Goal: Task Accomplishment & Management: Complete application form

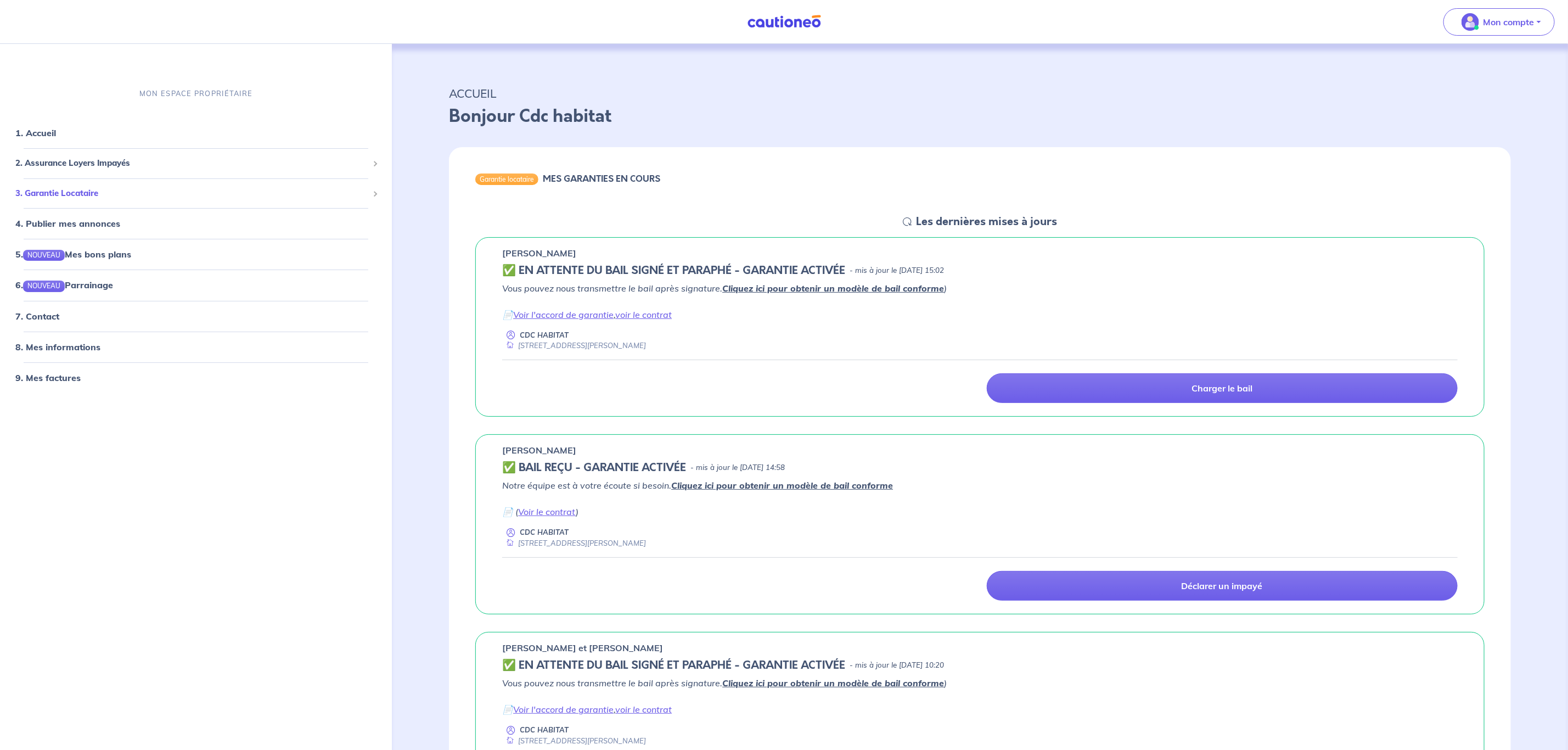
click at [94, 182] on div "3. Garantie Locataire" at bounding box center [196, 193] width 383 height 21
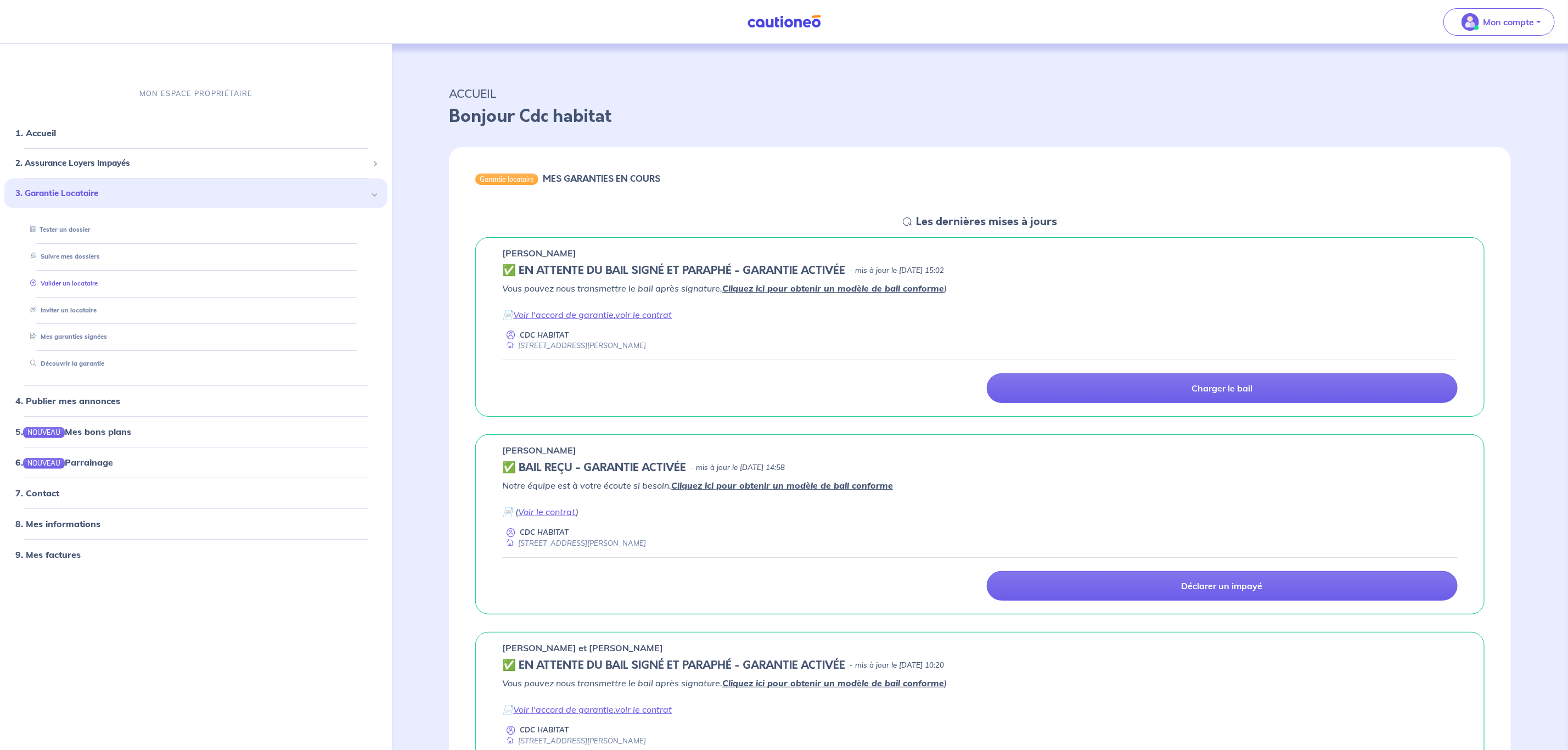
click at [85, 280] on link "Valider un locataire" at bounding box center [61, 282] width 72 height 7
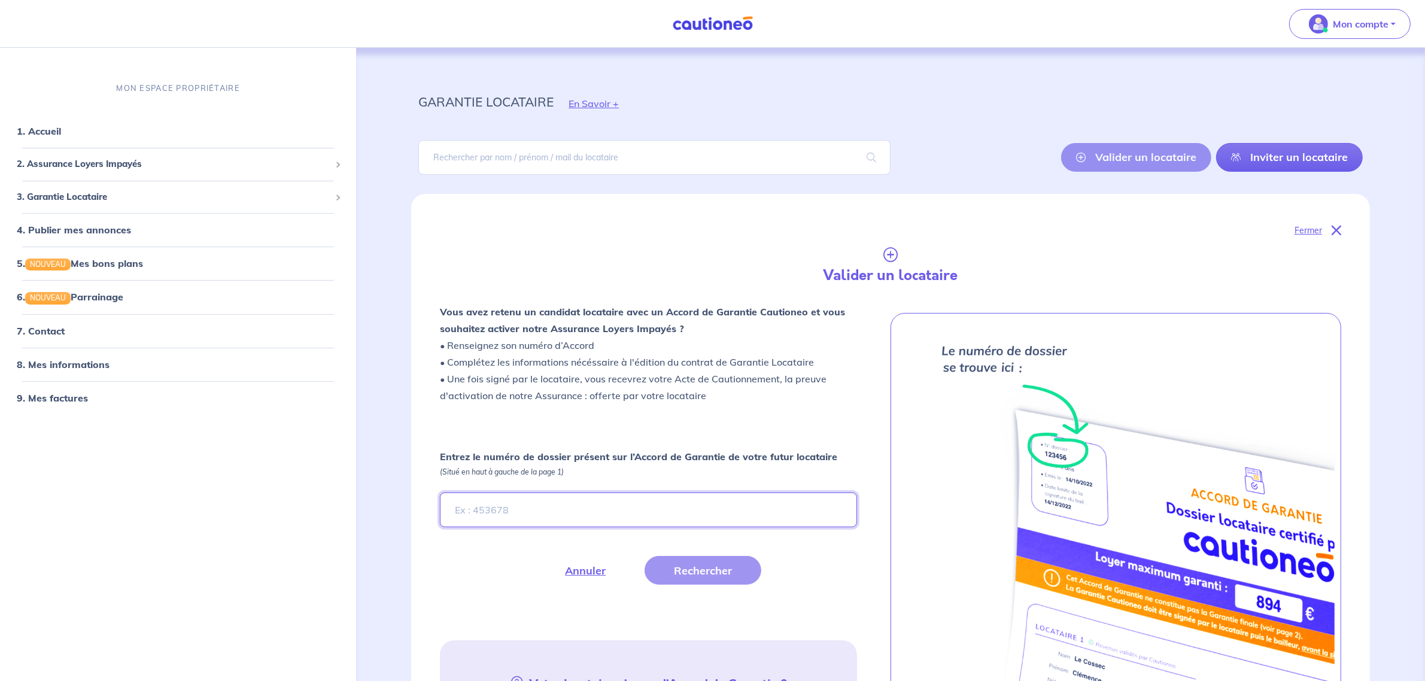
click at [498, 518] on input "Entrez le numéro de dossier présent sur l’Accord de Garantie de votre futur loc…" at bounding box center [648, 510] width 417 height 35
paste input "kXdZlz"
type input "kXdZlz"
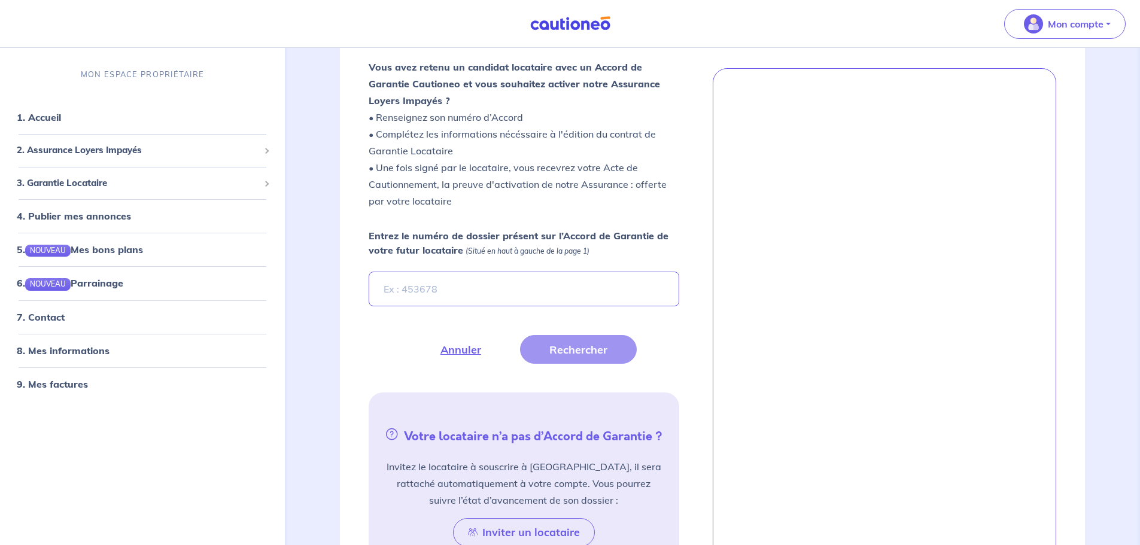
scroll to position [245, 0]
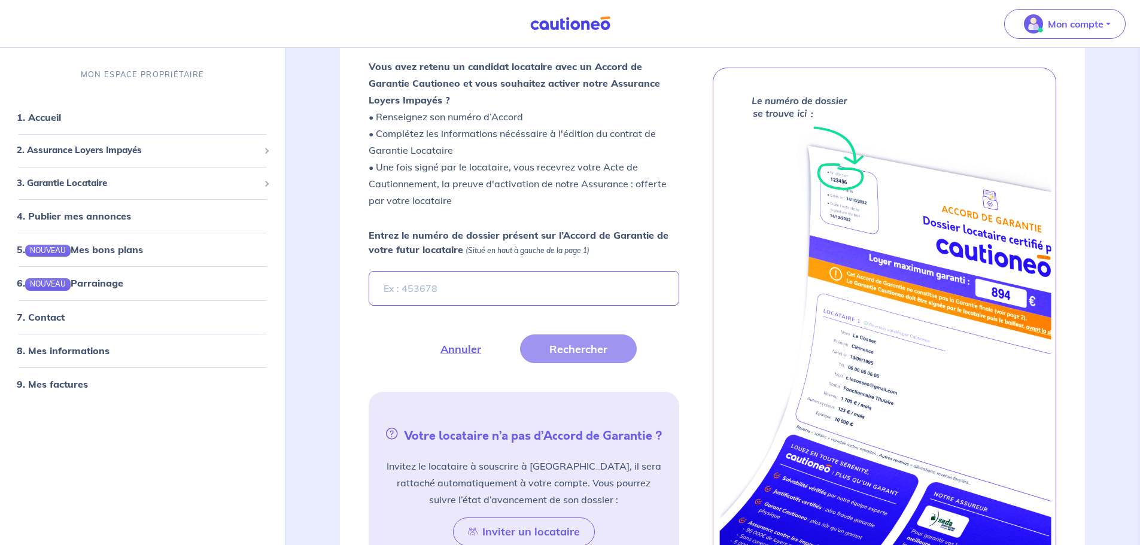
click at [518, 292] on input "Entrez le numéro de dossier présent sur l’Accord de Garantie de votre futur loc…" at bounding box center [524, 288] width 310 height 35
type input "kXdZlz"
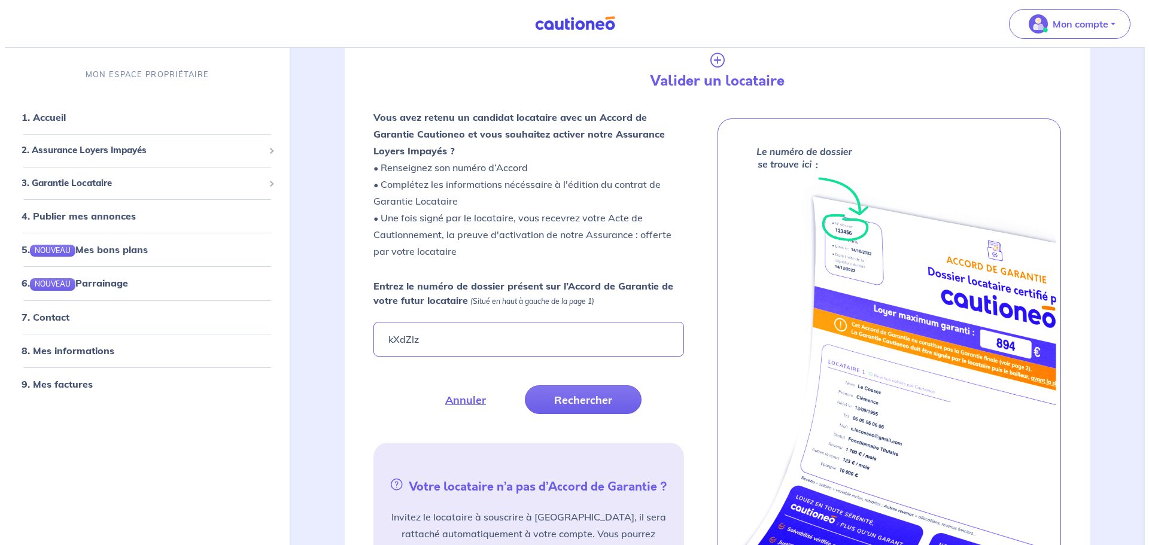
scroll to position [194, 0]
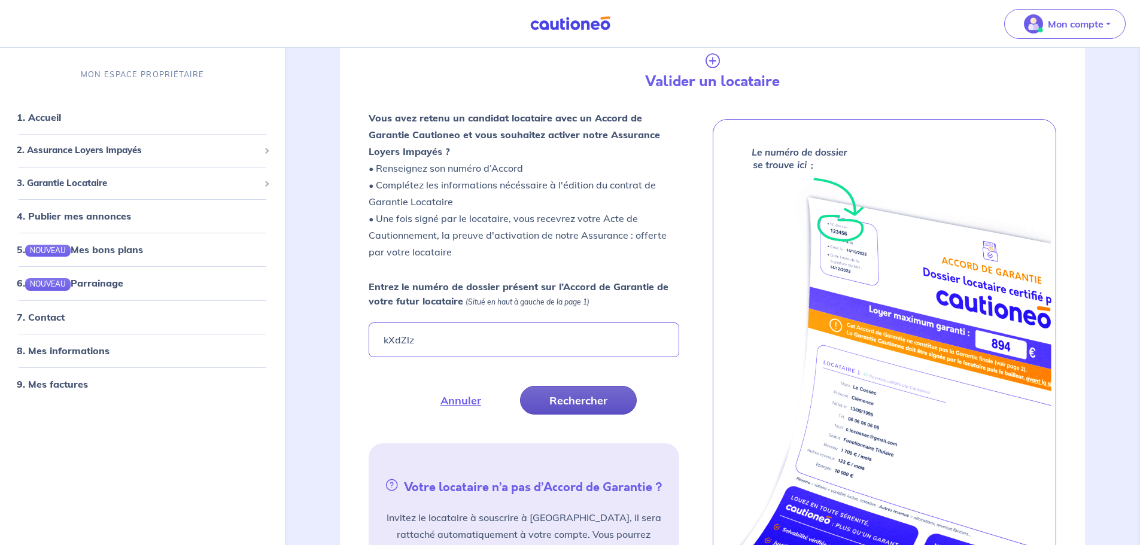
click at [580, 403] on button "Rechercher" at bounding box center [578, 400] width 117 height 29
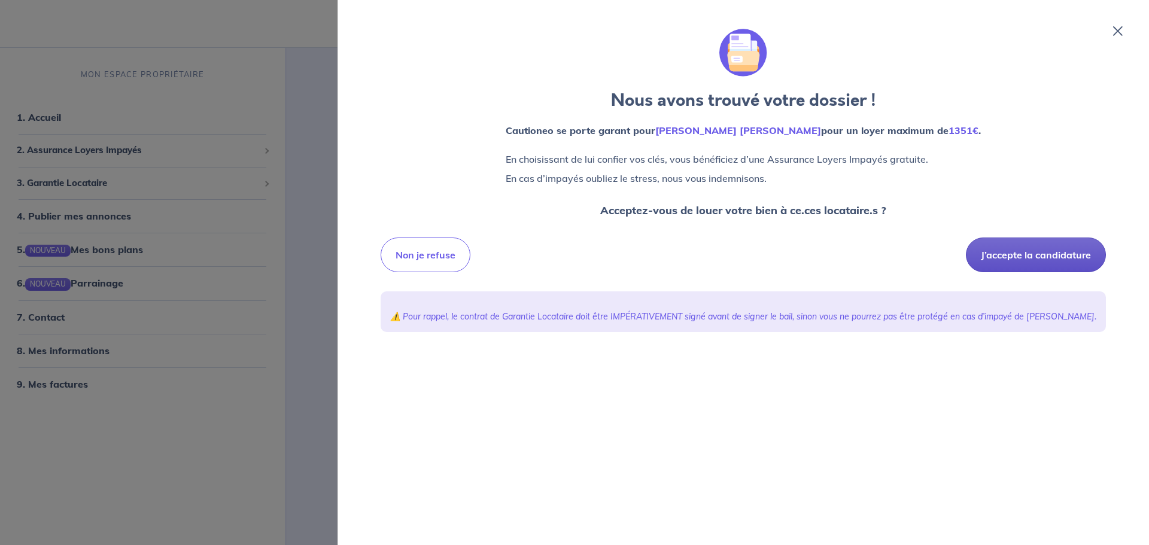
click at [1020, 266] on button "J’accepte la candidature" at bounding box center [1036, 255] width 140 height 35
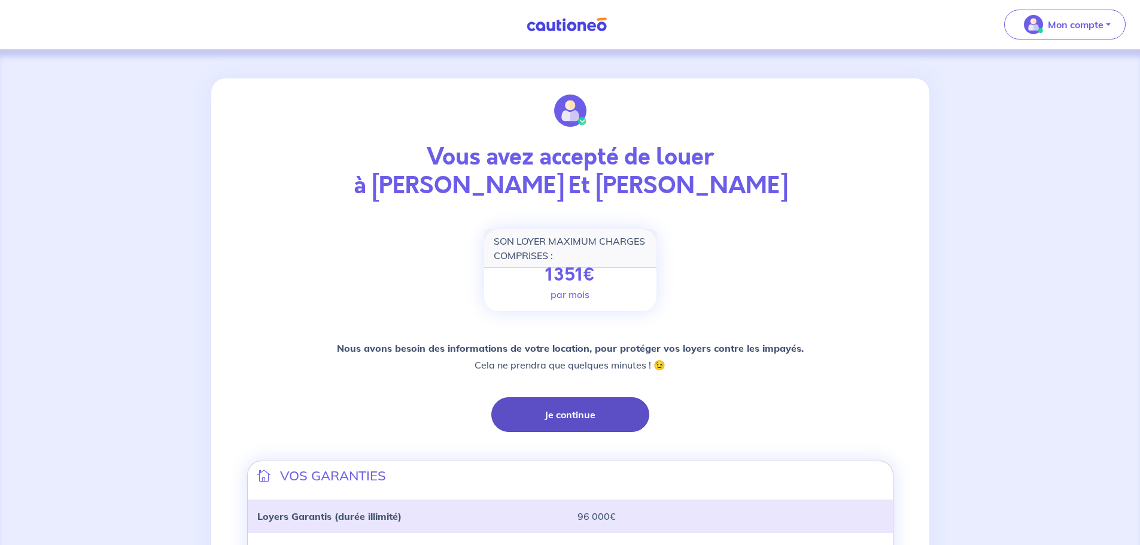
click at [593, 406] on button "Je continue" at bounding box center [571, 415] width 158 height 35
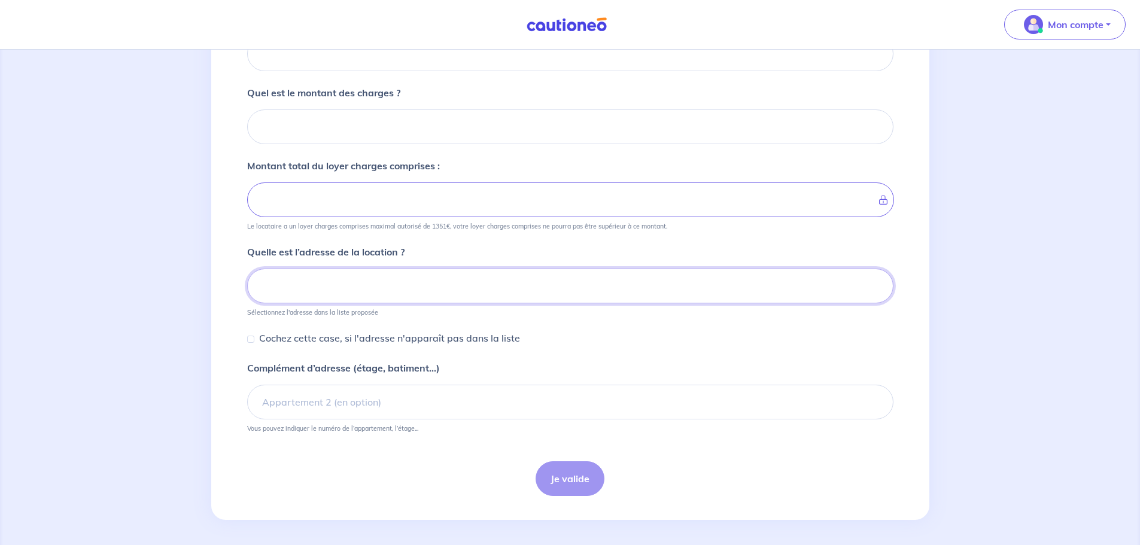
scroll to position [151, 0]
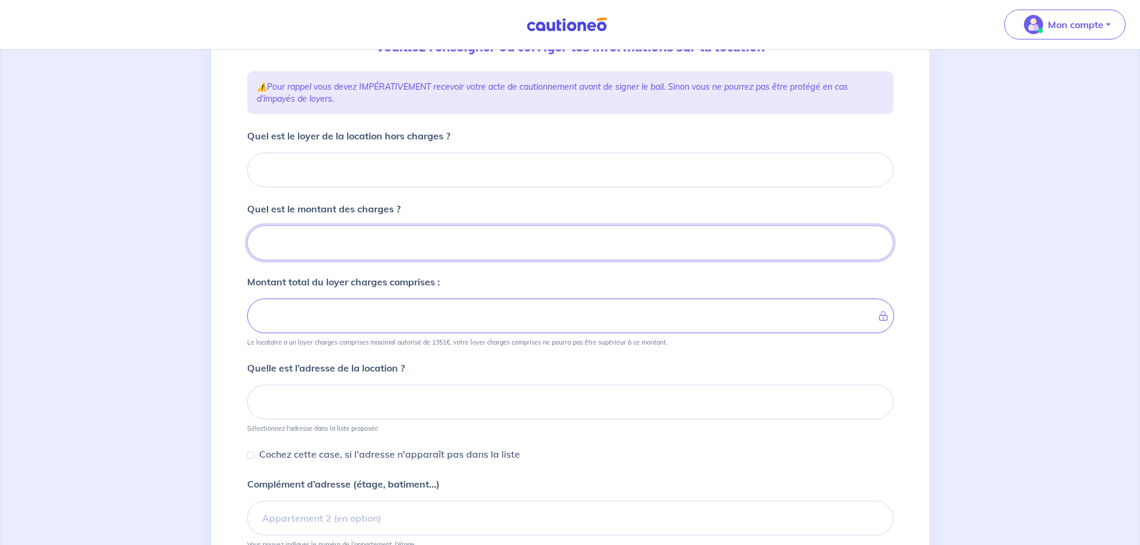
click at [378, 231] on input "Quel est le montant des charges ?" at bounding box center [570, 243] width 647 height 35
type input "22"
type input "224"
type input "22422"
type input "224"
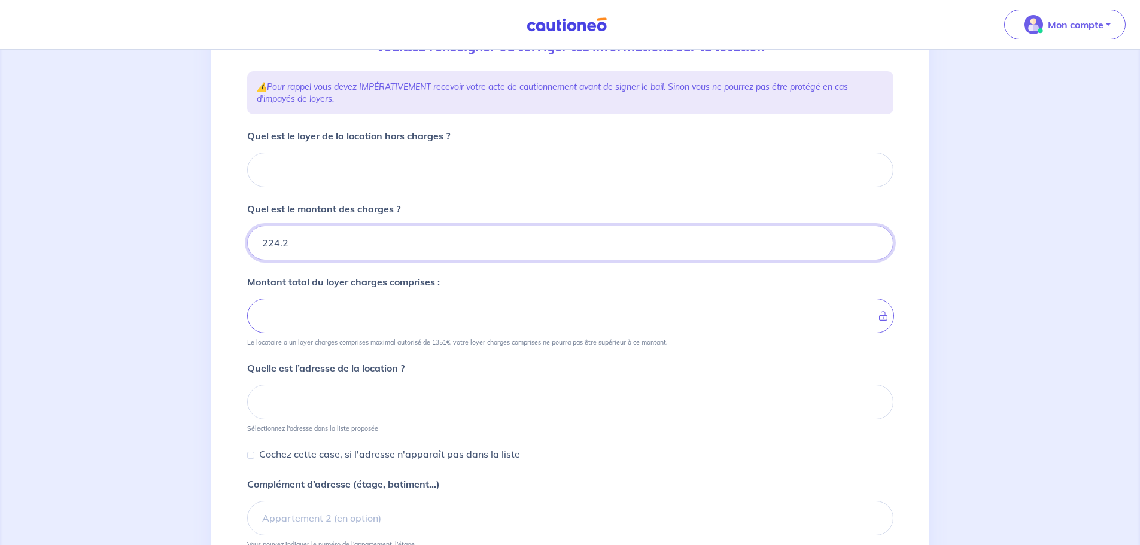
type input "224.22"
click at [348, 160] on input "Quel est le loyer de la location hors charges ?" at bounding box center [570, 170] width 647 height 35
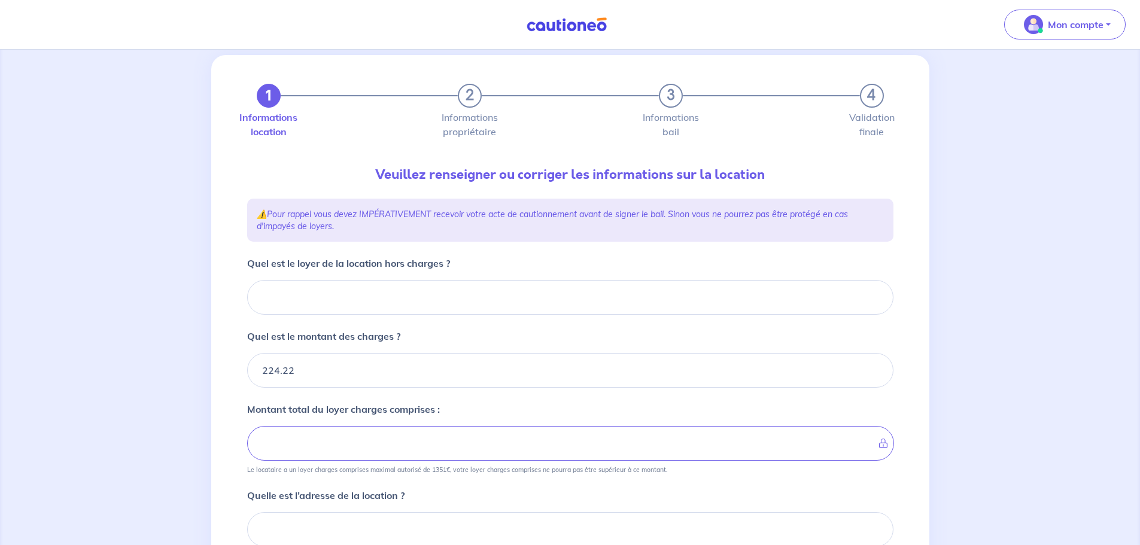
scroll to position [0, 0]
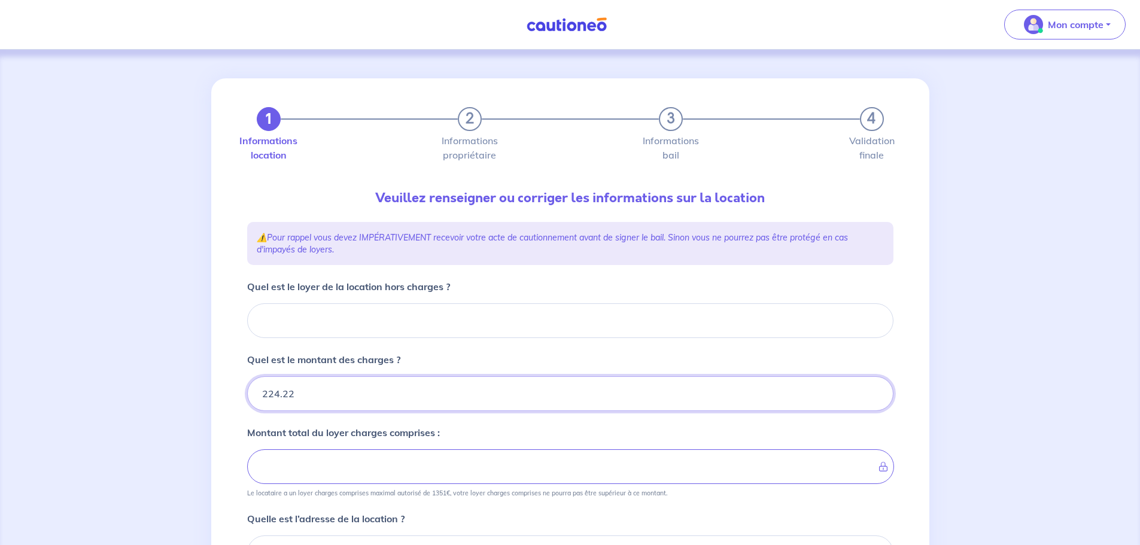
click at [316, 399] on input "224.22" at bounding box center [570, 394] width 647 height 35
click at [336, 328] on input "Quel est le loyer de la location hors charges ?" at bounding box center [570, 321] width 647 height 35
type input "97"
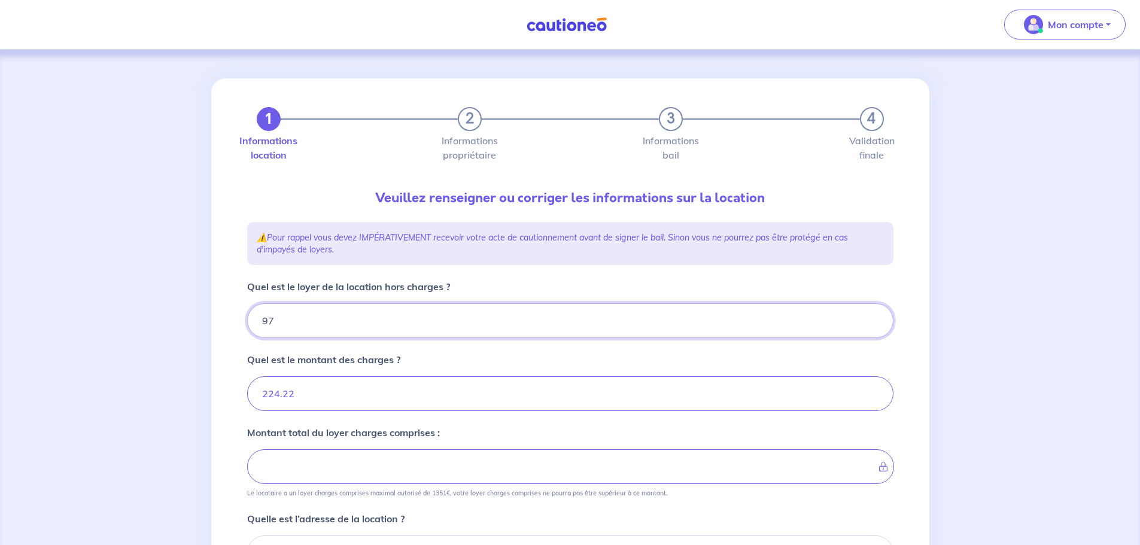
type input "233.22"
type input "974"
type input "1198.22"
type input "974.97"
type input "1199.19"
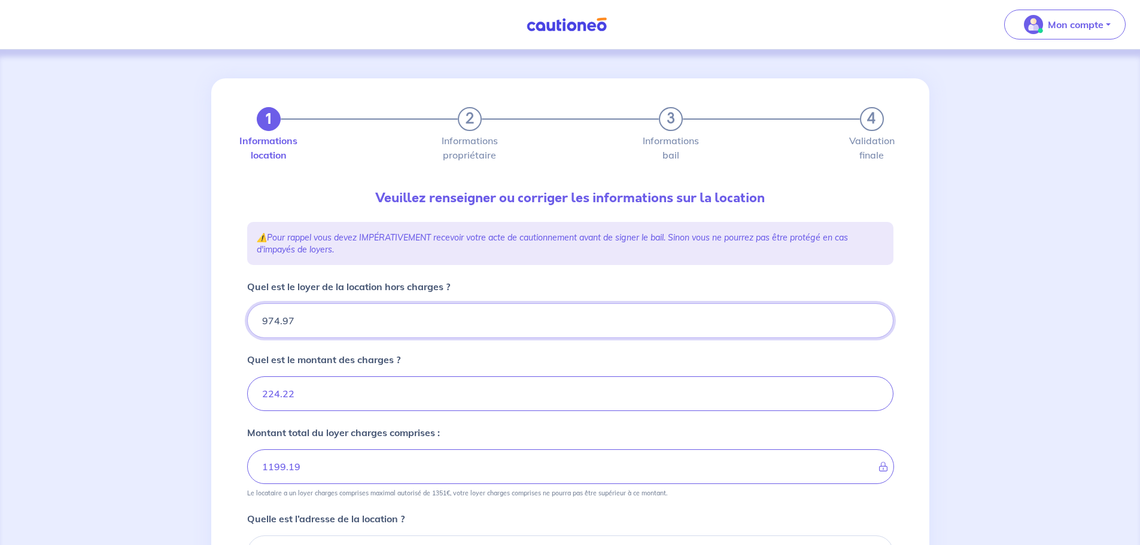
type input "974.97"
click at [184, 345] on div "1 2 3 4 Informations location Informations propriétaire Informations bail Valid…" at bounding box center [570, 433] width 1140 height 766
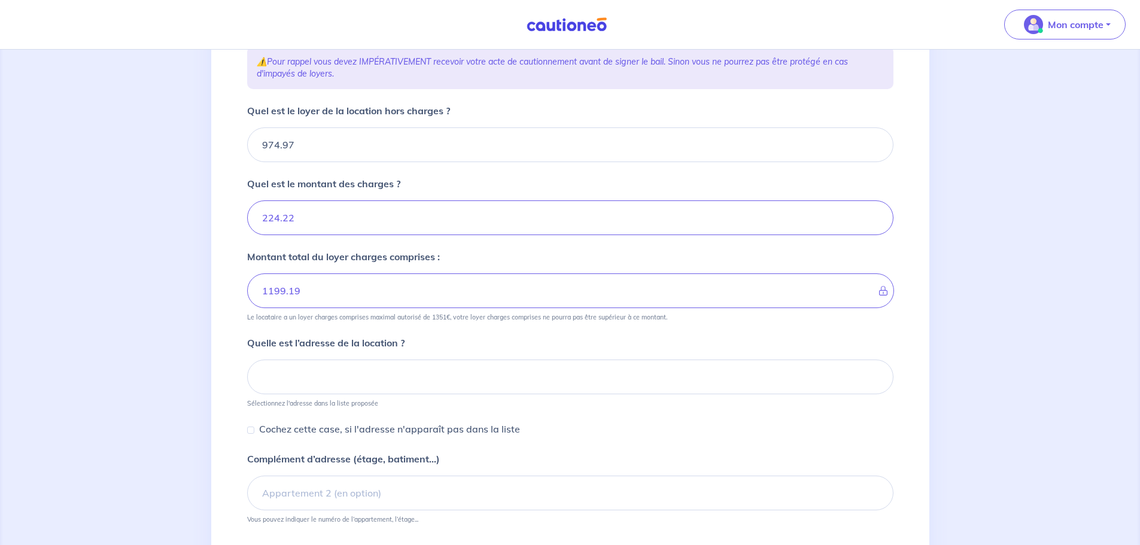
scroll to position [180, 0]
click at [280, 359] on input at bounding box center [570, 373] width 647 height 35
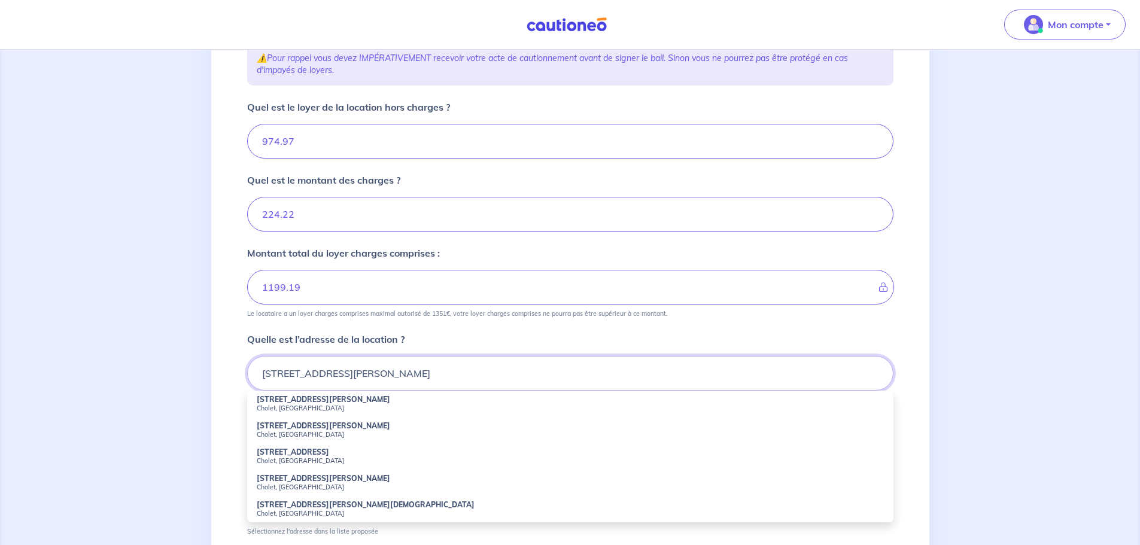
click at [309, 372] on input "12 rue louis colet" at bounding box center [570, 373] width 647 height 35
click at [313, 373] on input "12 rue louies colet" at bounding box center [570, 373] width 647 height 35
click at [302, 405] on small "Nice, France" at bounding box center [570, 408] width 627 height 8
type input "12 Rue Louise Colet, Nice, France"
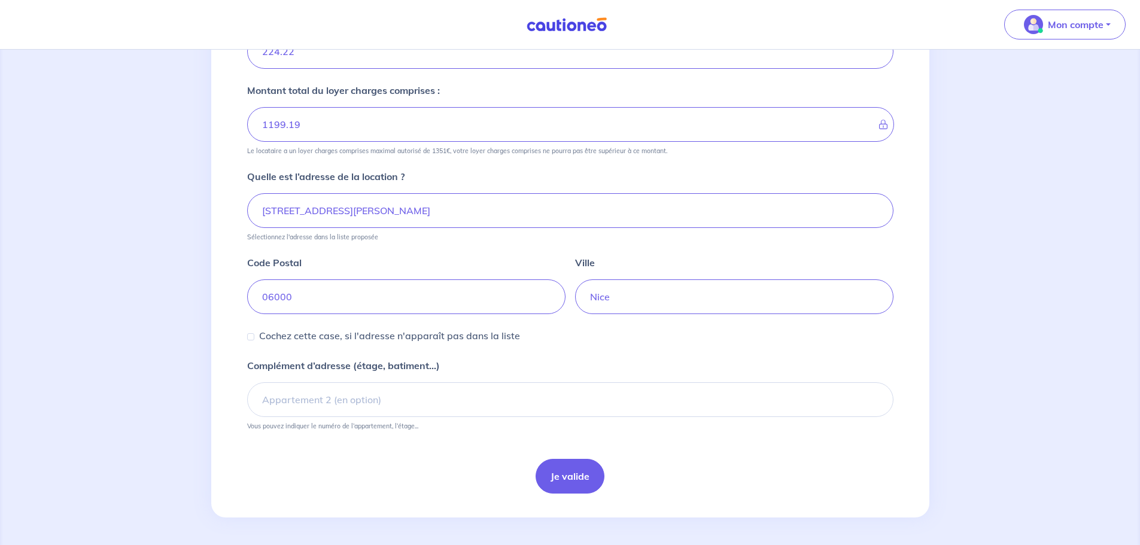
scroll to position [344, 0]
click at [282, 294] on input "06000" at bounding box center [406, 295] width 318 height 35
type input "06200"
click at [568, 483] on button "Je valide" at bounding box center [570, 475] width 69 height 35
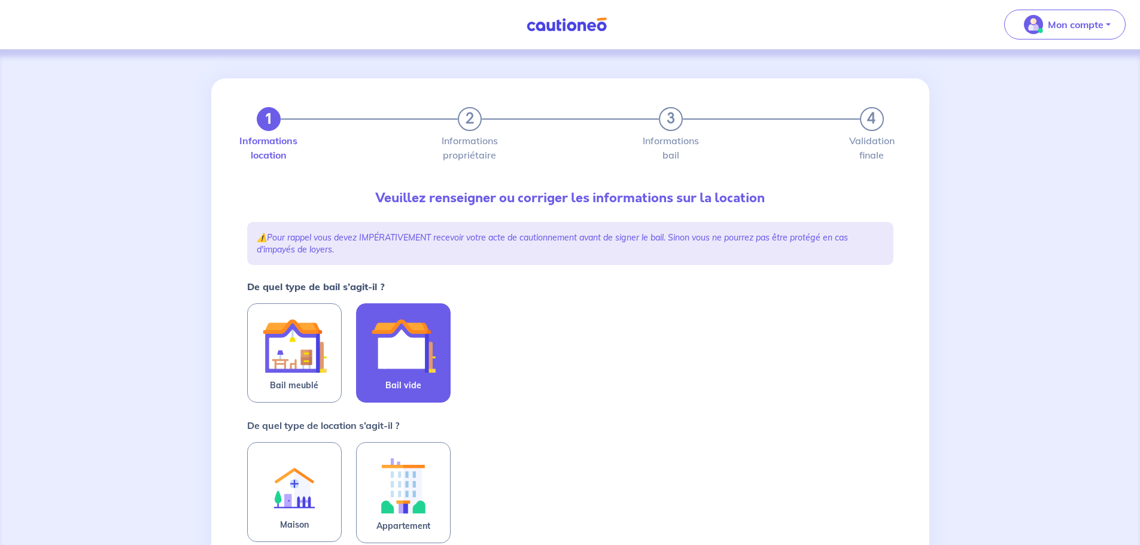
click at [376, 360] on img at bounding box center [403, 346] width 65 height 65
click at [0, 0] on input "Bail vide" at bounding box center [0, 0] width 0 height 0
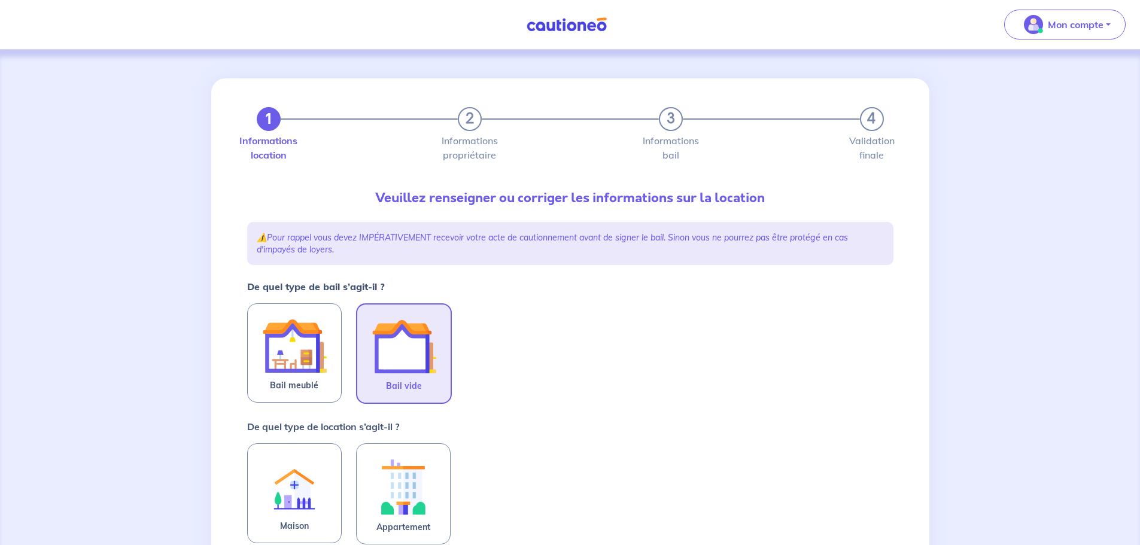
click at [387, 427] on p "De quel type de location s’agit-il ?" at bounding box center [323, 427] width 152 height 14
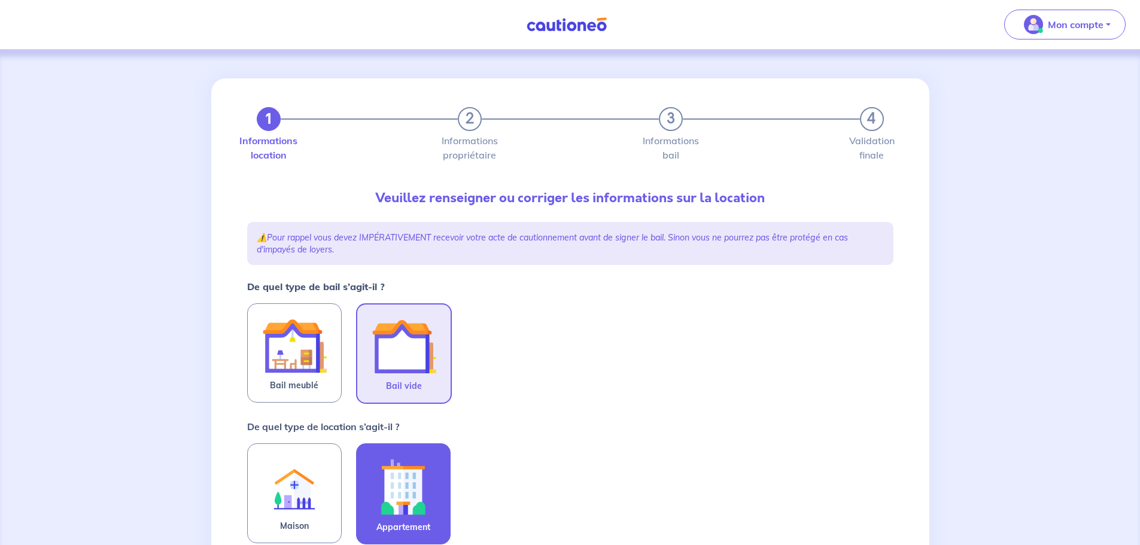
click at [393, 456] on img at bounding box center [403, 487] width 65 height 66
click at [0, 0] on input "Appartement" at bounding box center [0, 0] width 0 height 0
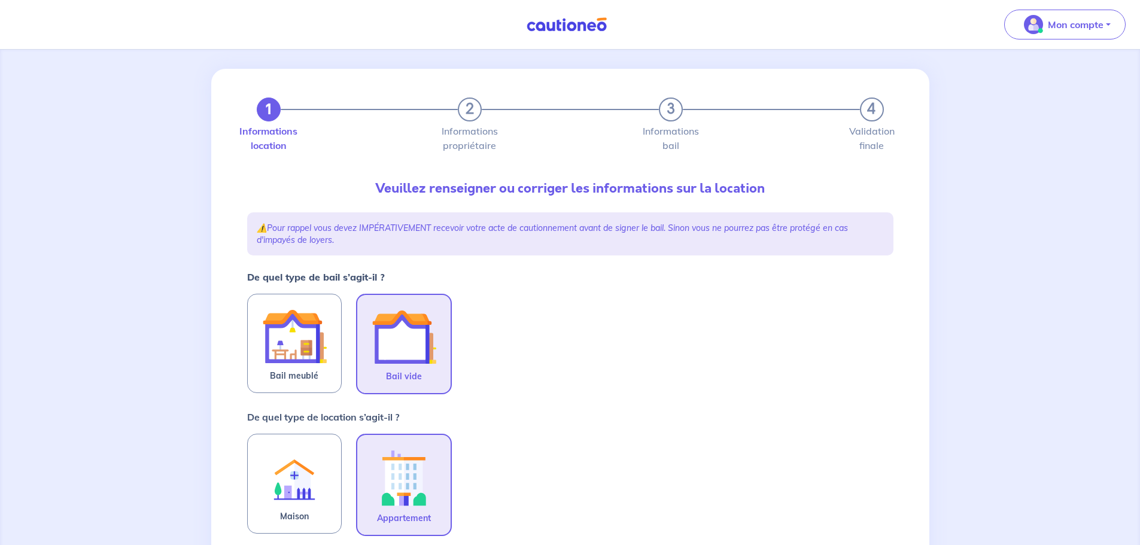
scroll to position [299, 0]
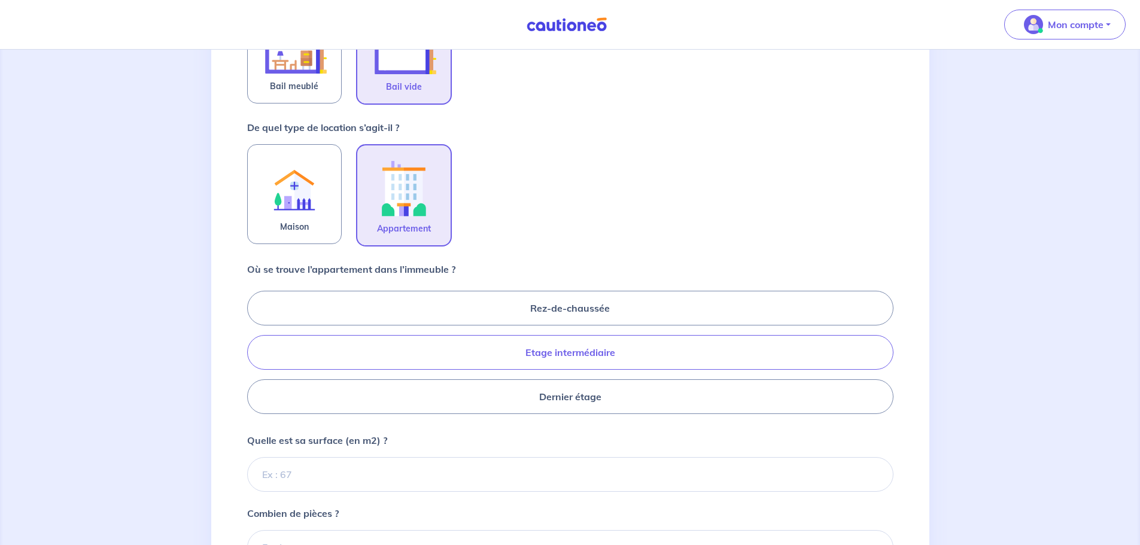
click at [396, 345] on label "Etage intermédiaire" at bounding box center [570, 352] width 647 height 35
click at [255, 348] on input "Etage intermédiaire" at bounding box center [251, 352] width 8 height 8
radio input "true"
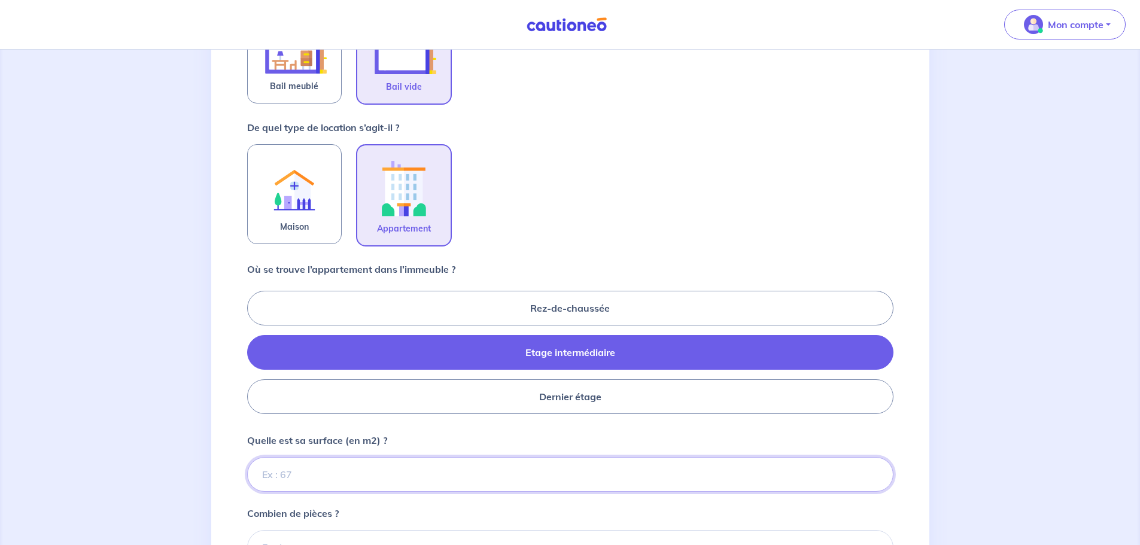
click at [334, 463] on input "Quelle est sa surface (en m2) ?" at bounding box center [570, 474] width 647 height 35
type input "67"
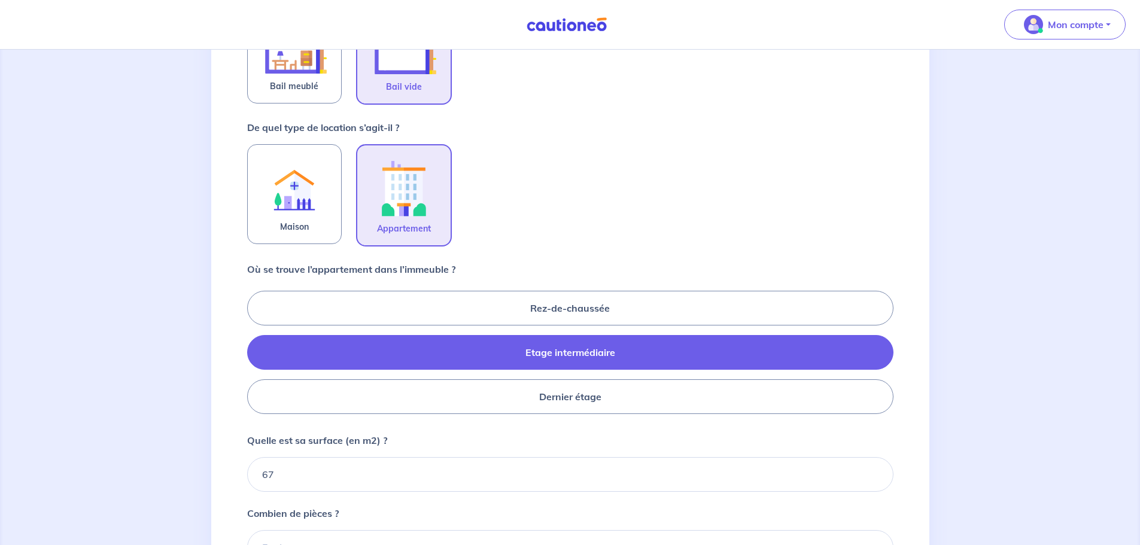
scroll to position [479, 0]
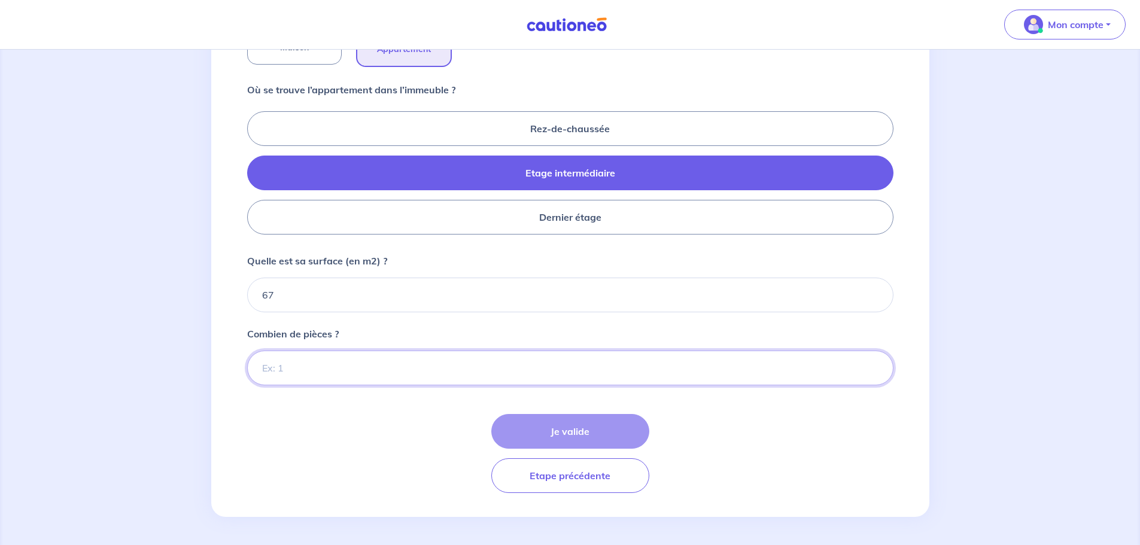
click at [286, 372] on input "Combien de pièces ?" at bounding box center [570, 368] width 647 height 35
type input "3"
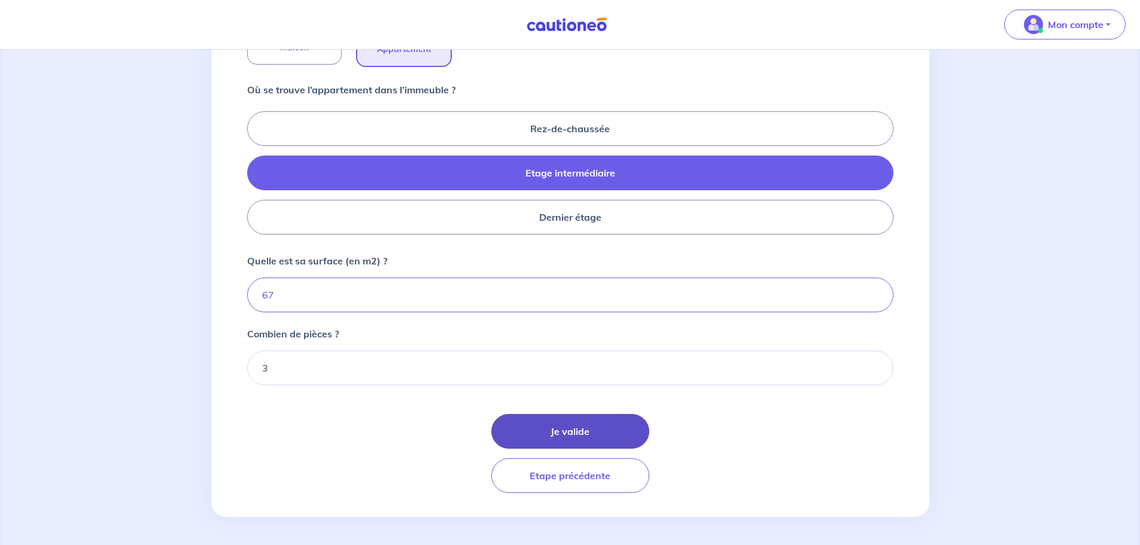
click at [605, 440] on button "Je valide" at bounding box center [571, 431] width 158 height 35
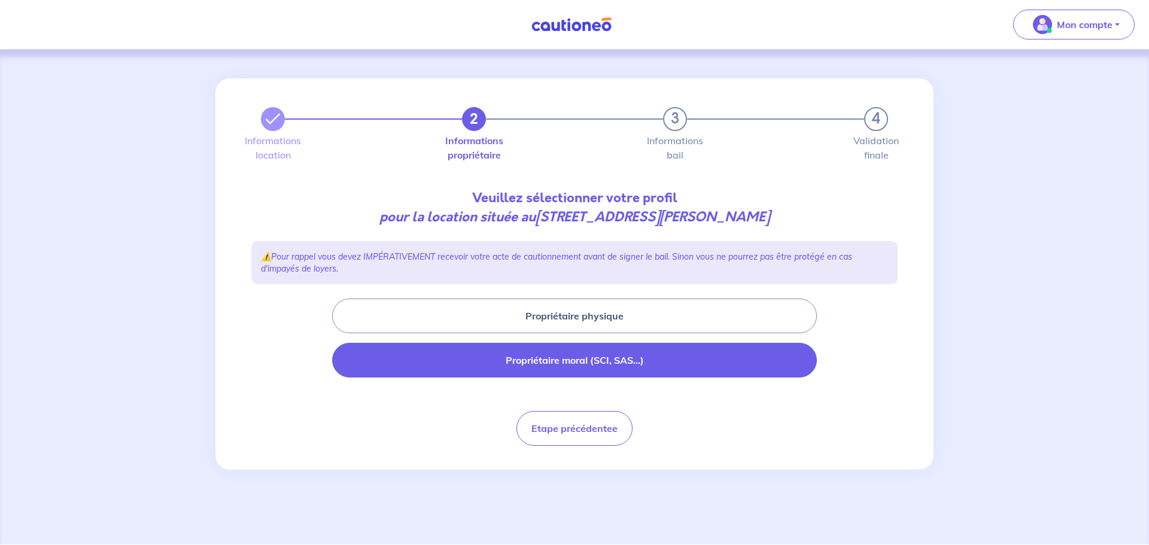
click at [606, 352] on button "Propriétaire moral (SCI, SAS...)" at bounding box center [574, 360] width 485 height 35
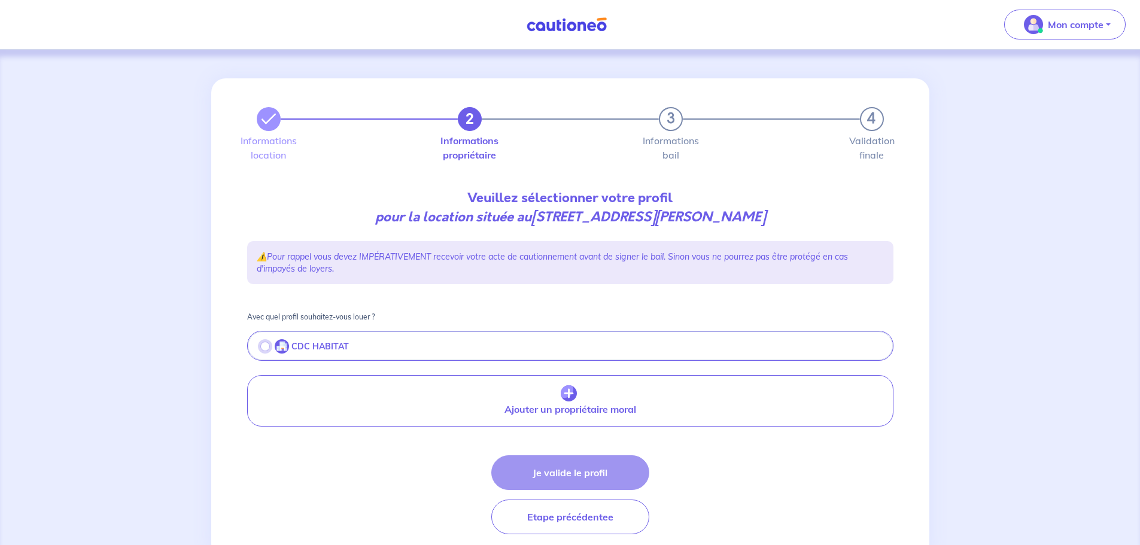
click at [263, 343] on input "radio" at bounding box center [265, 347] width 10 height 10
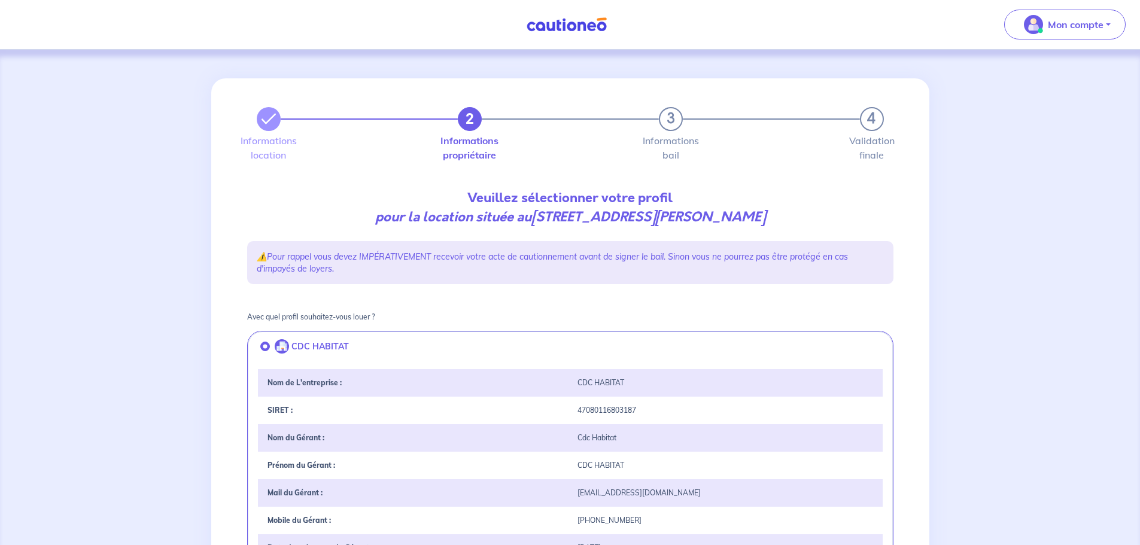
click at [602, 478] on div "Prénom du Gérant : CDC HABITAT" at bounding box center [570, 466] width 625 height 28
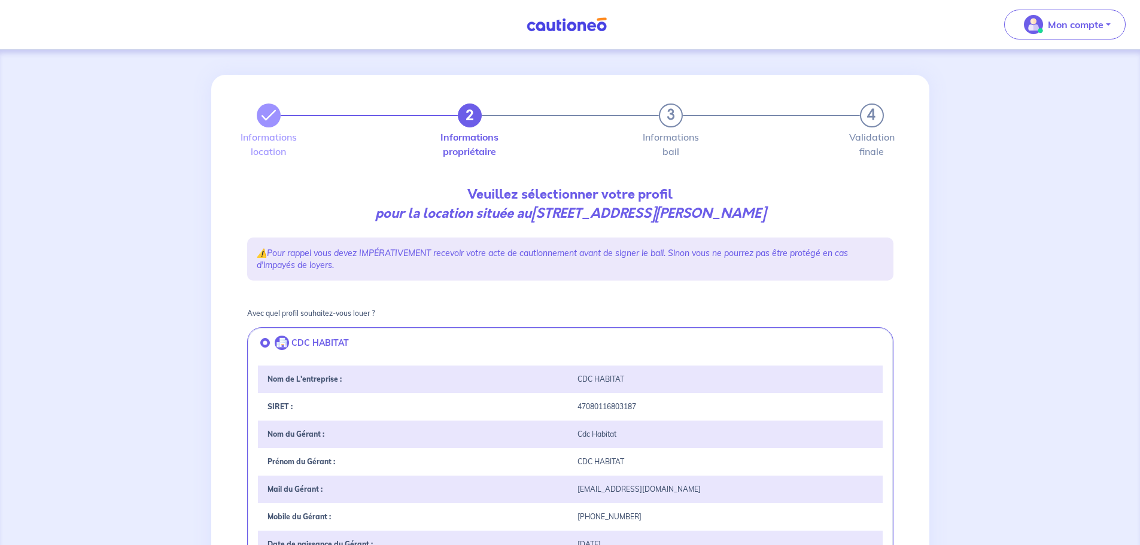
scroll to position [299, 0]
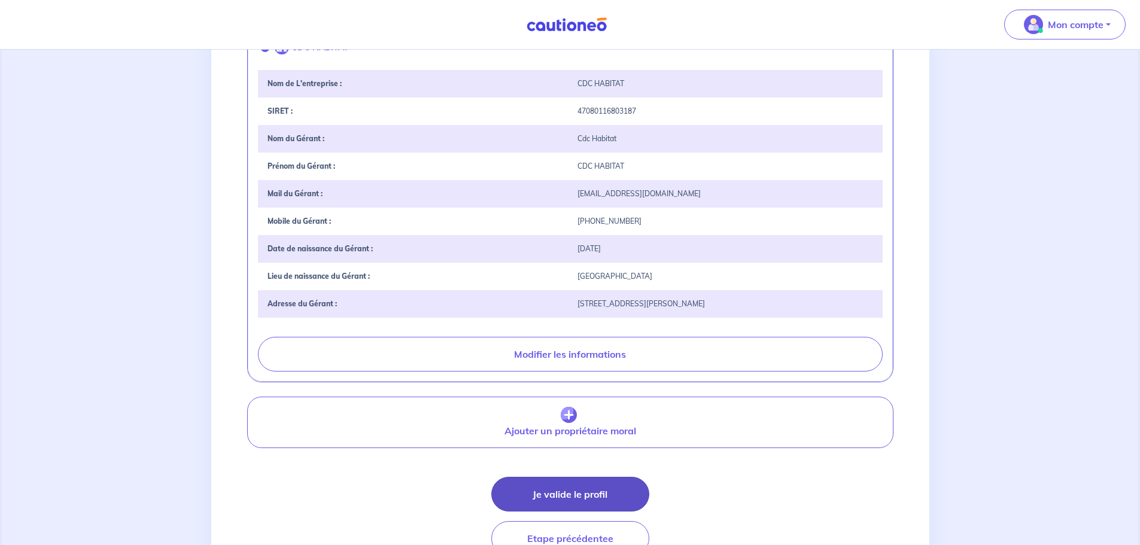
click at [605, 499] on button "Je valide le profil" at bounding box center [571, 494] width 158 height 35
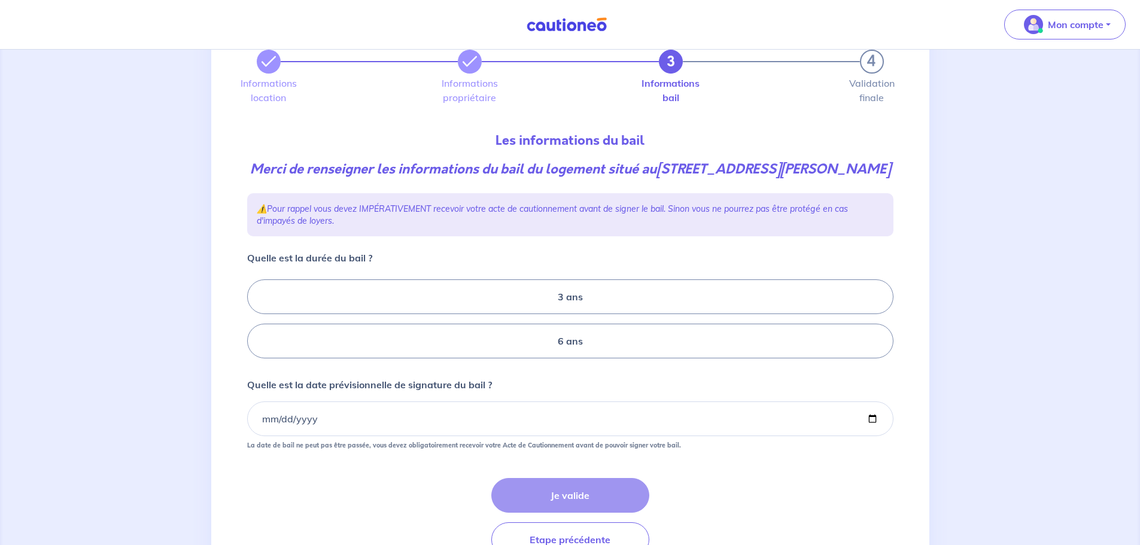
scroll to position [122, 0]
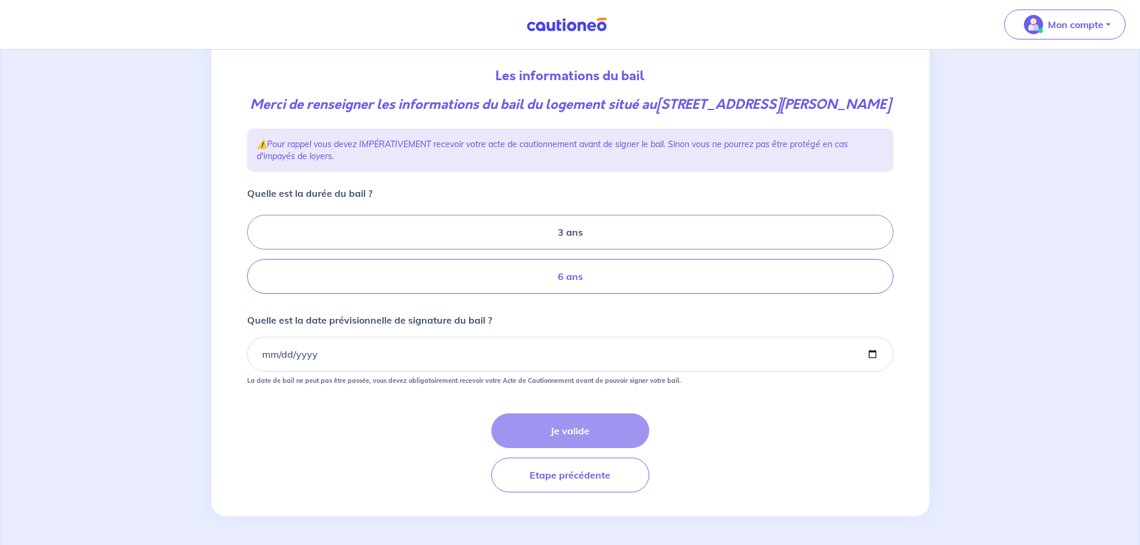
click at [608, 286] on label "6 ans" at bounding box center [570, 276] width 647 height 35
click at [255, 259] on input "6 ans" at bounding box center [251, 255] width 8 height 8
radio input "true"
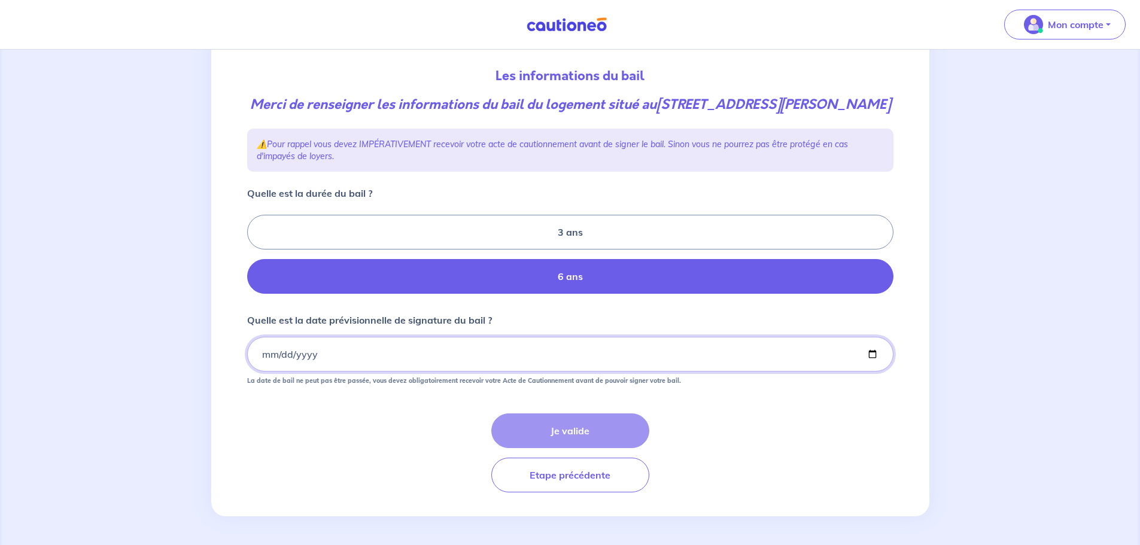
click at [263, 355] on input "Quelle est la date prévisionnelle de signature du bail ?" at bounding box center [570, 354] width 647 height 35
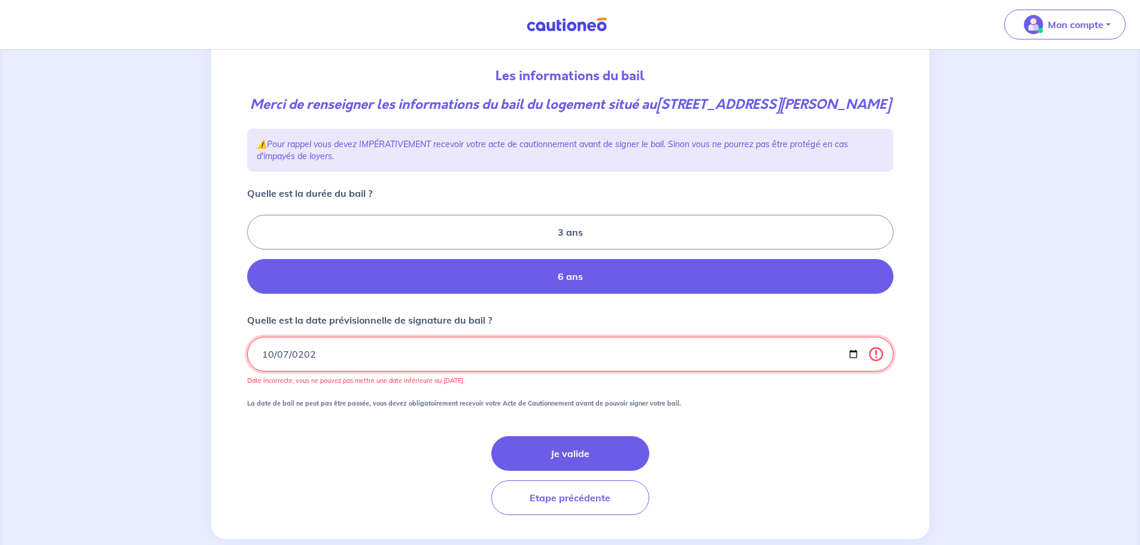
type input "2025-10-07"
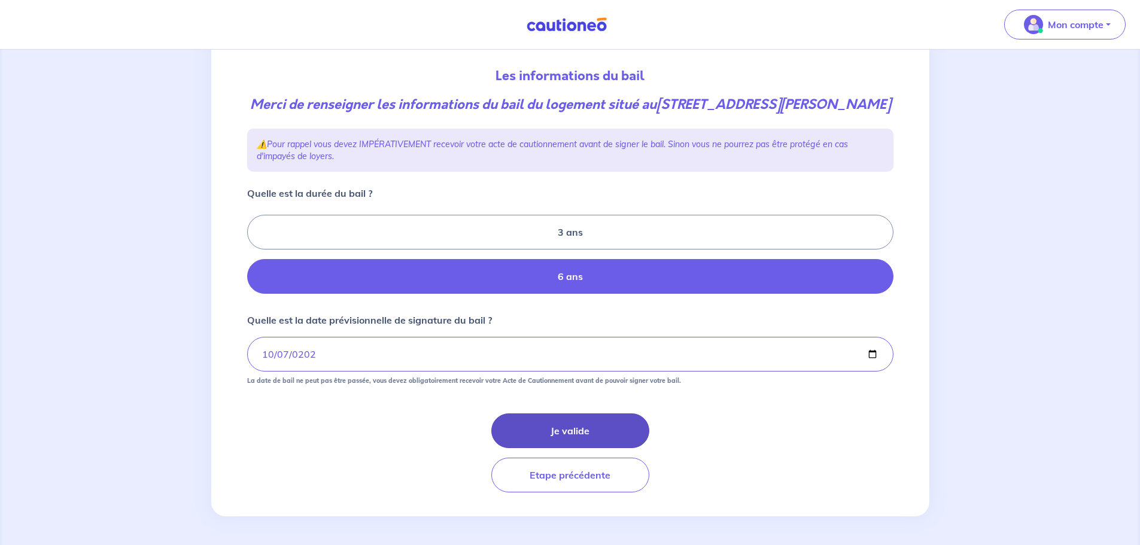
click at [614, 427] on button "Je valide" at bounding box center [571, 431] width 158 height 35
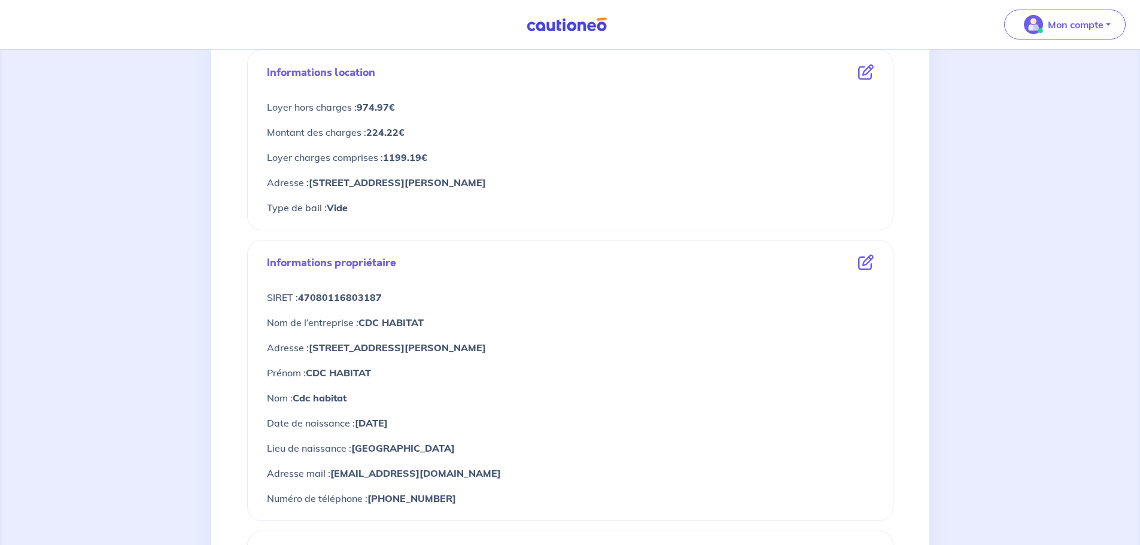
scroll to position [539, 0]
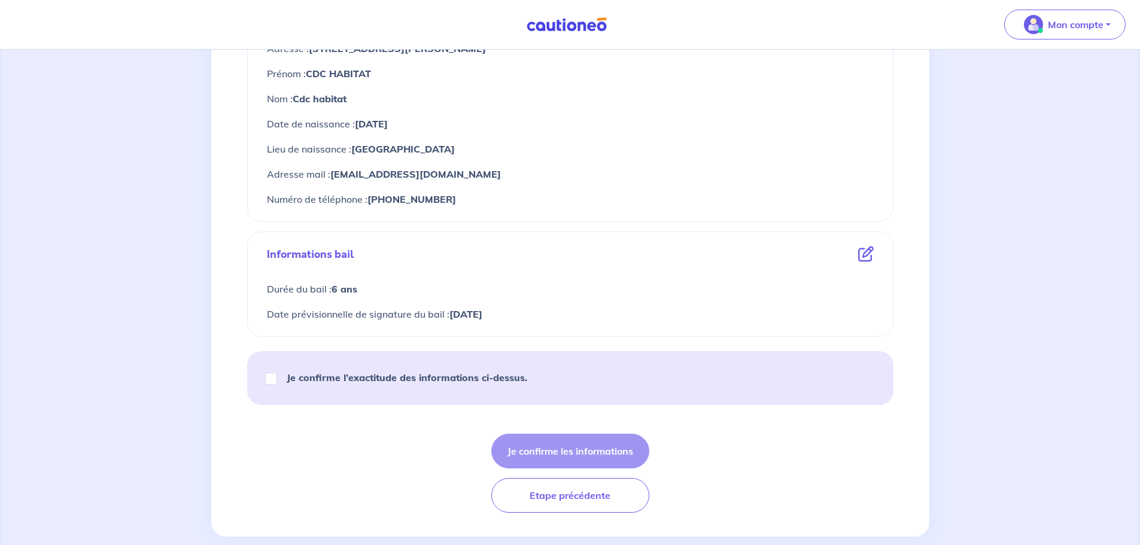
click at [436, 372] on strong "Je confirme l’exactitude des informations ci-dessus." at bounding box center [407, 378] width 241 height 12
click at [277, 373] on input "Je confirme l’exactitude des informations ci-dessus." at bounding box center [271, 379] width 12 height 12
checkbox input "true"
click at [599, 447] on button "Je confirme les informations" at bounding box center [571, 451] width 158 height 35
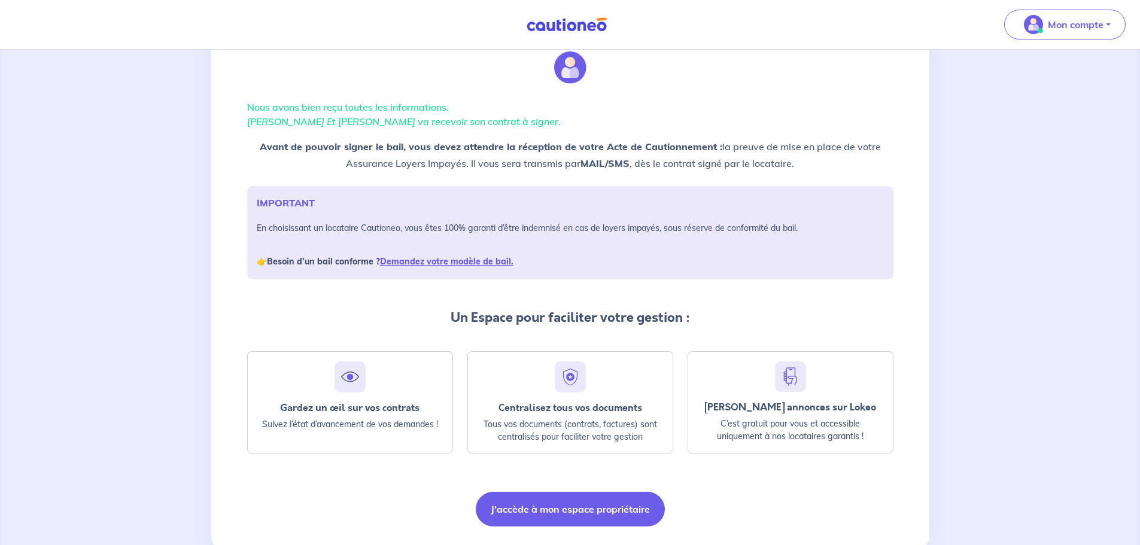
scroll to position [77, 0]
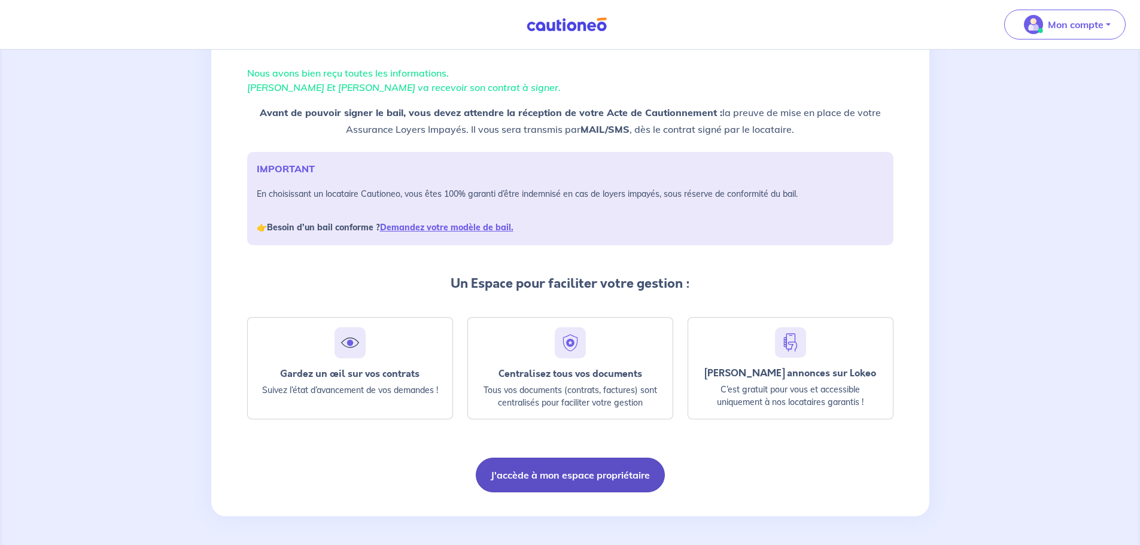
click at [619, 492] on button "J'accède à mon espace propriétaire" at bounding box center [570, 475] width 189 height 35
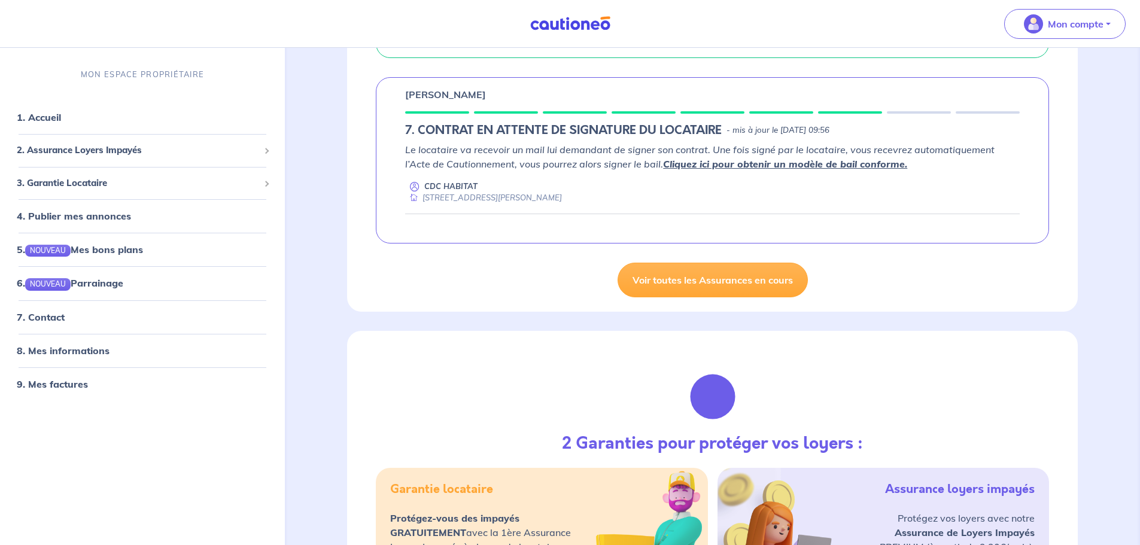
scroll to position [1018, 0]
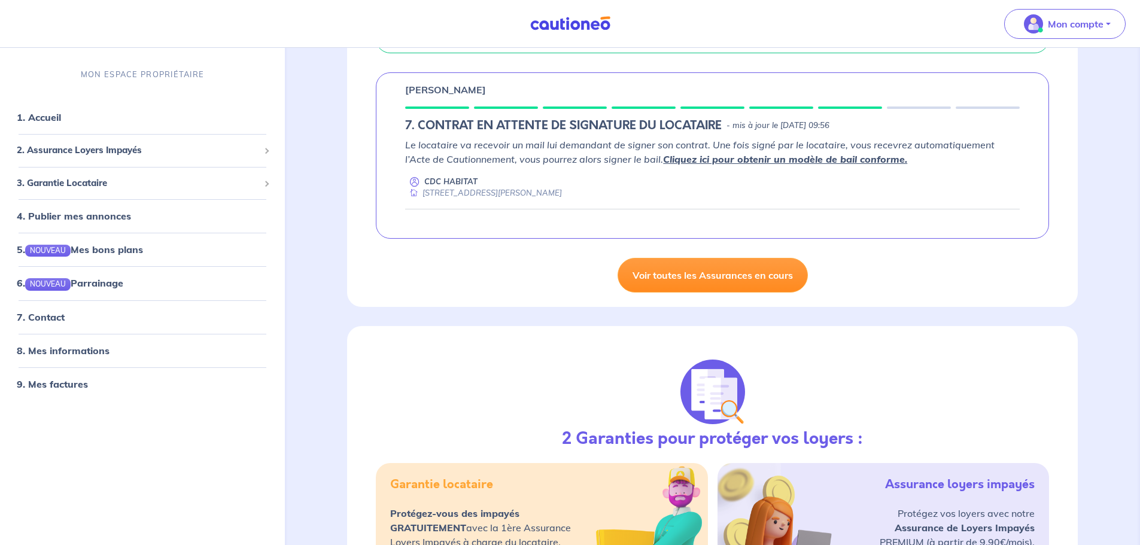
click at [723, 279] on link "Voir toutes les Assurances en cours" at bounding box center [713, 275] width 190 height 35
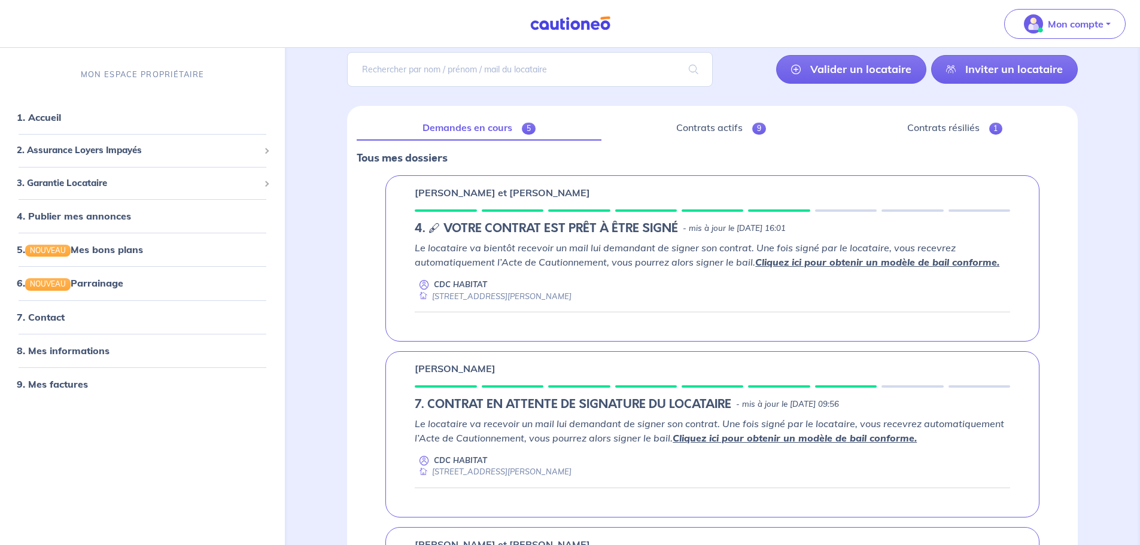
scroll to position [60, 0]
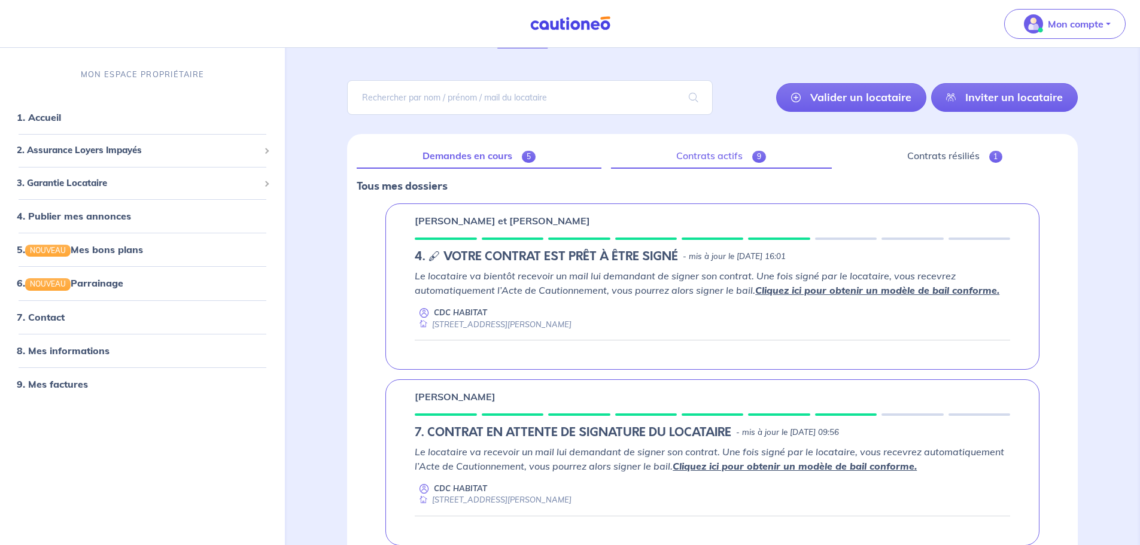
click at [723, 166] on link "Contrats actifs 9" at bounding box center [721, 156] width 221 height 25
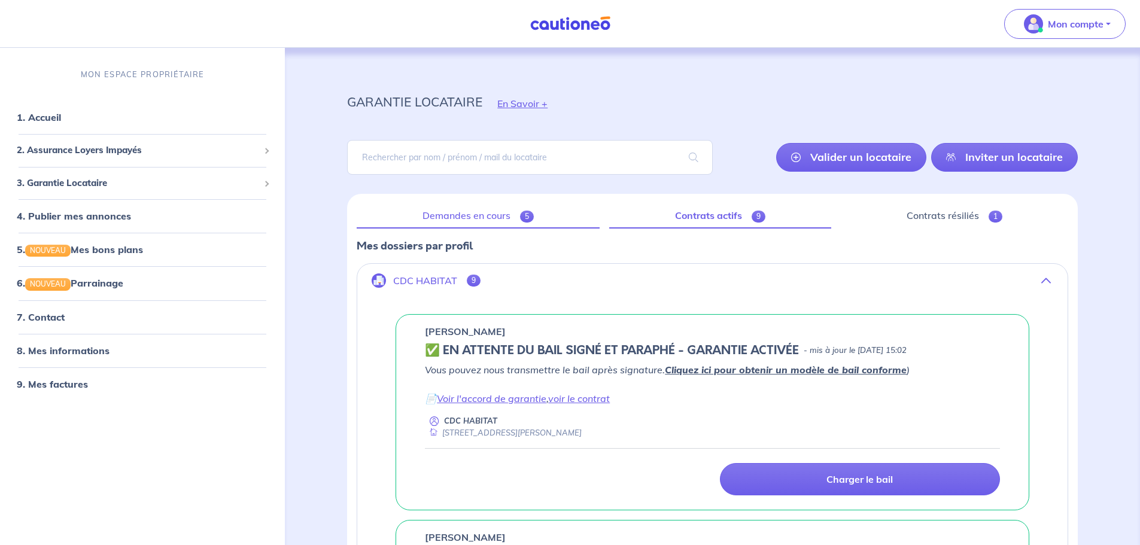
click at [474, 210] on link "Demandes en cours 5" at bounding box center [478, 216] width 243 height 25
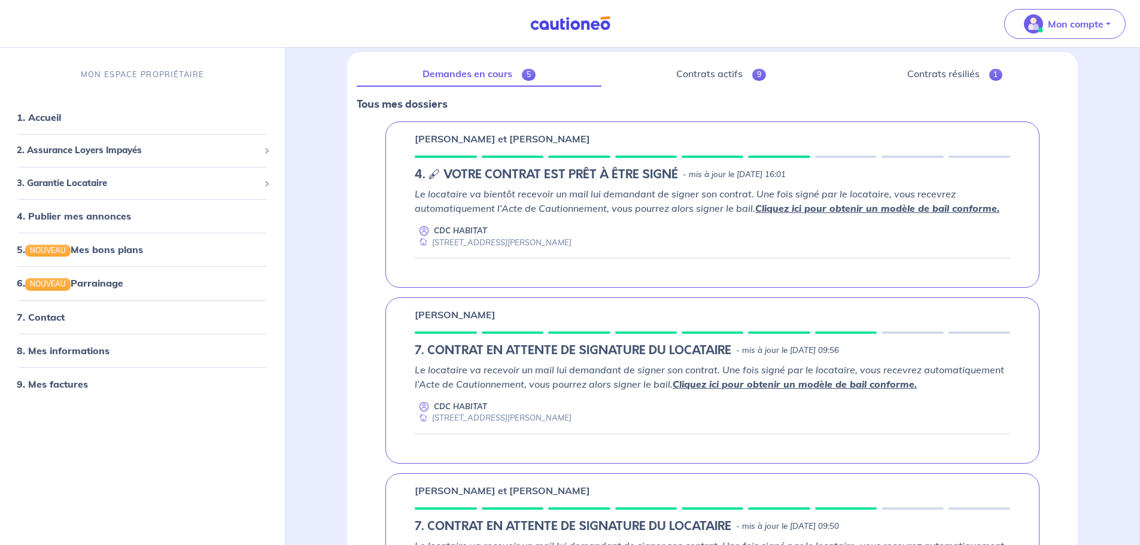
scroll to position [60, 0]
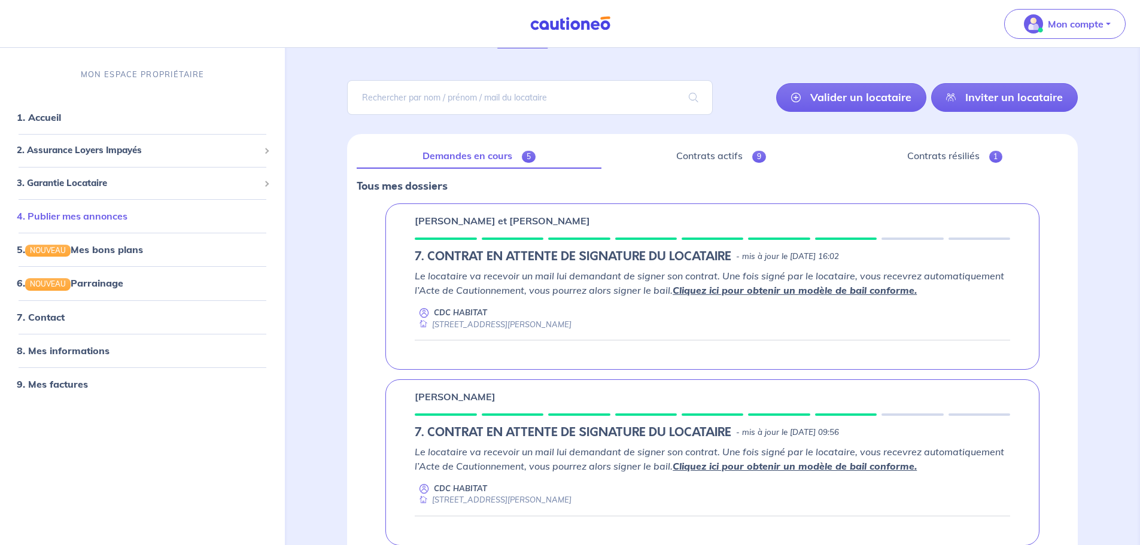
click at [95, 214] on link "4. Publier mes annonces" at bounding box center [72, 216] width 111 height 12
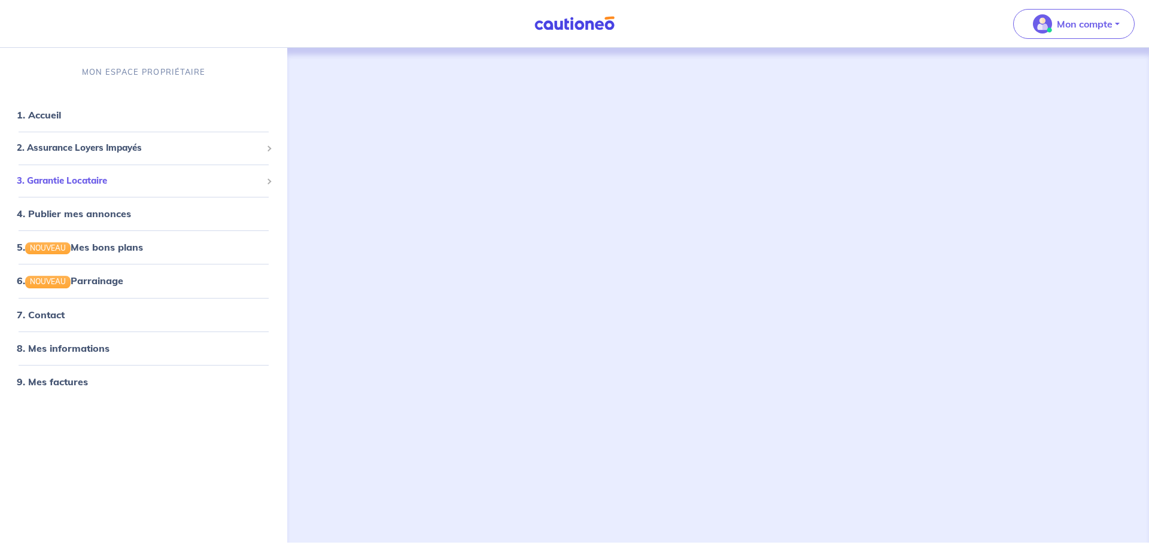
click at [81, 186] on span "3. Garantie Locataire" at bounding box center [139, 181] width 245 height 14
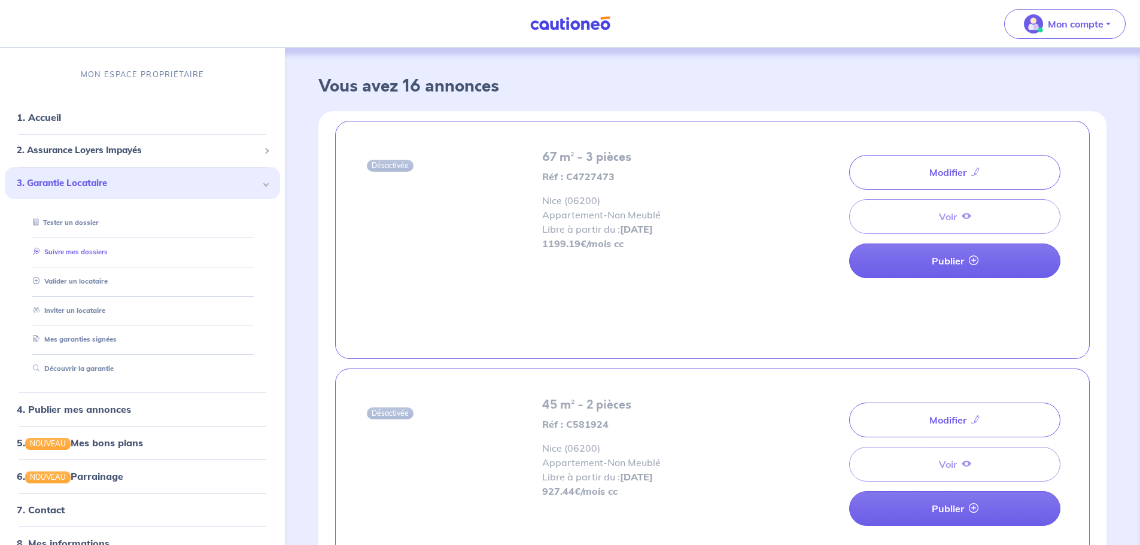
click at [87, 248] on link "Suivre mes dossiers" at bounding box center [68, 252] width 80 height 8
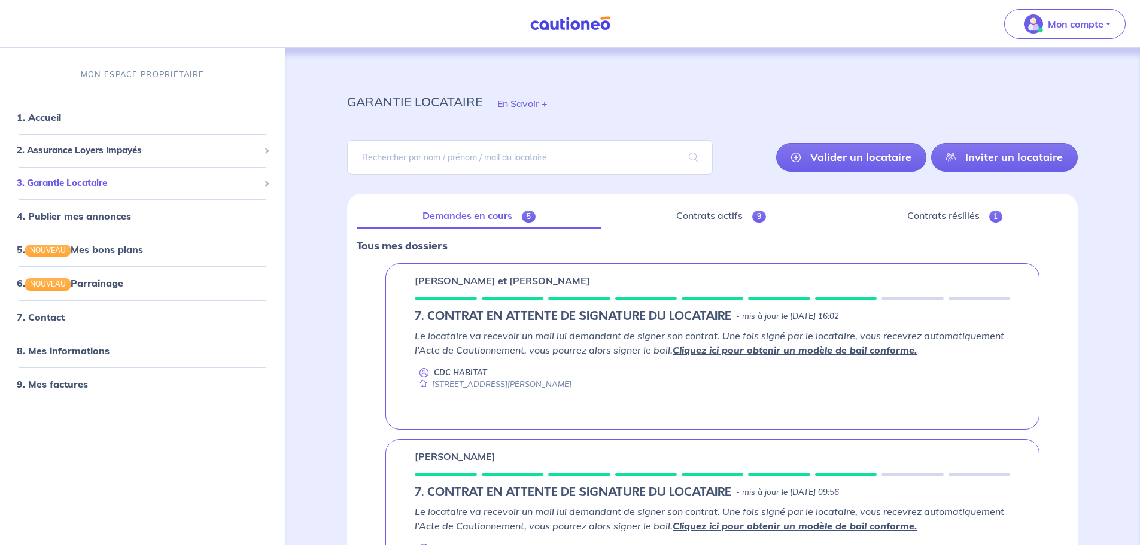
click at [80, 189] on span "3. Garantie Locataire" at bounding box center [138, 184] width 242 height 14
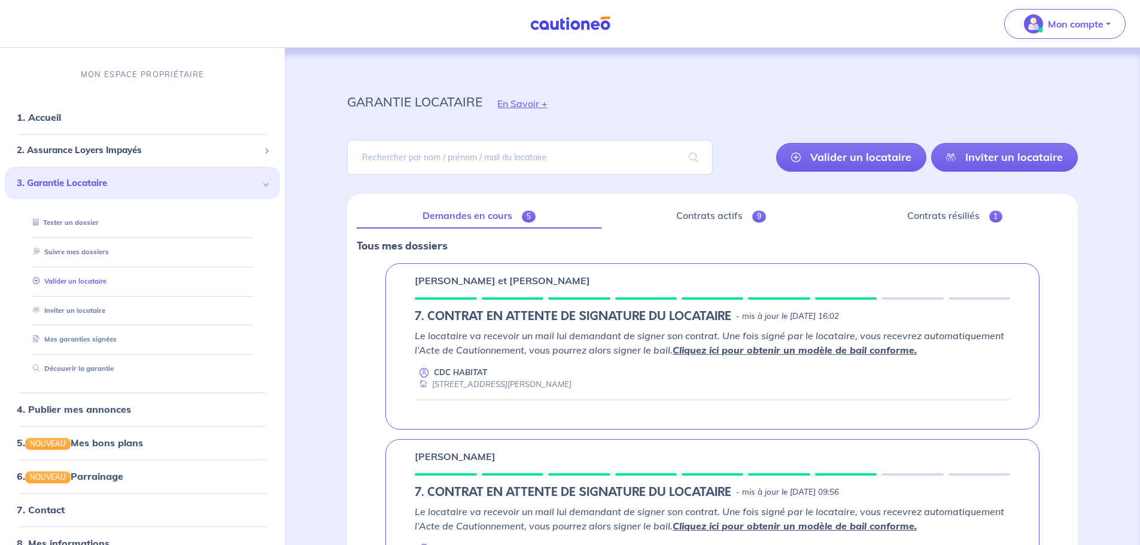
click at [98, 277] on link "Valider un locataire" at bounding box center [67, 281] width 78 height 8
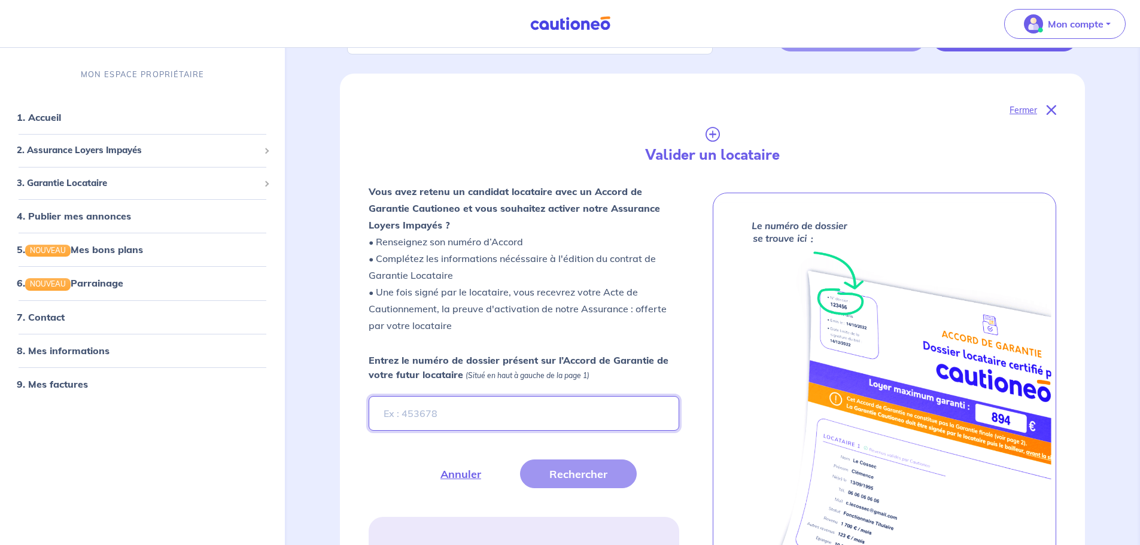
scroll to position [305, 0]
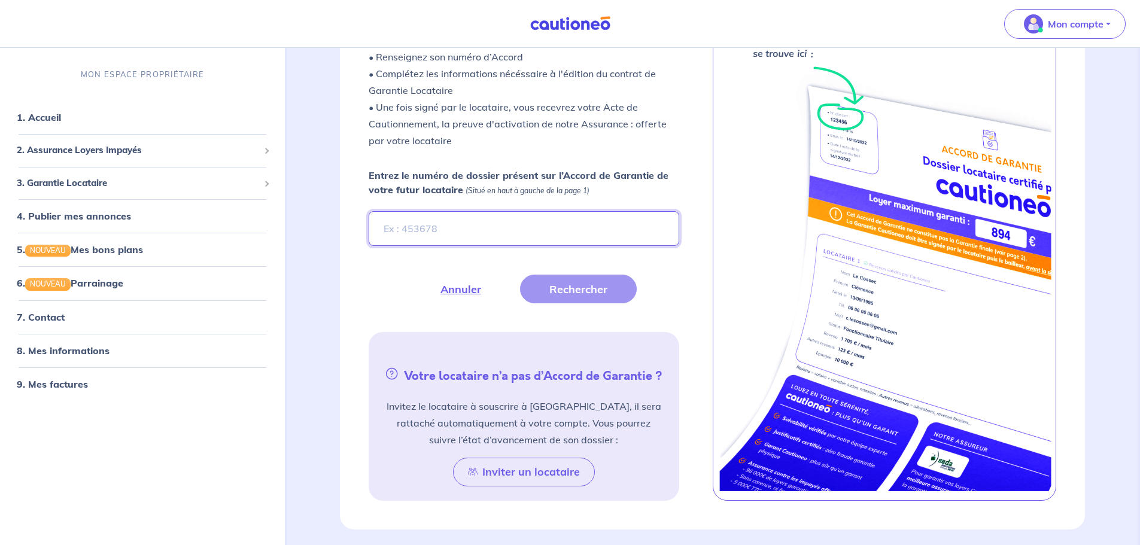
click at [432, 213] on input "Entrez le numéro de dossier présent sur l’Accord de Garantie de votre futur loc…" at bounding box center [524, 228] width 310 height 35
paste input "OS9XA0"
type input "OS9XA0"
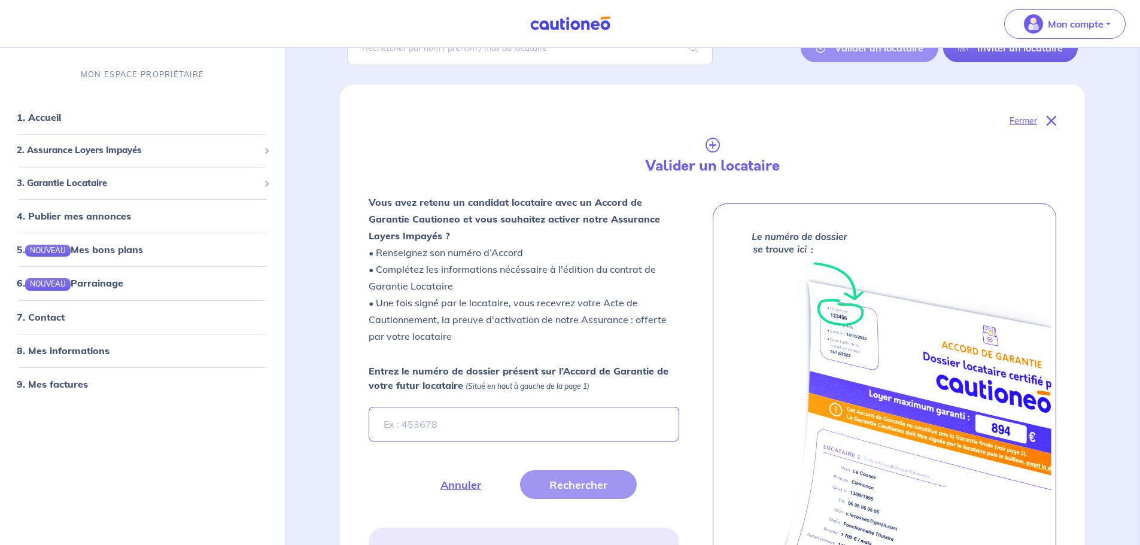
scroll to position [245, 0]
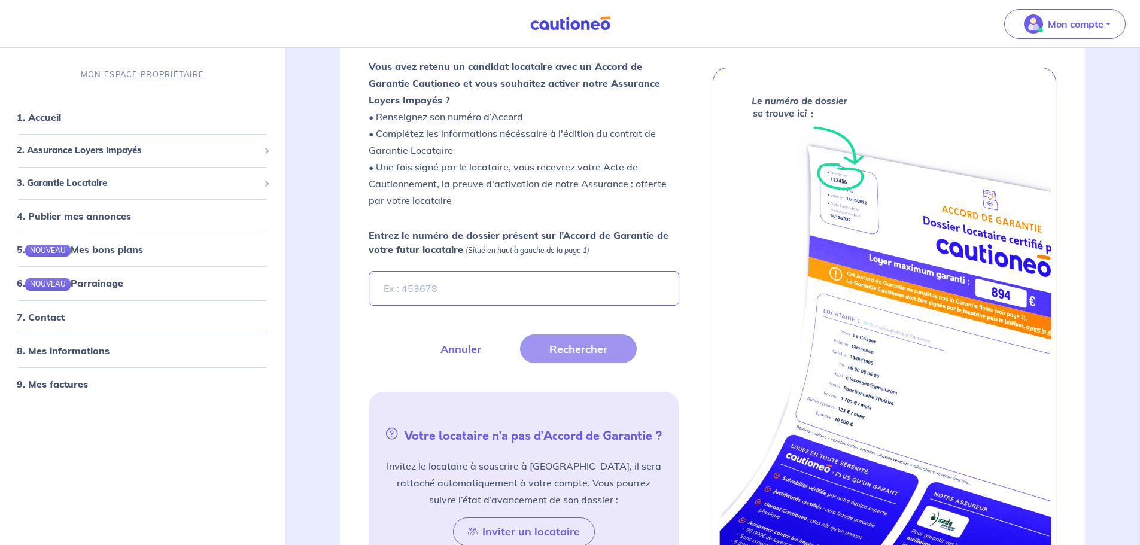
click at [481, 296] on input "Entrez le numéro de dossier présent sur l’Accord de Garantie de votre futur loc…" at bounding box center [524, 288] width 310 height 35
type input "OS9XA0"
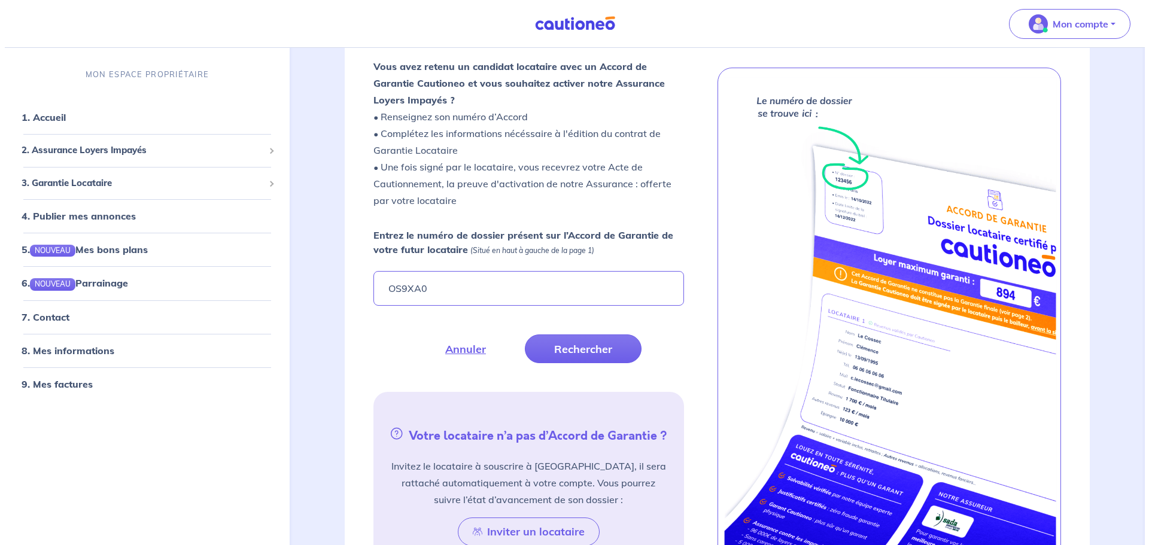
scroll to position [194, 0]
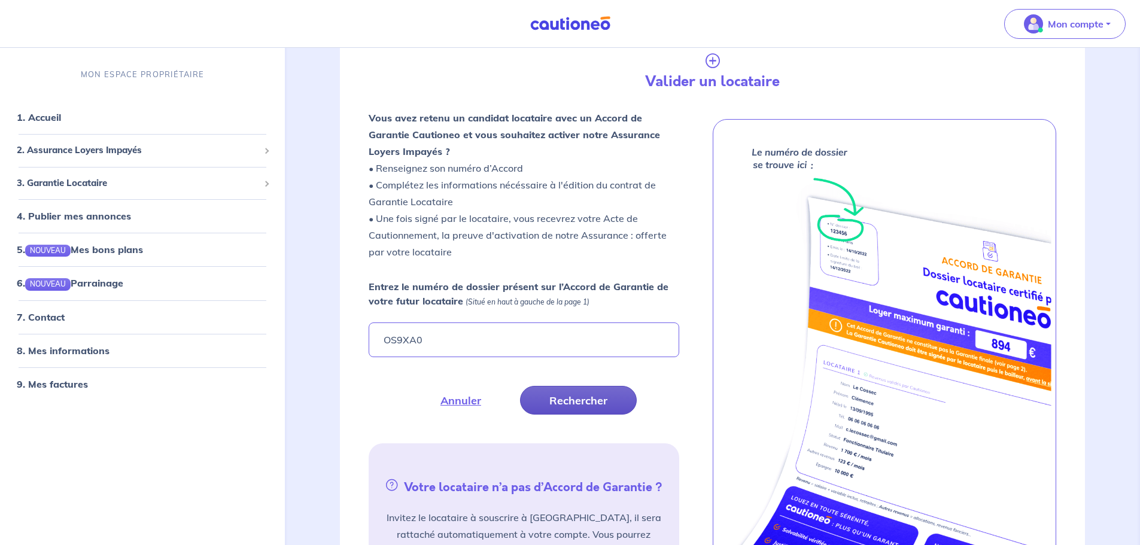
click at [571, 396] on button "Rechercher" at bounding box center [578, 400] width 117 height 29
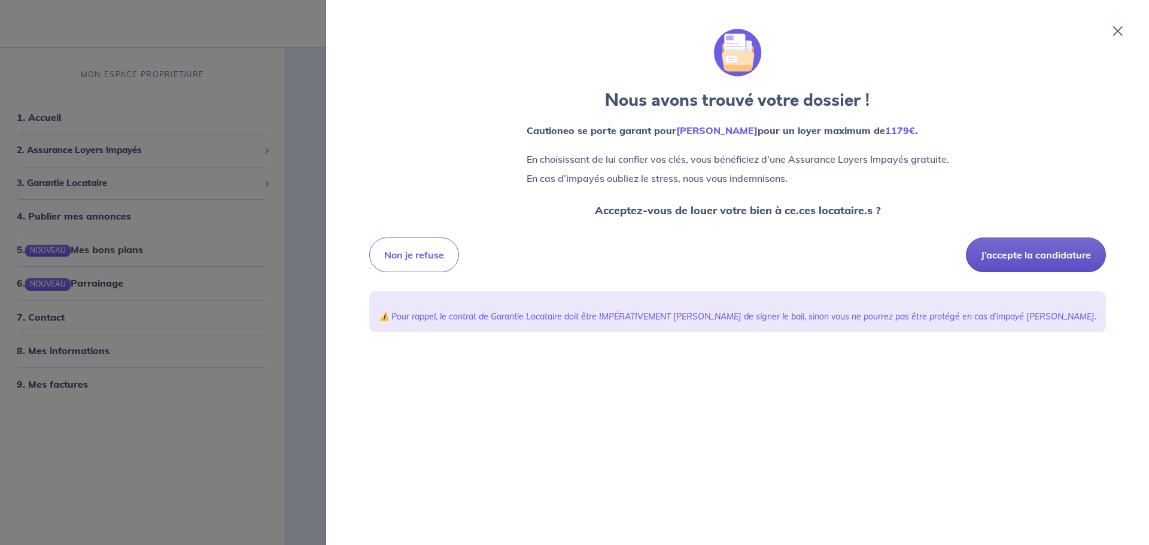
click at [976, 262] on button "J’accepte la candidature" at bounding box center [1036, 255] width 140 height 35
click at [1011, 258] on button "J’accepte la candidature" at bounding box center [1036, 255] width 140 height 35
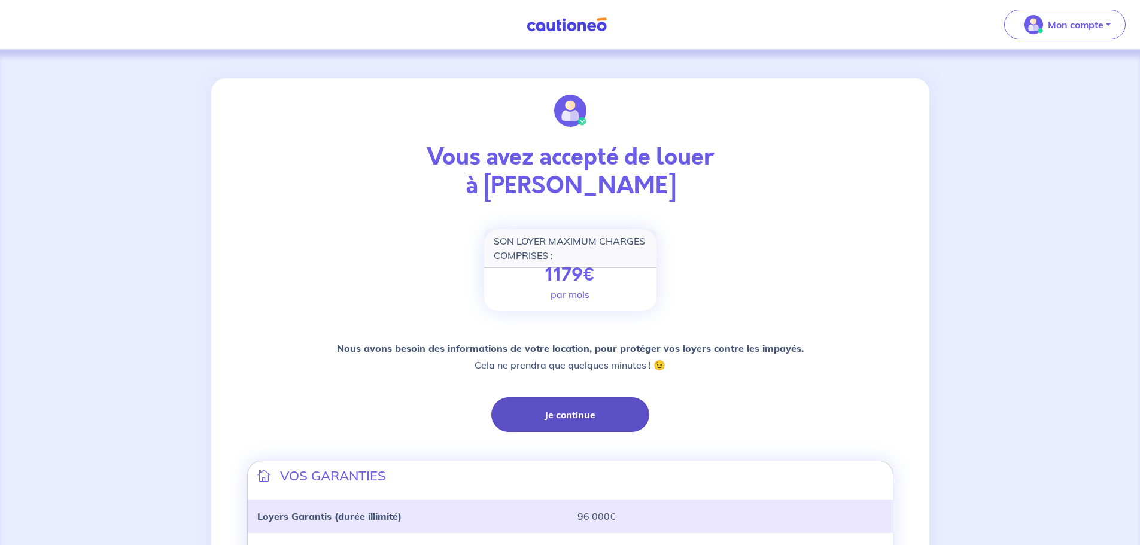
click at [560, 418] on button "Je continue" at bounding box center [571, 415] width 158 height 35
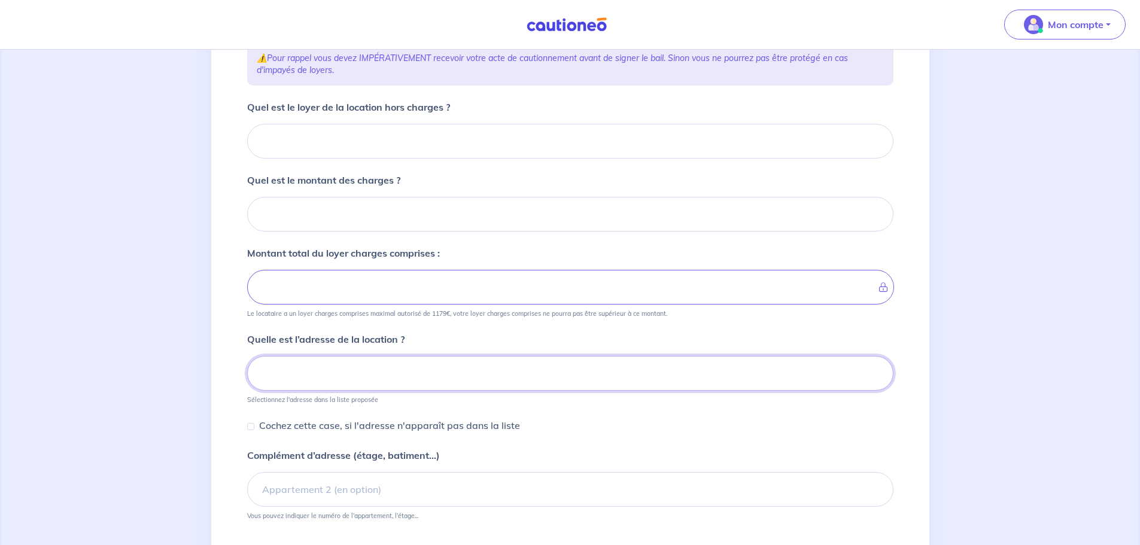
scroll to position [151, 0]
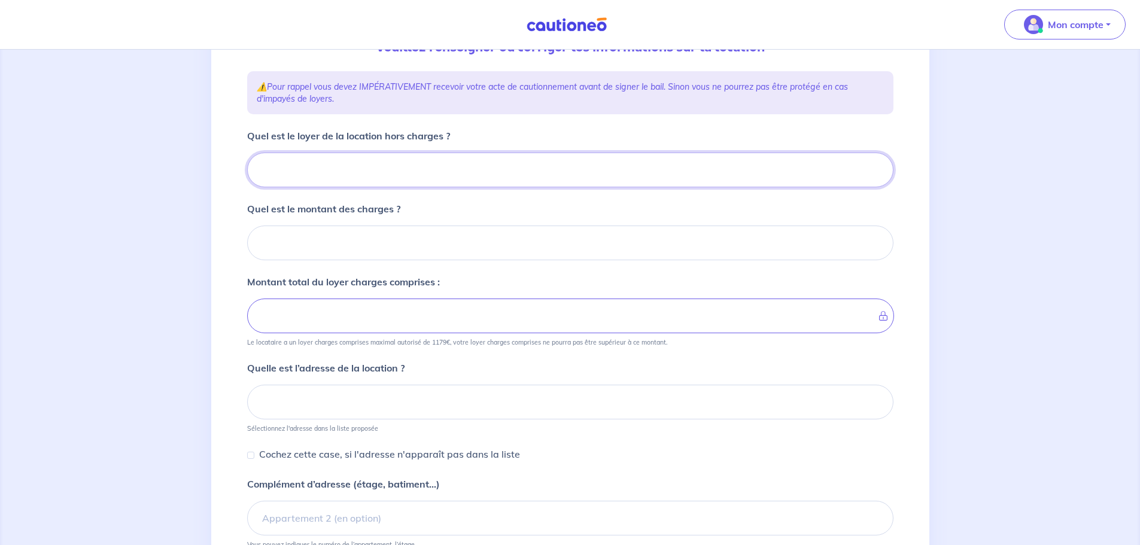
click at [304, 174] on input "Quel est le loyer de la location hors charges ?" at bounding box center [570, 170] width 647 height 35
type input "8"
type input "820"
type input "820.4"
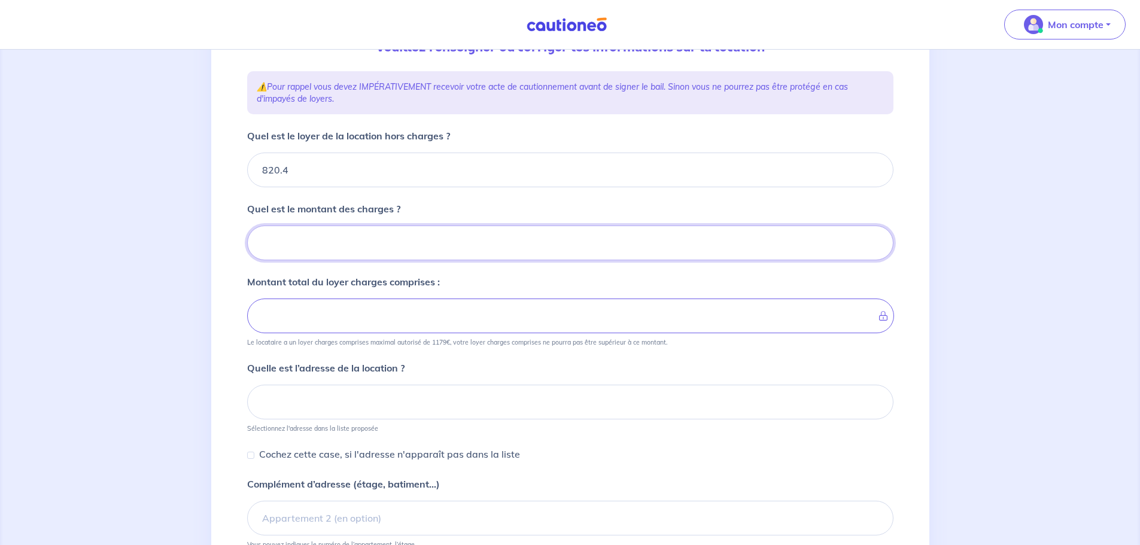
click at [313, 245] on input "Quel est le montant des charges ?" at bounding box center [570, 243] width 647 height 35
type input "17"
type input "821.4"
type input "173"
type input "993.4"
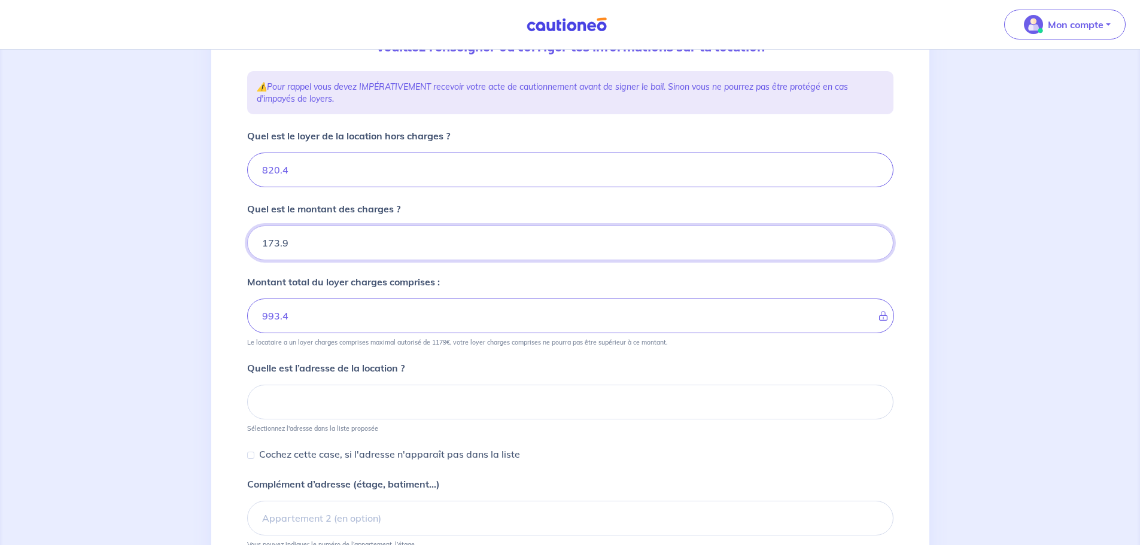
type input "173.95"
type input "994.34"
type input "173.95"
click at [205, 233] on div "1 2 3 4 Informations location Informations propriétaire Informations bail Valid…" at bounding box center [570, 282] width 1140 height 766
click at [299, 172] on input "820.4" at bounding box center [570, 170] width 647 height 35
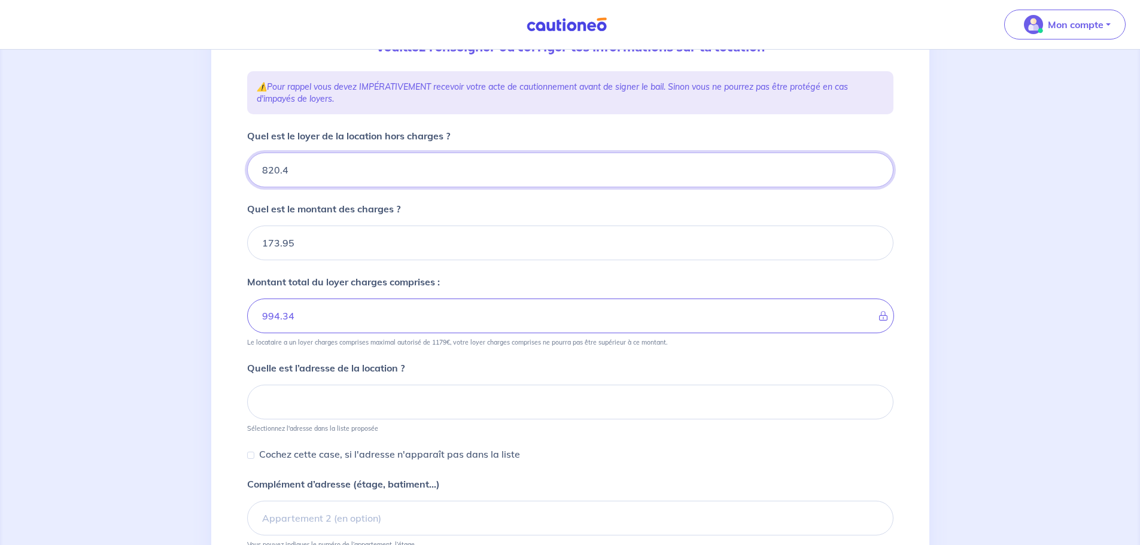
type input "820.41"
type input "994.35"
type input "820.41"
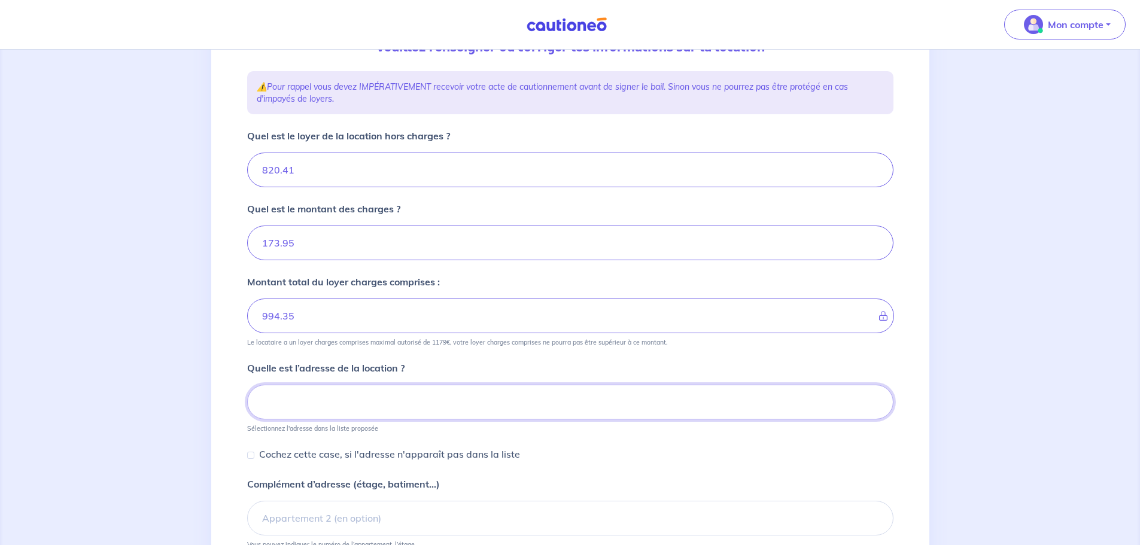
click at [307, 409] on input at bounding box center [570, 402] width 647 height 35
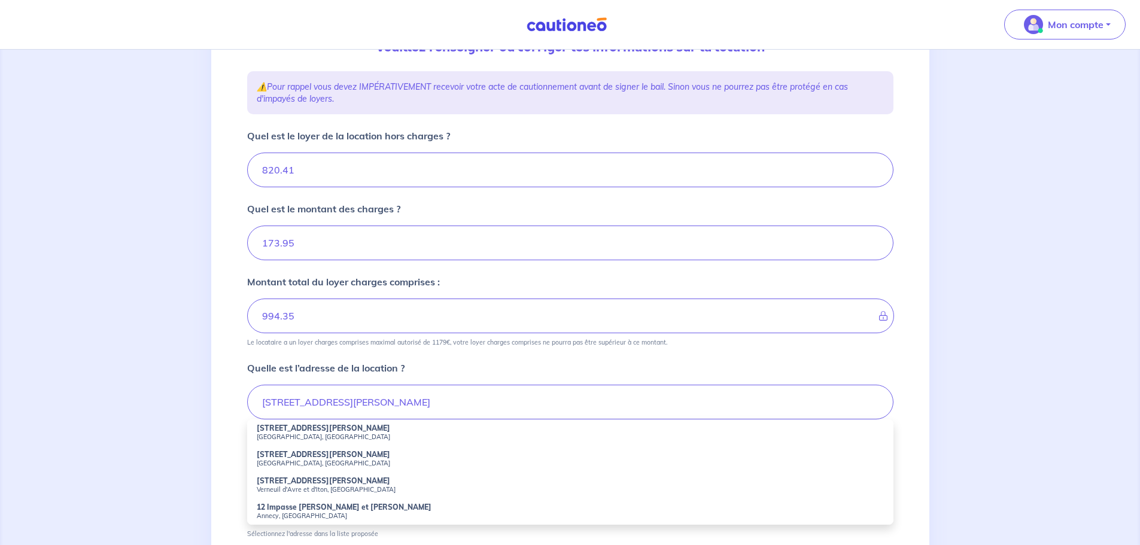
click at [305, 430] on strong "12 Rue Louise Colet" at bounding box center [324, 428] width 134 height 9
type input "12 Rue Louise Colet, Nice, France"
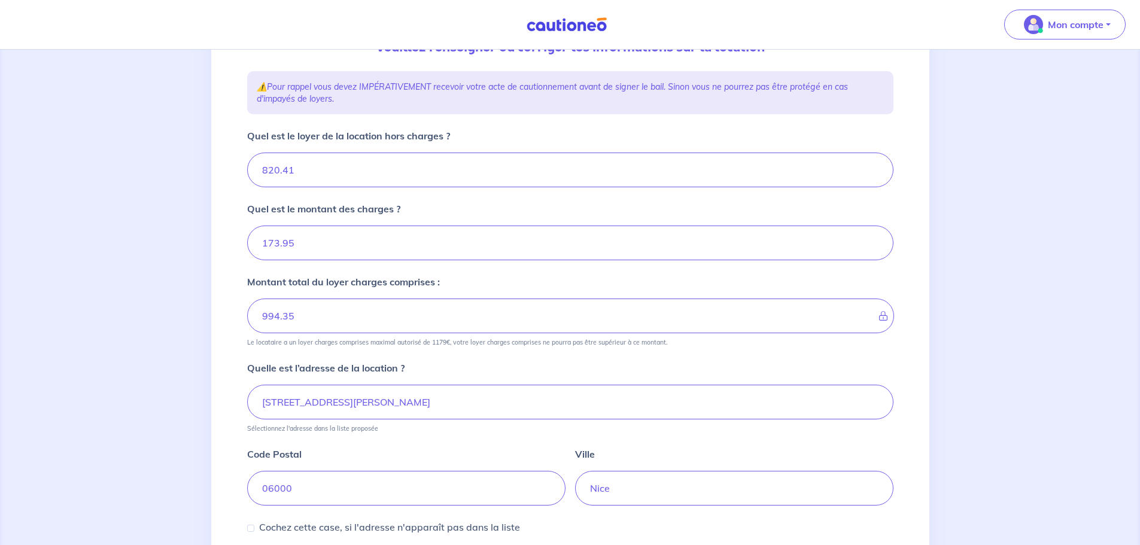
scroll to position [271, 0]
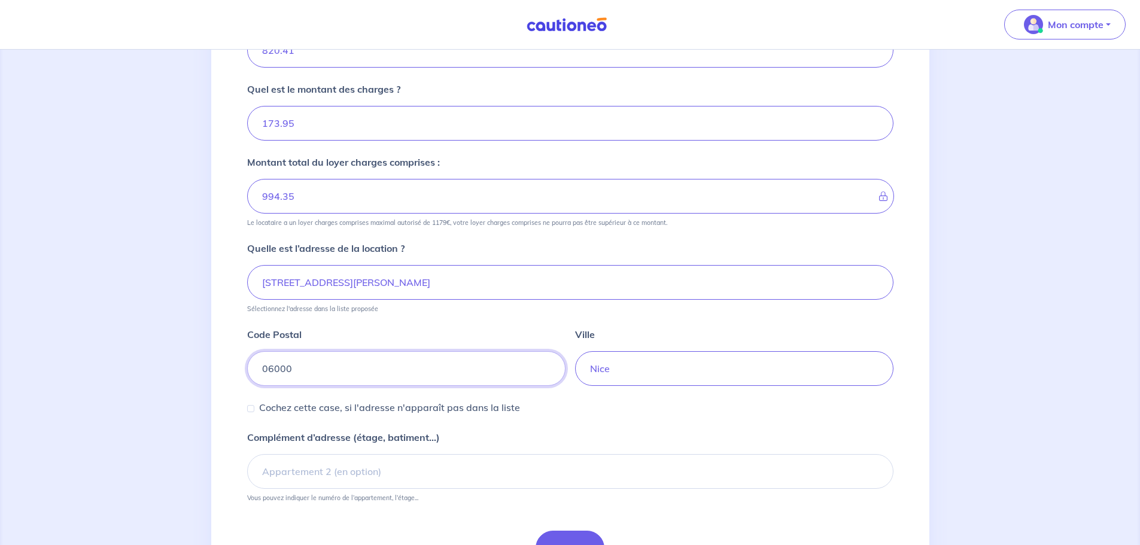
click at [280, 369] on input "06000" at bounding box center [406, 368] width 318 height 35
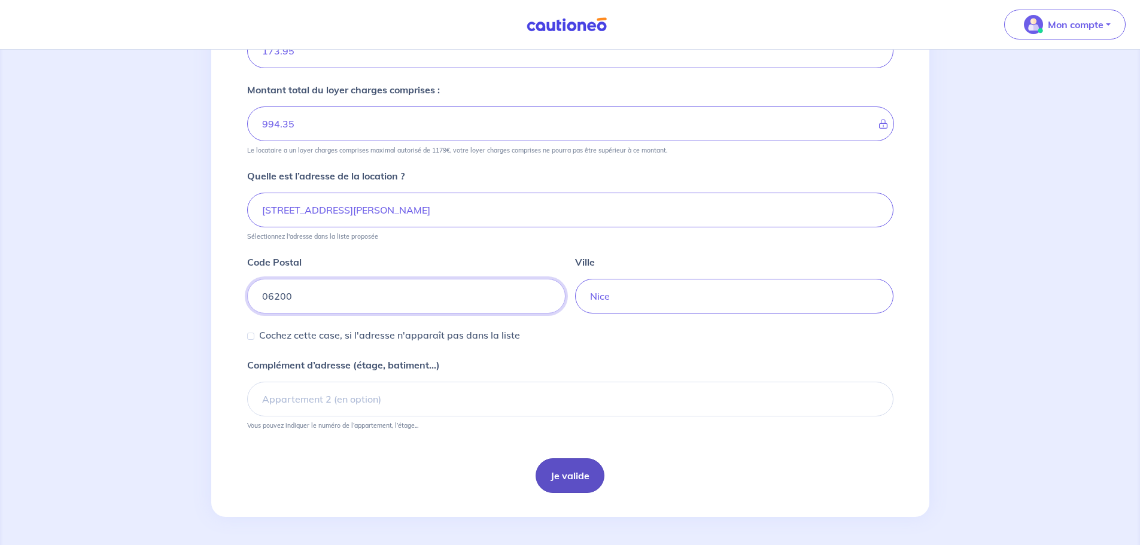
scroll to position [344, 0]
type input "06200"
click at [575, 471] on button "Je valide" at bounding box center [570, 475] width 69 height 35
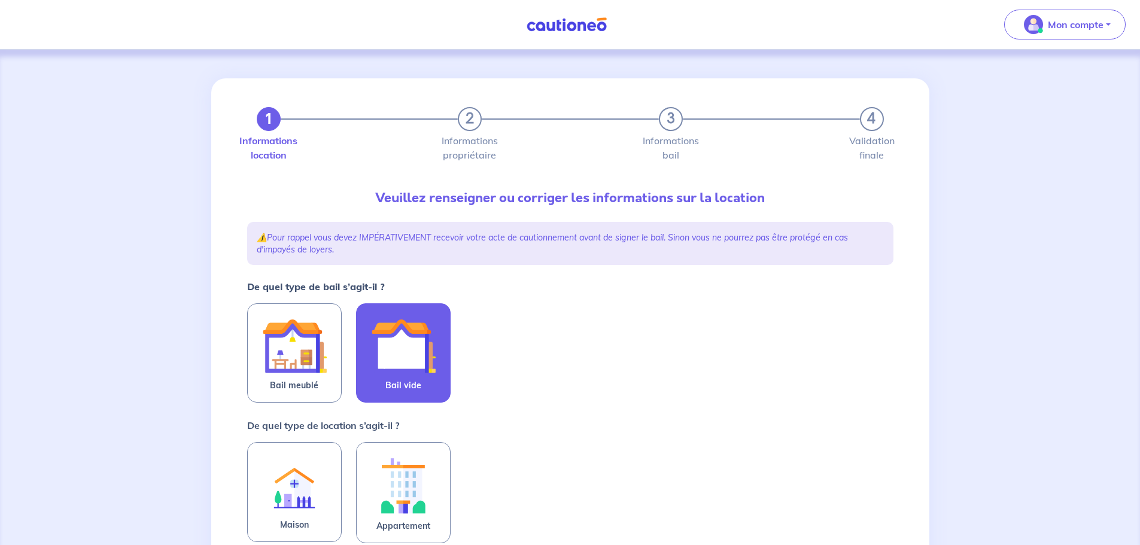
click at [439, 372] on label "Bail vide" at bounding box center [403, 353] width 95 height 99
click at [0, 0] on input "Bail vide" at bounding box center [0, 0] width 0 height 0
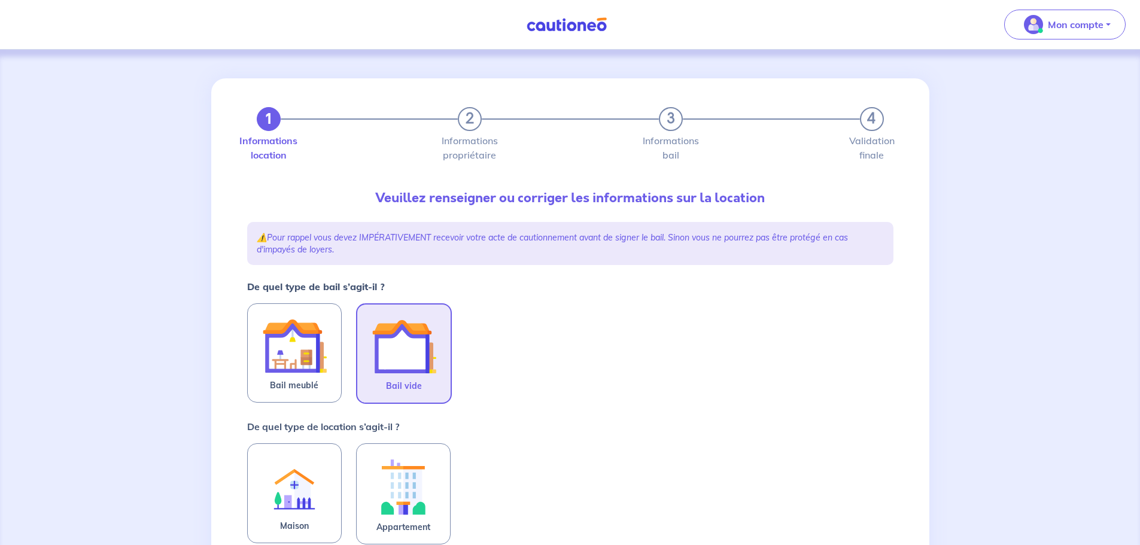
scroll to position [120, 0]
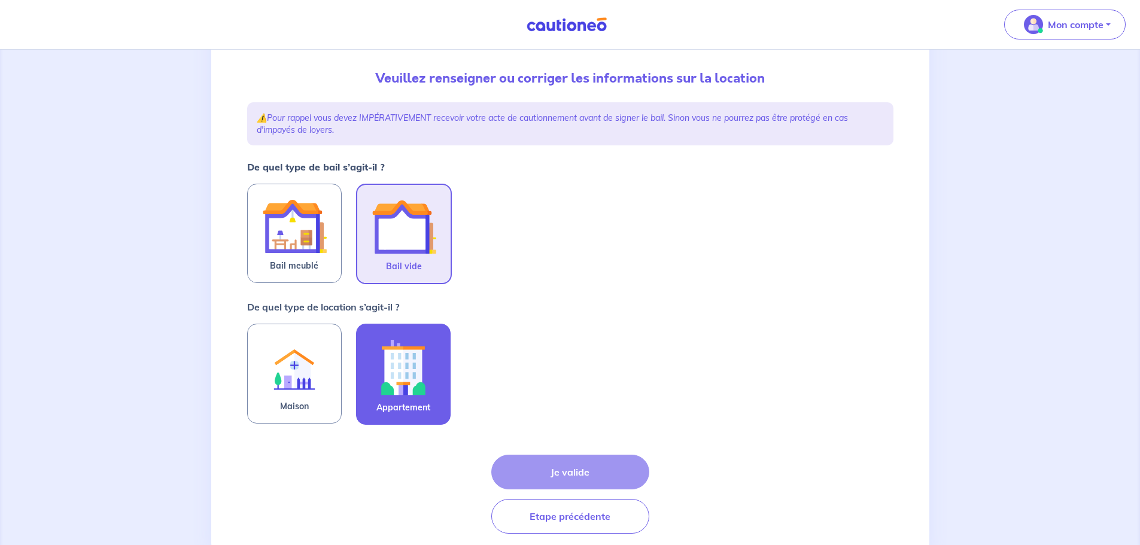
click at [429, 365] on img at bounding box center [403, 367] width 65 height 66
click at [0, 0] on input "Appartement" at bounding box center [0, 0] width 0 height 0
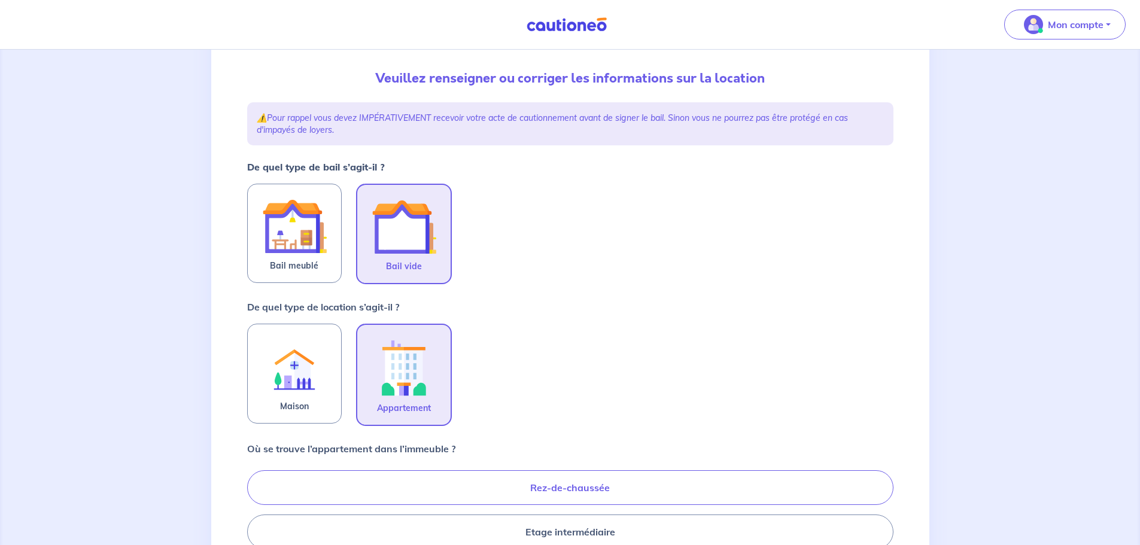
scroll to position [239, 0]
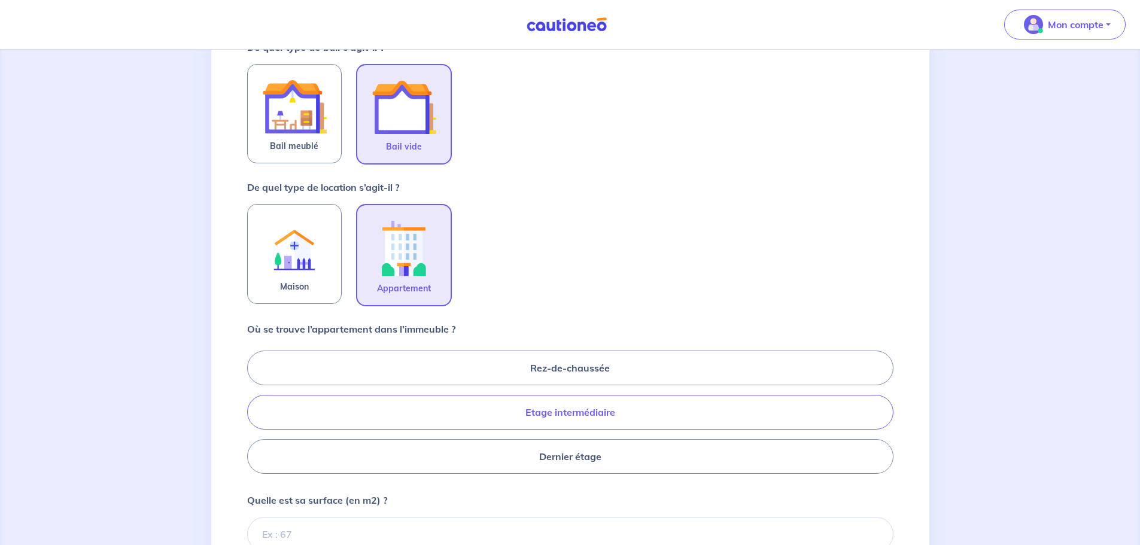
click at [549, 414] on label "Etage intermédiaire" at bounding box center [570, 412] width 647 height 35
click at [255, 414] on input "Etage intermédiaire" at bounding box center [251, 412] width 8 height 8
radio input "true"
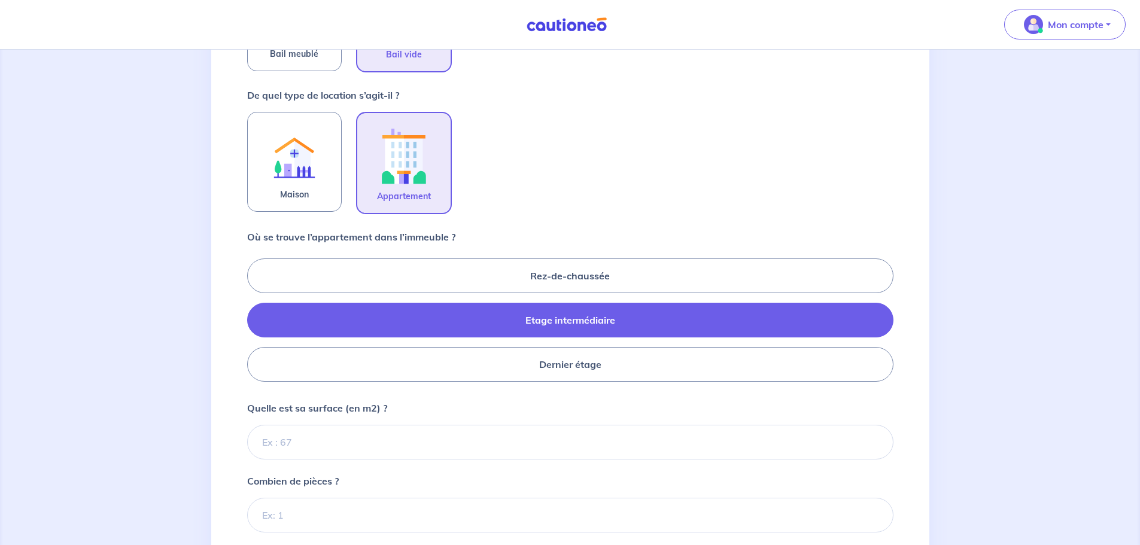
scroll to position [419, 0]
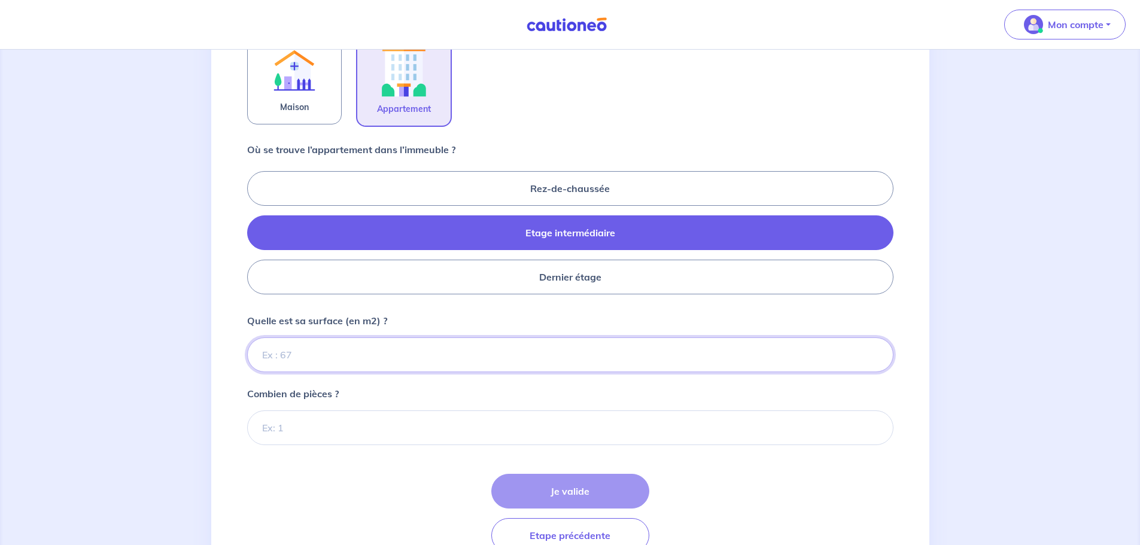
click at [313, 360] on input "Quelle est sa surface (en m2) ?" at bounding box center [570, 355] width 647 height 35
type input "49"
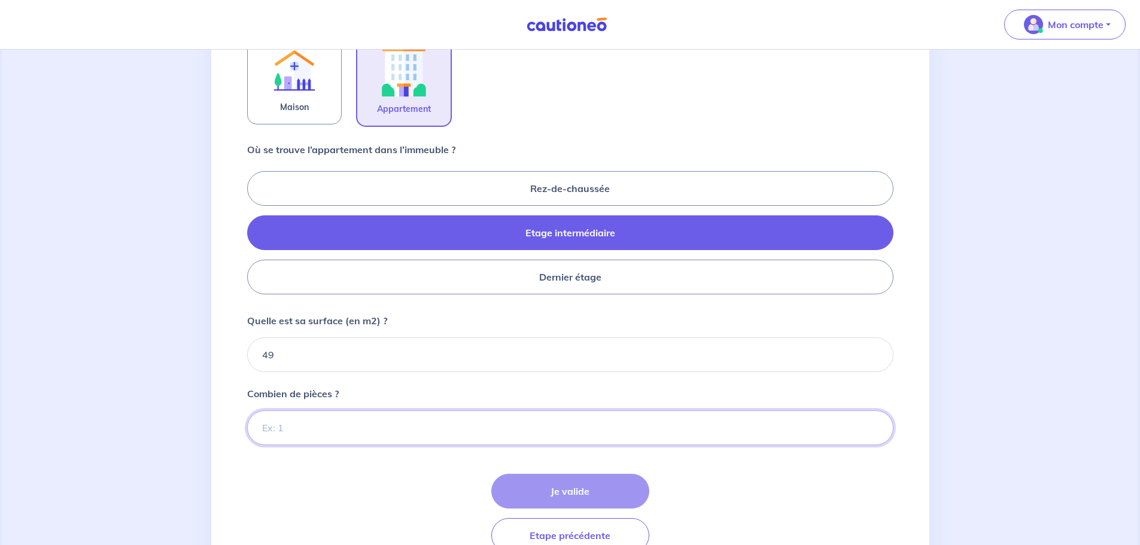
click at [304, 420] on input "Combien de pièces ?" at bounding box center [570, 428] width 647 height 35
type input "2"
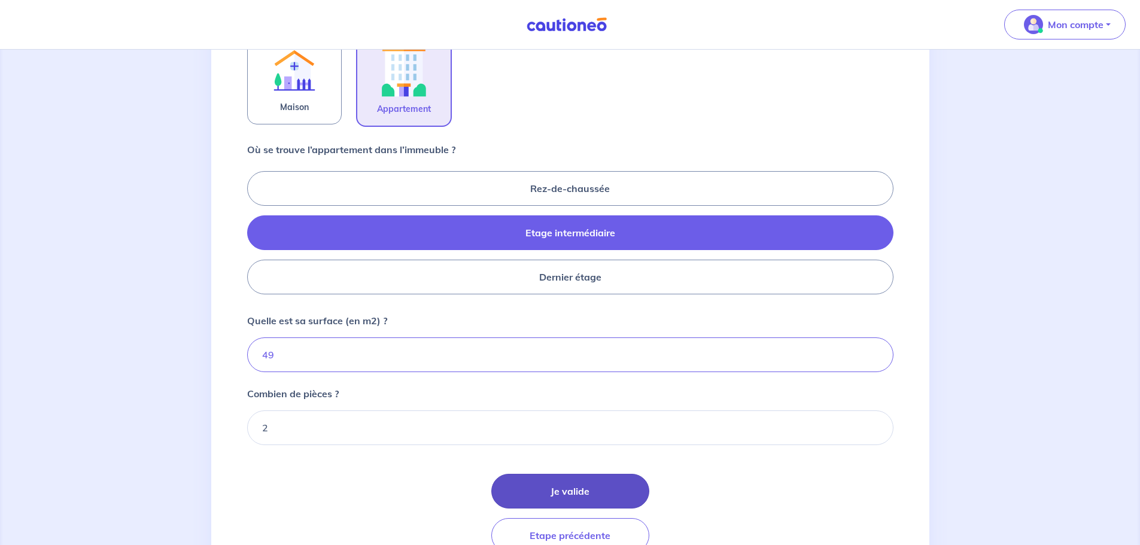
click at [563, 503] on button "Je valide" at bounding box center [571, 491] width 158 height 35
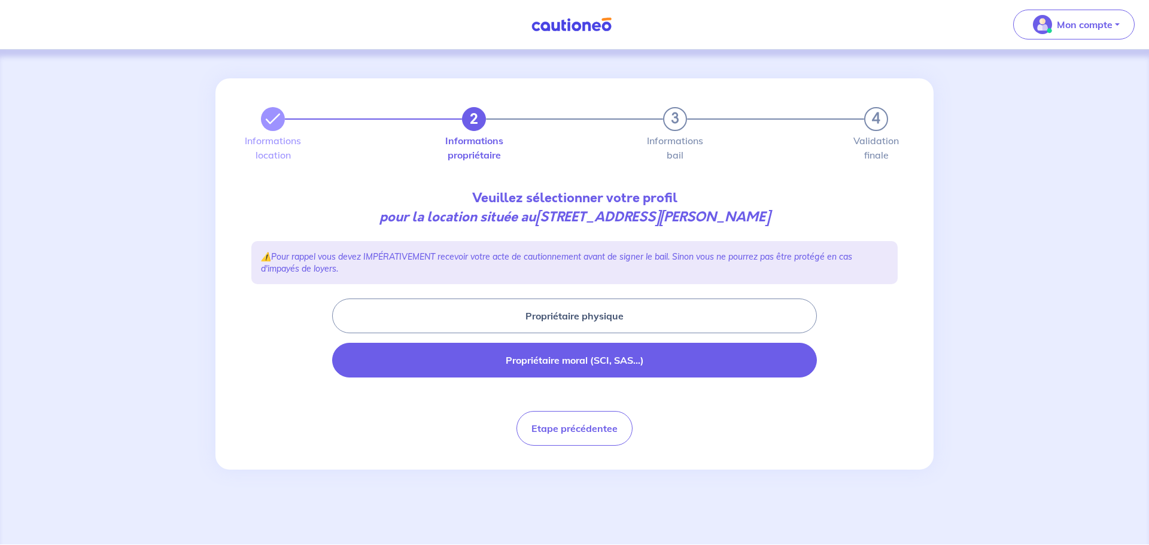
click at [478, 356] on button "Propriétaire moral (SCI, SAS...)" at bounding box center [574, 360] width 485 height 35
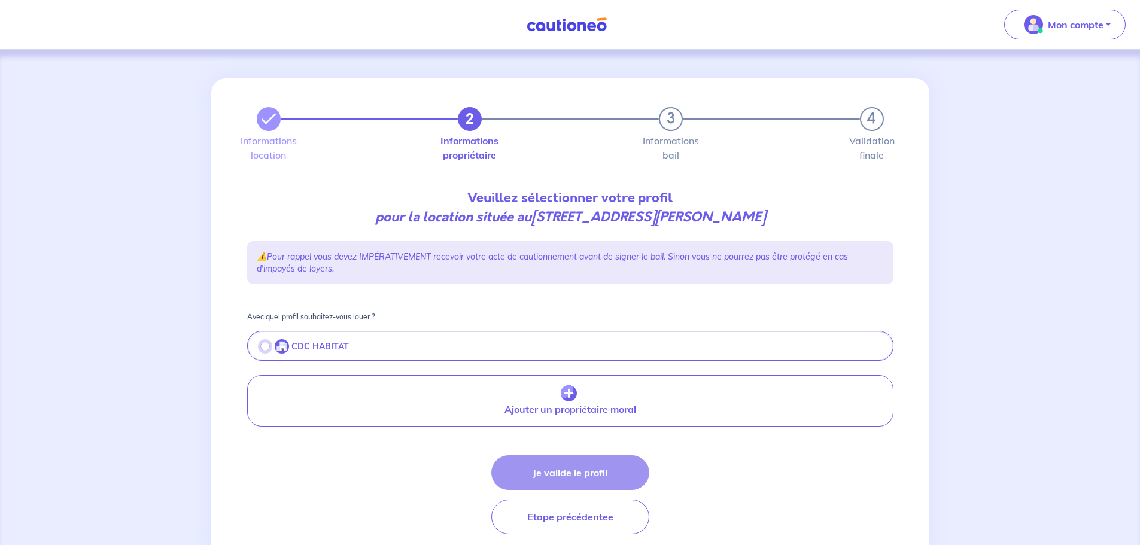
click at [267, 346] on input "radio" at bounding box center [265, 347] width 10 height 10
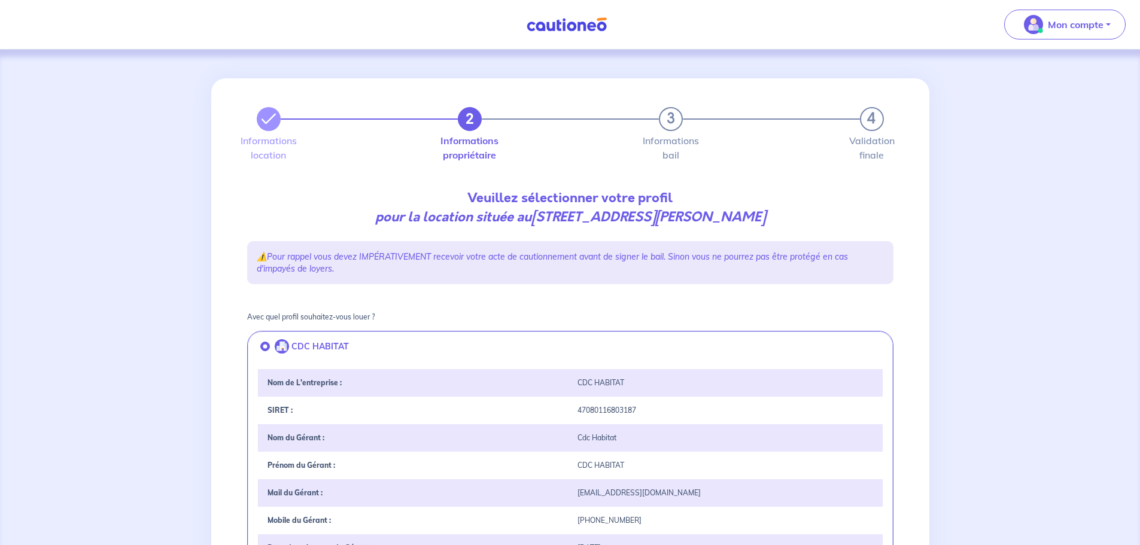
click at [559, 475] on div "Prénom du Gérant : CDC HABITAT" at bounding box center [570, 466] width 625 height 28
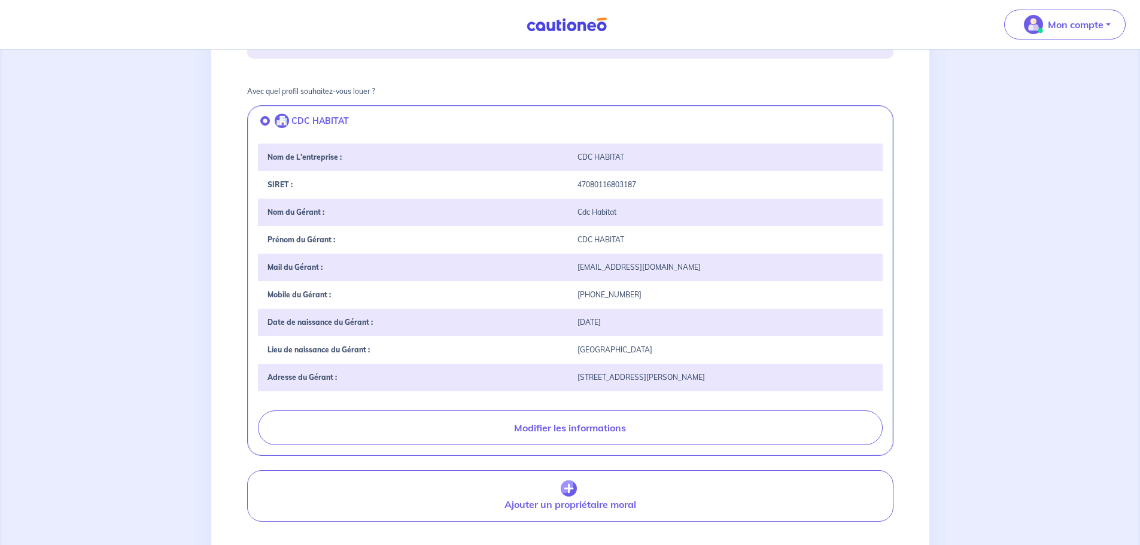
scroll to position [299, 0]
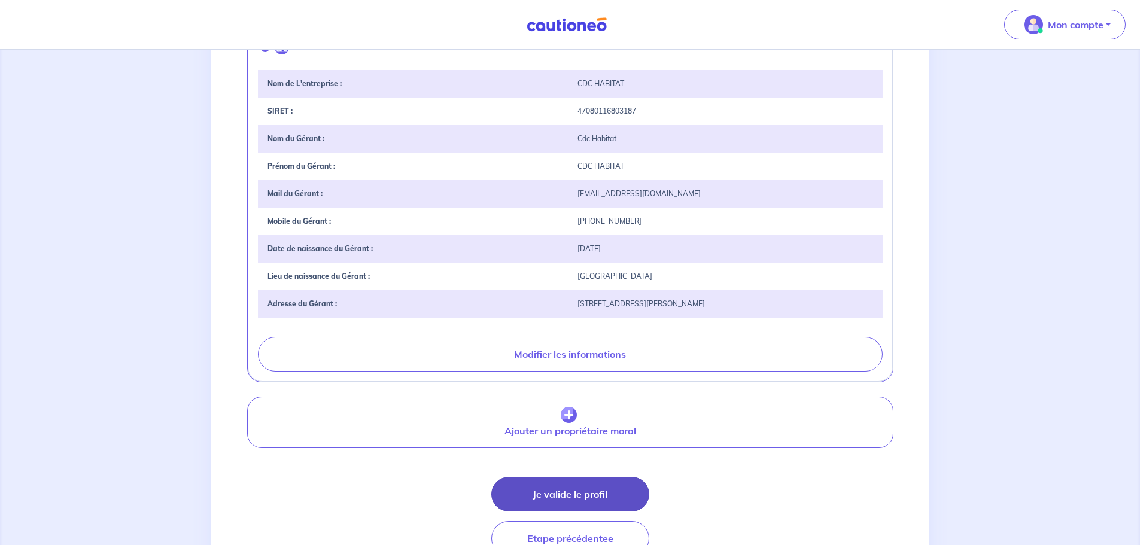
click at [576, 506] on button "Je valide le profil" at bounding box center [571, 494] width 158 height 35
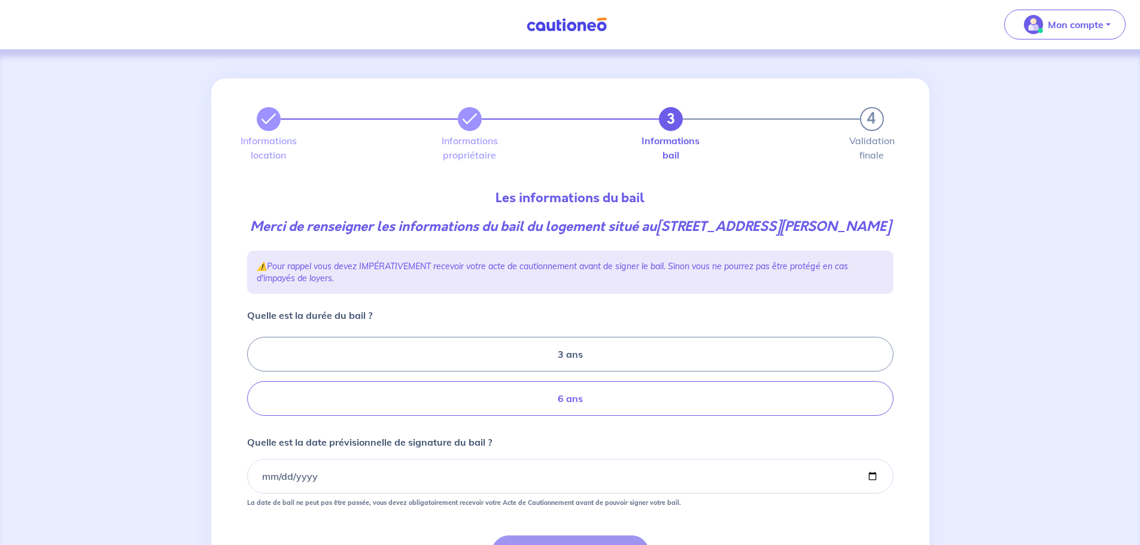
click at [536, 403] on label "6 ans" at bounding box center [570, 398] width 647 height 35
click at [255, 381] on input "6 ans" at bounding box center [251, 377] width 8 height 8
radio input "true"
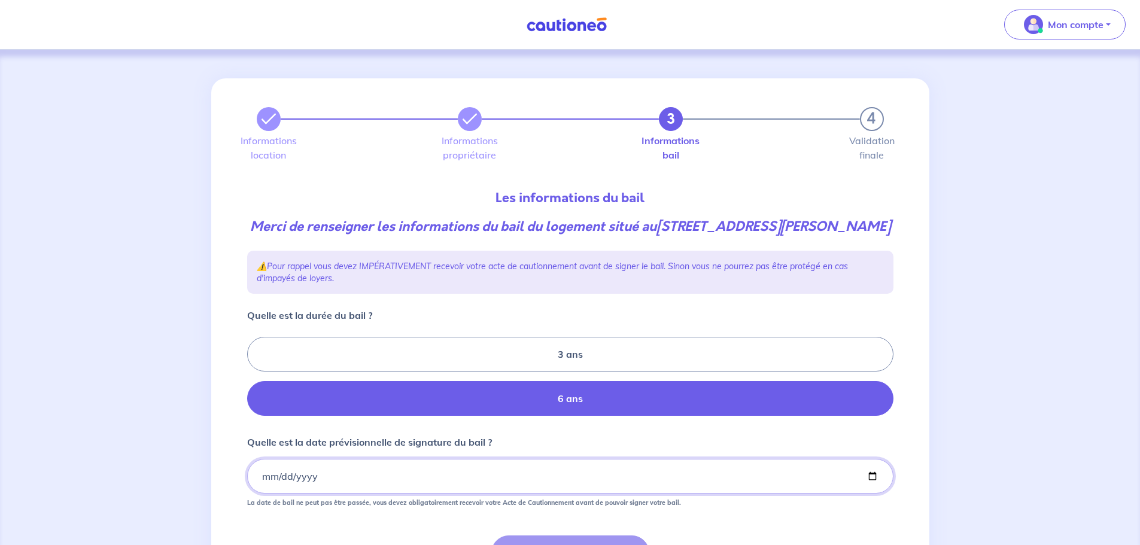
click at [421, 478] on input "Quelle est la date prévisionnelle de signature du bail ?" at bounding box center [570, 476] width 647 height 35
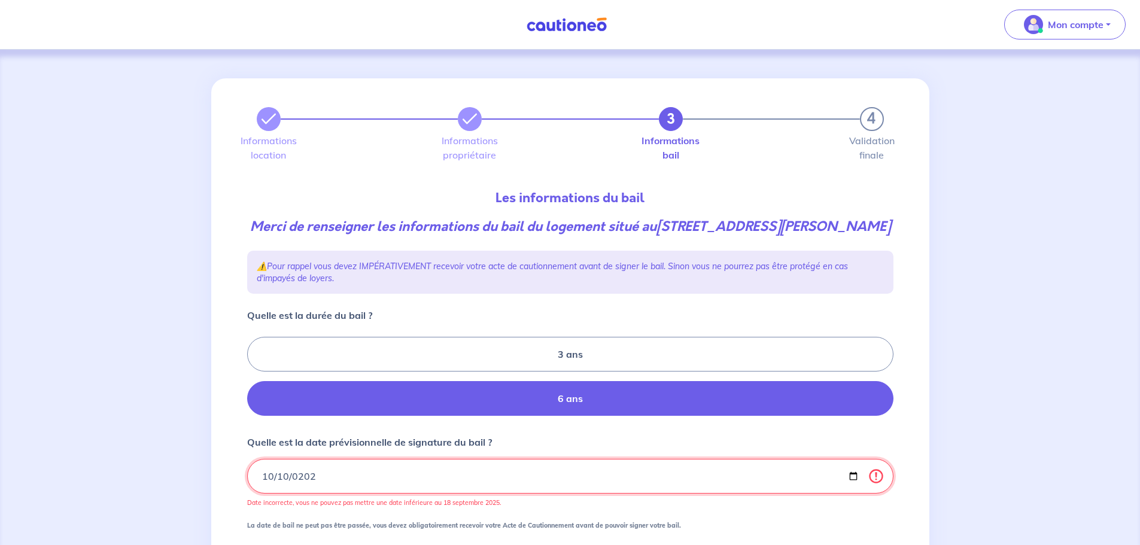
type input "2025-10-10"
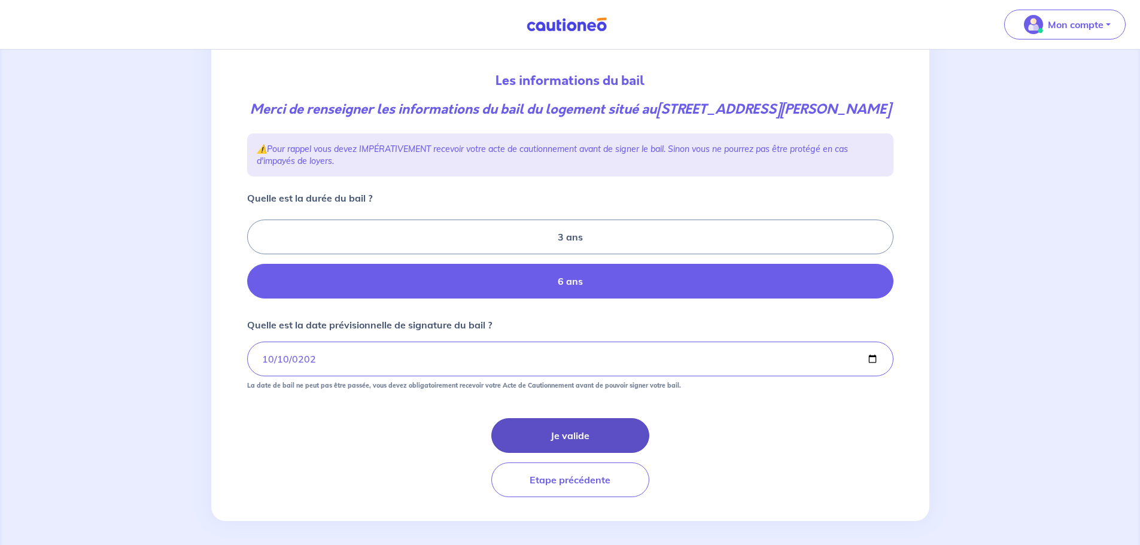
scroll to position [122, 0]
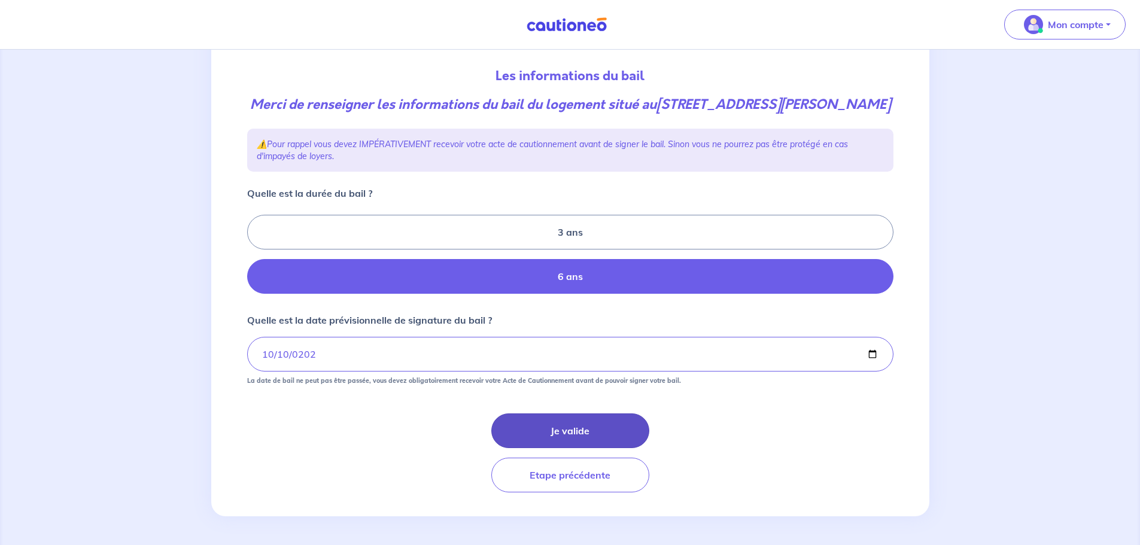
click at [597, 427] on button "Je valide" at bounding box center [571, 431] width 158 height 35
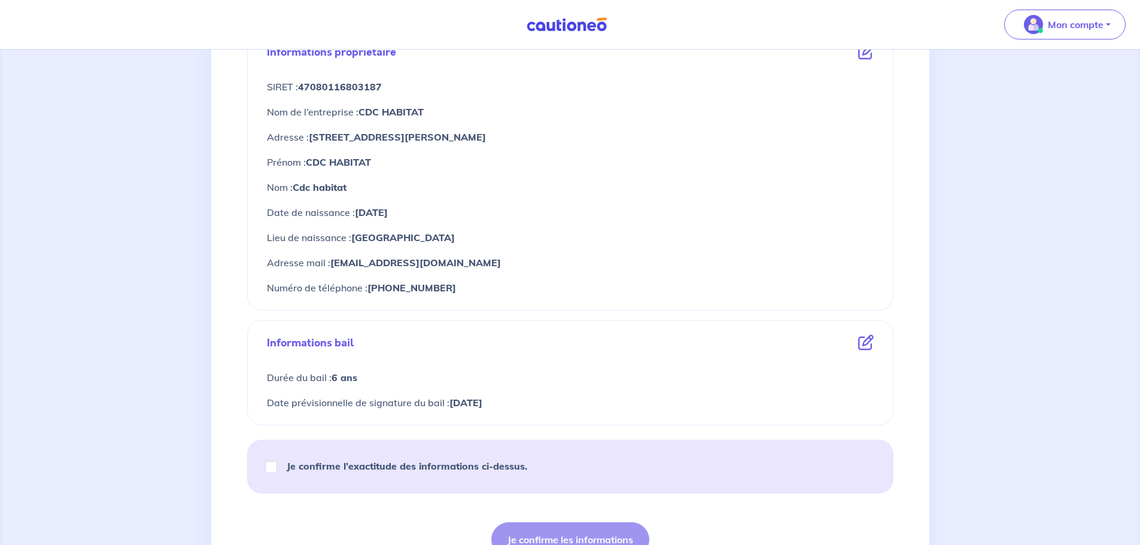
scroll to position [559, 0]
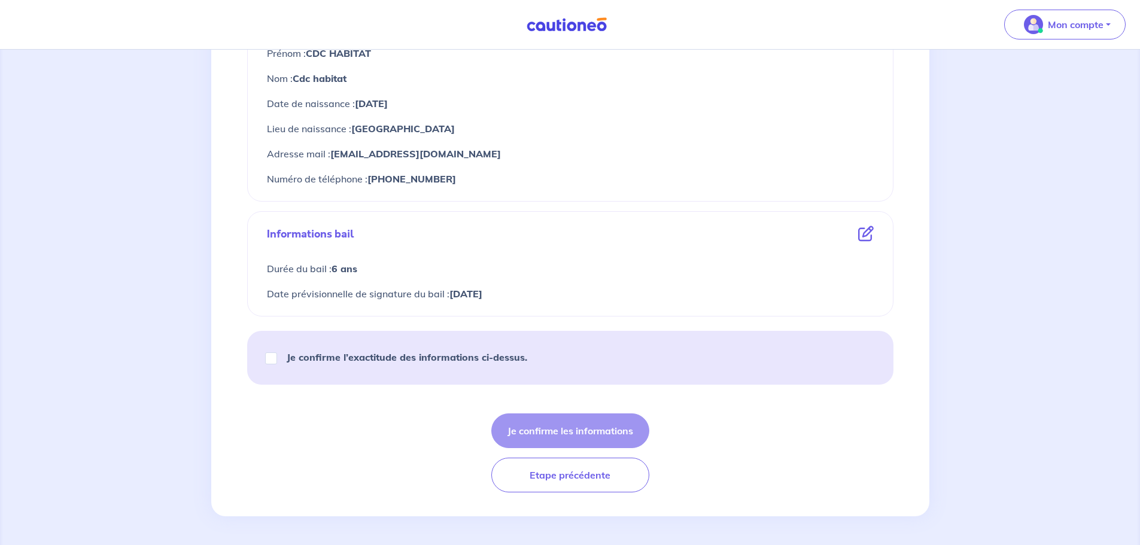
click at [317, 359] on strong "Je confirme l’exactitude des informations ci-dessus." at bounding box center [407, 357] width 241 height 12
click at [277, 359] on input "Je confirme l’exactitude des informations ci-dessus." at bounding box center [271, 359] width 12 height 12
checkbox input "true"
click at [627, 439] on button "Je confirme les informations" at bounding box center [571, 431] width 158 height 35
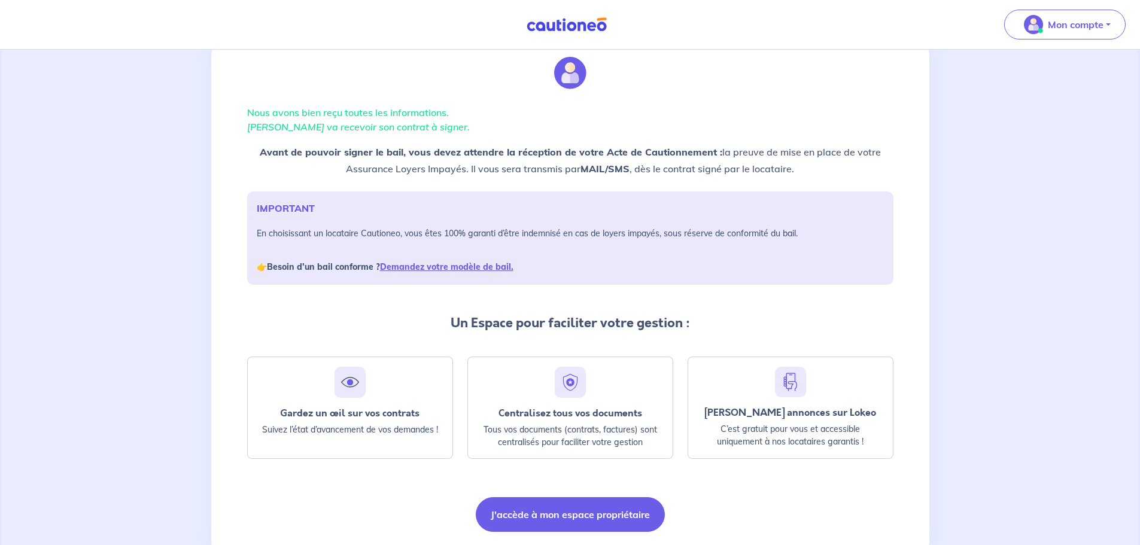
scroll to position [77, 0]
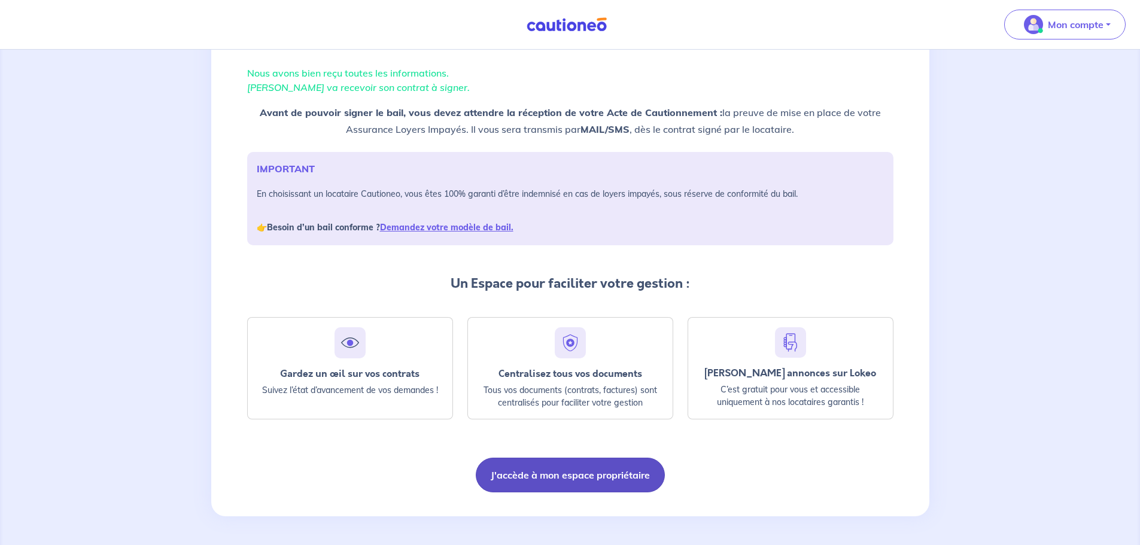
click at [581, 463] on button "J'accède à mon espace propriétaire" at bounding box center [570, 475] width 189 height 35
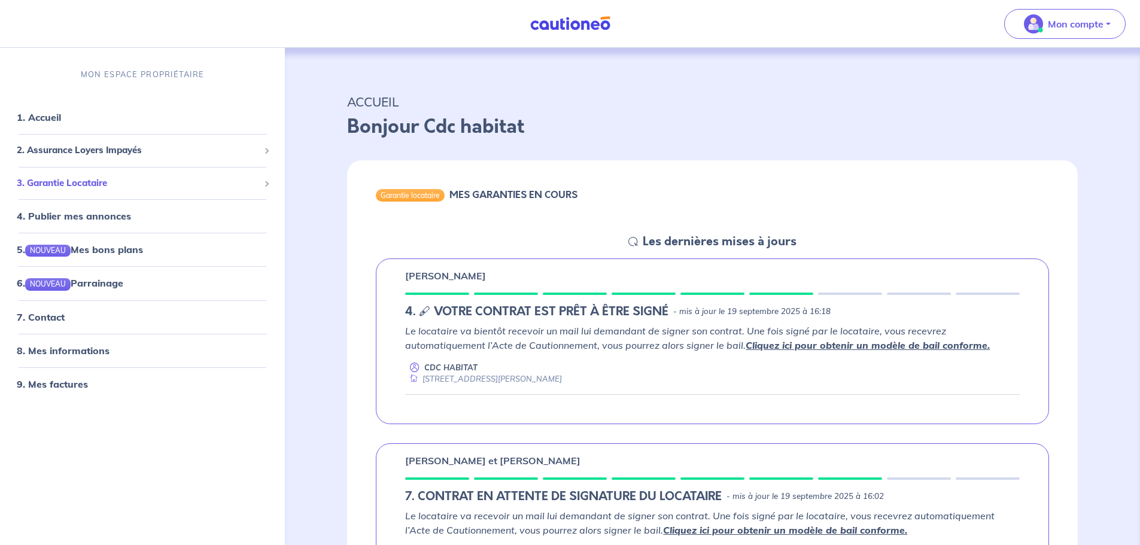
click at [80, 186] on span "3. Garantie Locataire" at bounding box center [138, 184] width 242 height 14
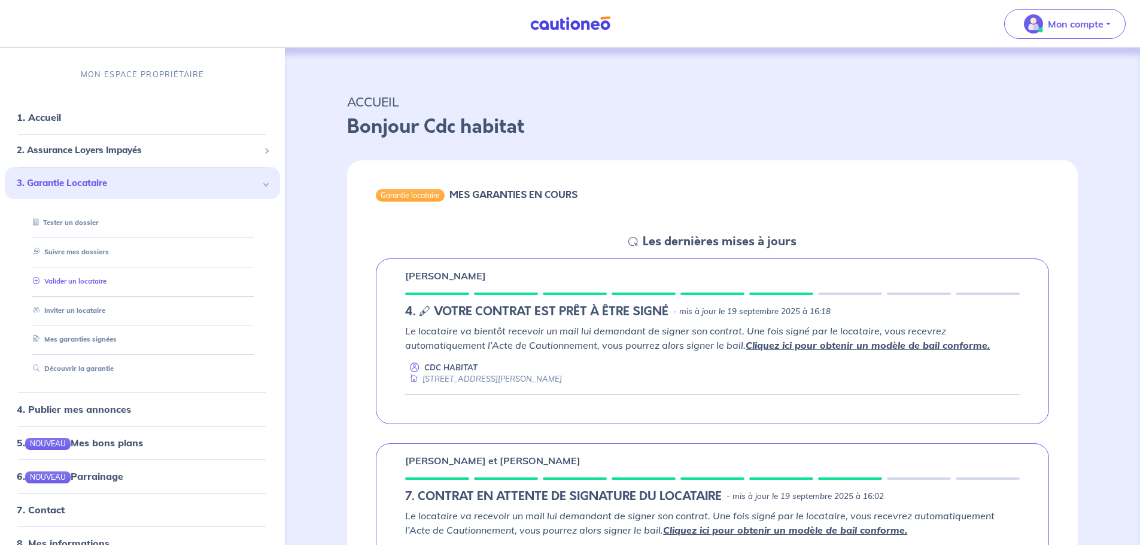
click at [66, 286] on link "Valider un locataire" at bounding box center [67, 281] width 78 height 8
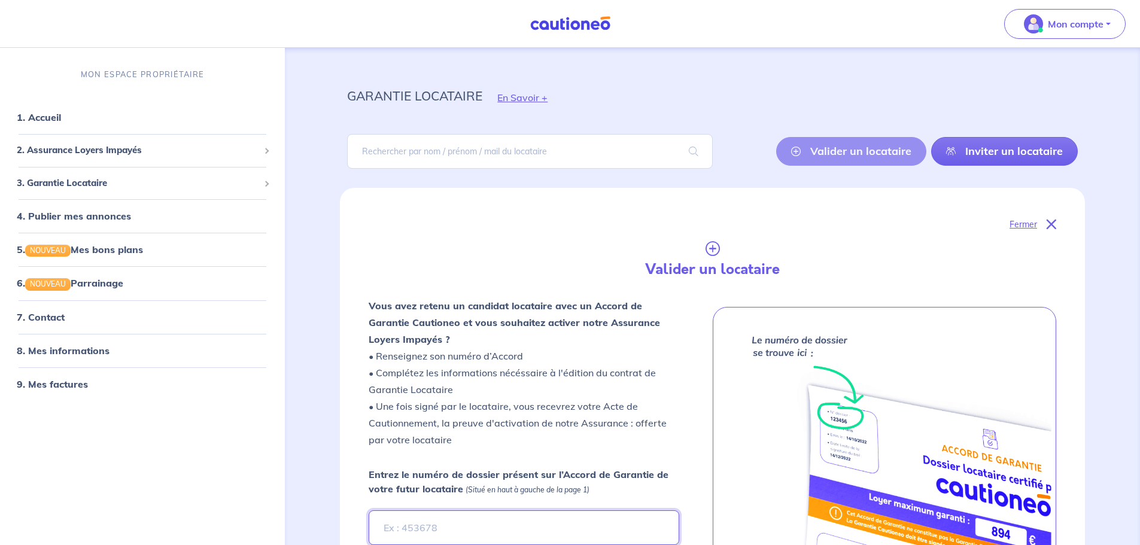
paste input "vOqH50"
type input "vOqH50"
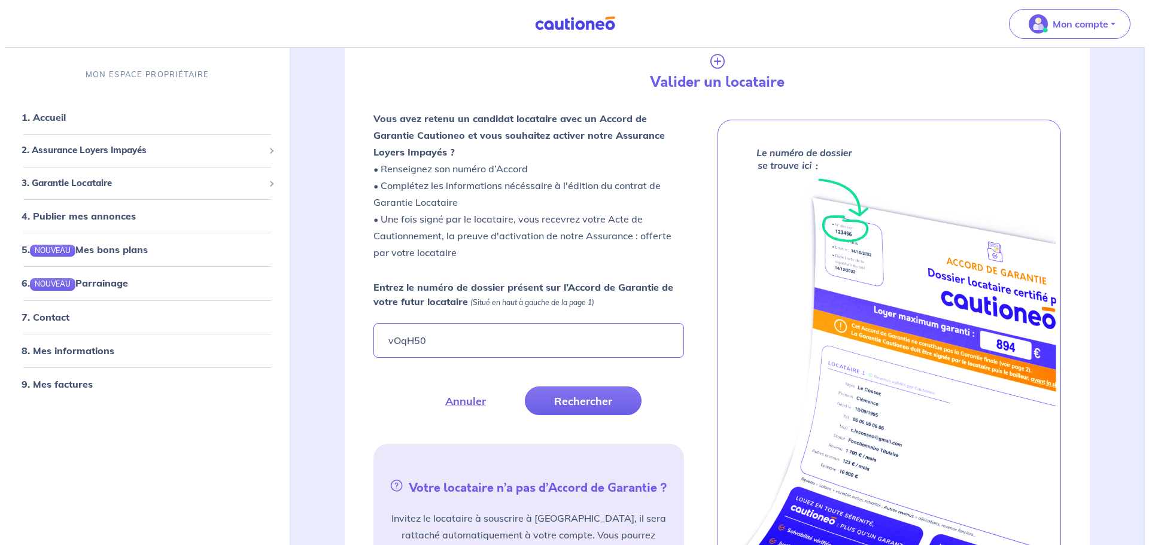
scroll to position [194, 0]
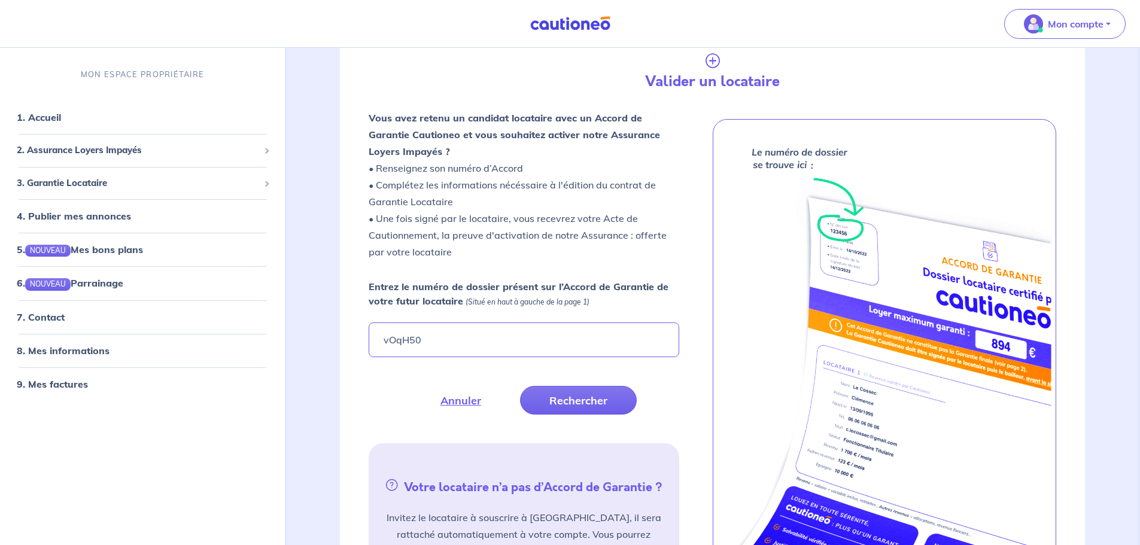
click at [590, 415] on div "Vous avez retenu un candidat locataire avec un Accord de Garantie Cautioneo et …" at bounding box center [538, 361] width 339 height 503
click at [590, 409] on button "Rechercher" at bounding box center [578, 400] width 117 height 29
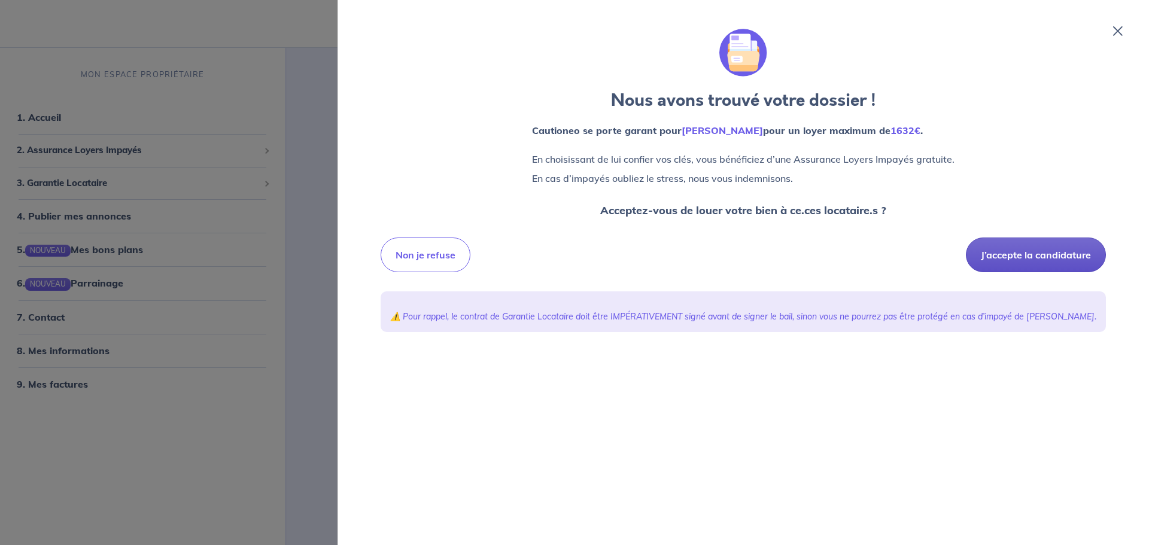
click at [994, 255] on button "J’accepte la candidature" at bounding box center [1036, 255] width 140 height 35
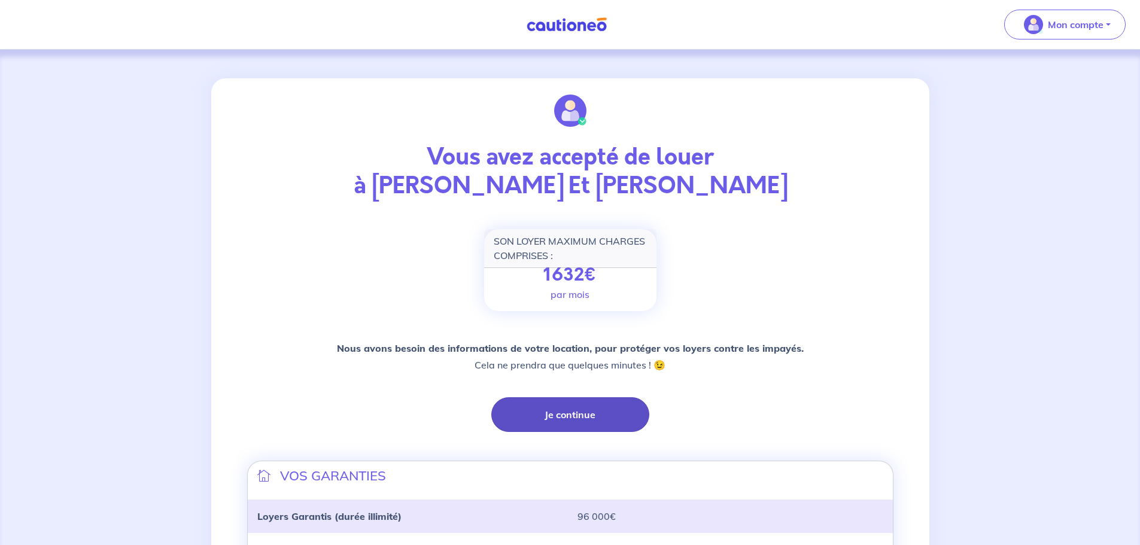
click at [599, 409] on button "Je continue" at bounding box center [571, 415] width 158 height 35
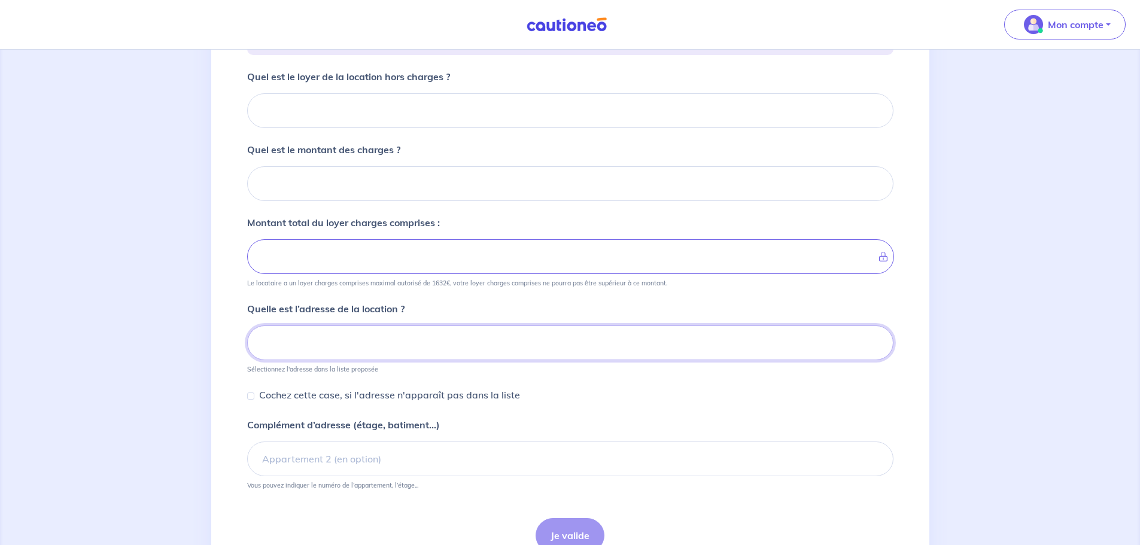
scroll to position [91, 0]
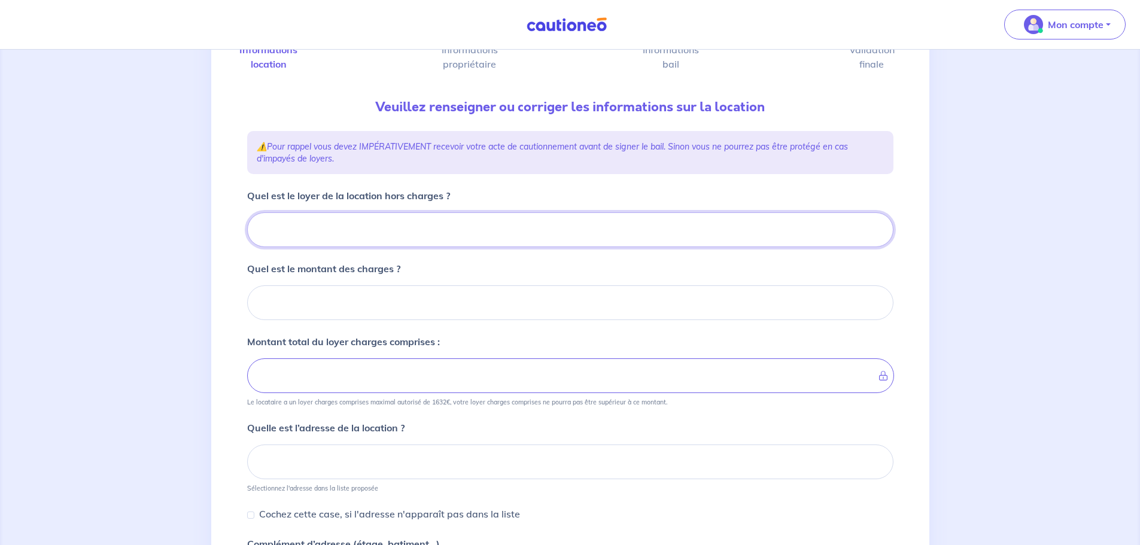
click at [306, 222] on input "Quel est le loyer de la location hors charges ?" at bounding box center [570, 230] width 647 height 35
type input "10"
type input "104"
type input "1045"
type input "1045.39"
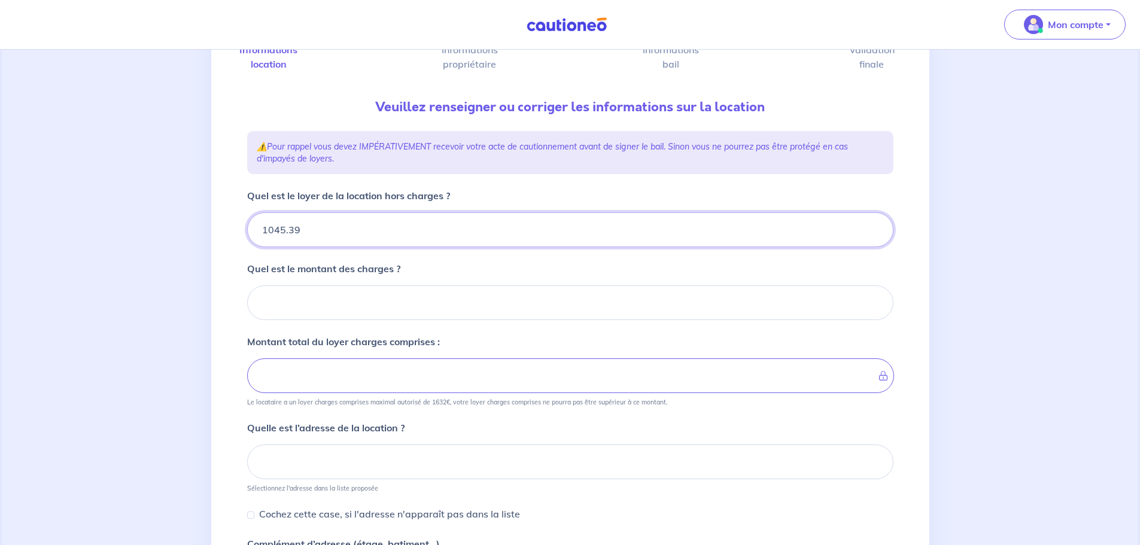
type input "1045.39"
click at [290, 298] on input "Quel est le montant des charges ?" at bounding box center [570, 303] width 647 height 35
type input "223"
type input "1268.39"
type input "223.06"
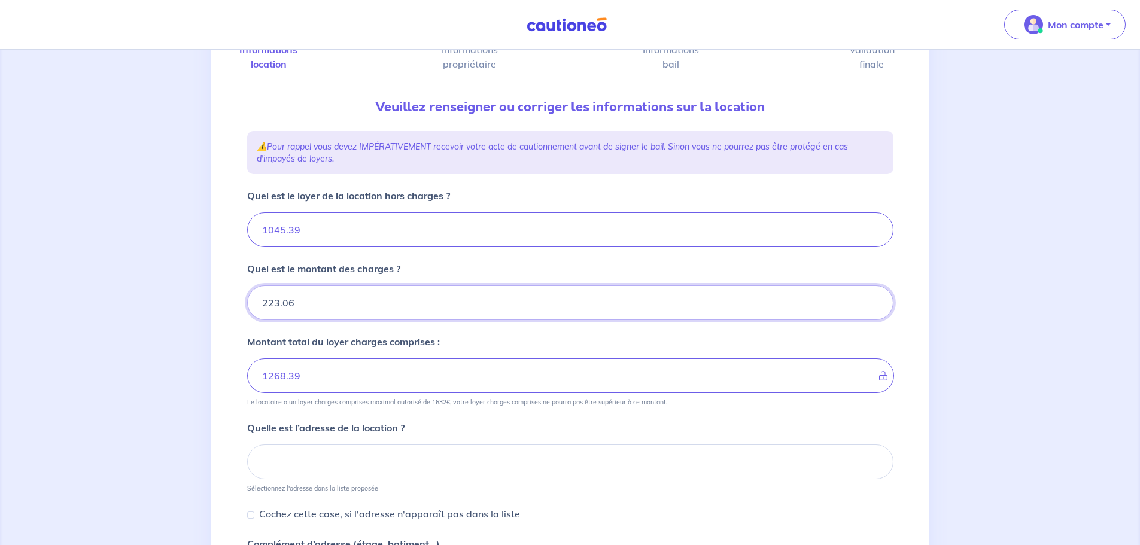
type input "1268.45"
type input "223.06"
click at [198, 284] on div "1 2 3 4 Informations location Informations propriétaire Informations bail Valid…" at bounding box center [570, 342] width 1140 height 766
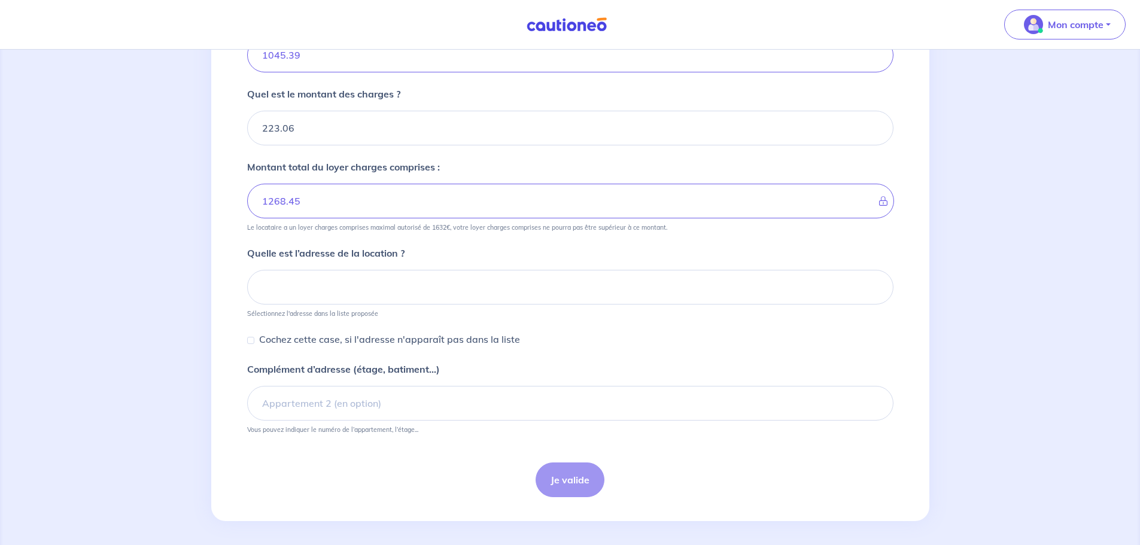
scroll to position [271, 0]
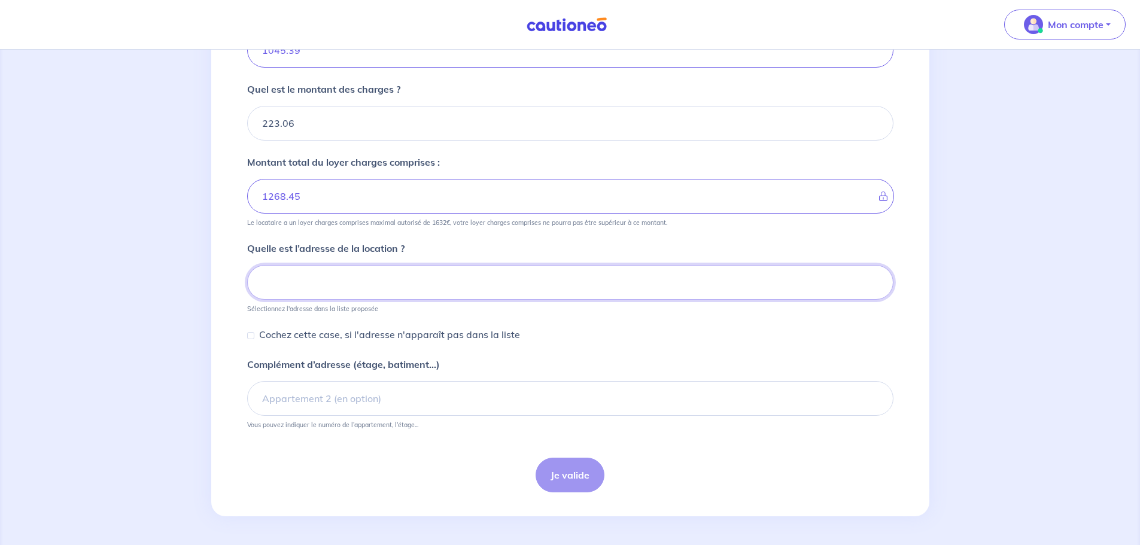
click at [332, 282] on input at bounding box center [570, 282] width 647 height 35
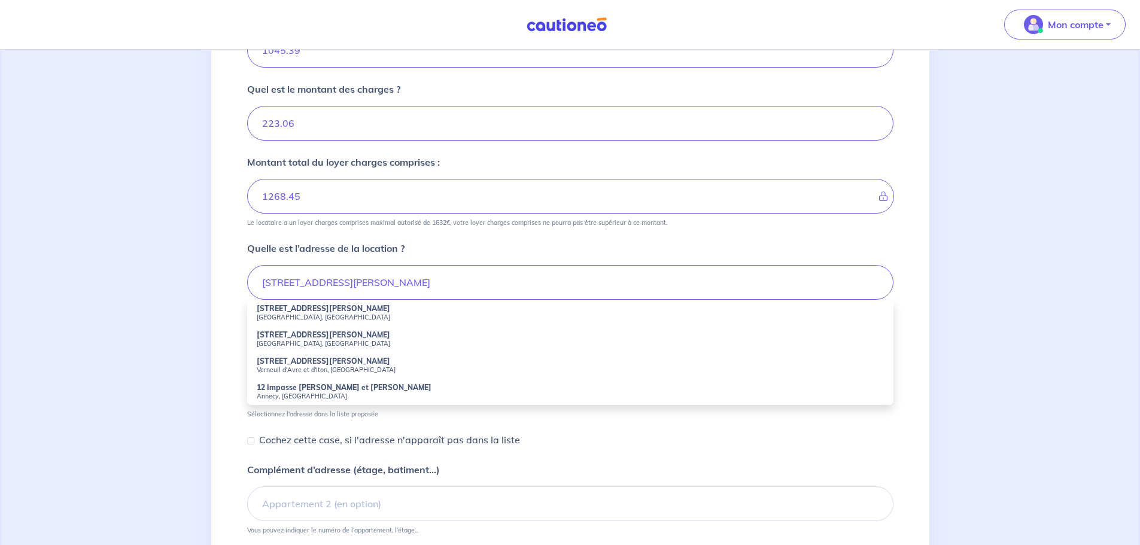
click at [299, 313] on small "[GEOGRAPHIC_DATA], [GEOGRAPHIC_DATA]" at bounding box center [570, 317] width 627 height 8
type input "[STREET_ADDRESS][PERSON_NAME]"
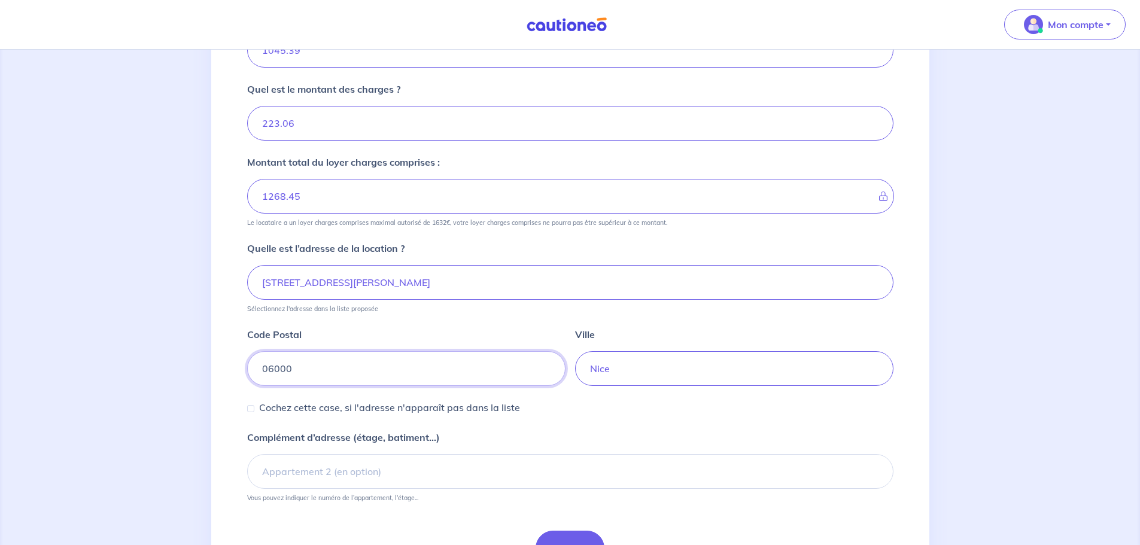
click at [277, 368] on input "06000" at bounding box center [406, 368] width 318 height 35
type input "06200"
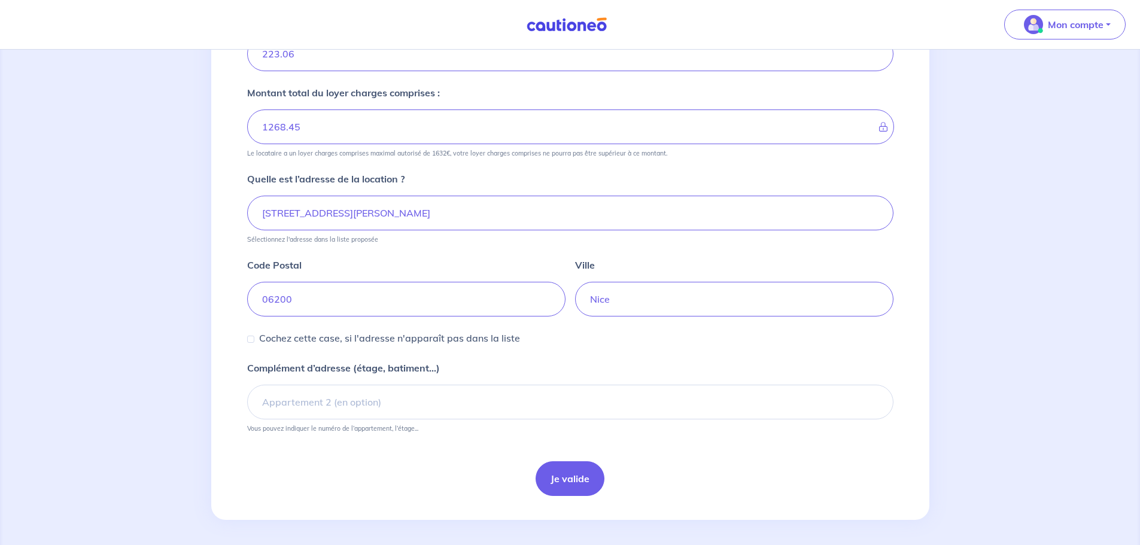
scroll to position [344, 0]
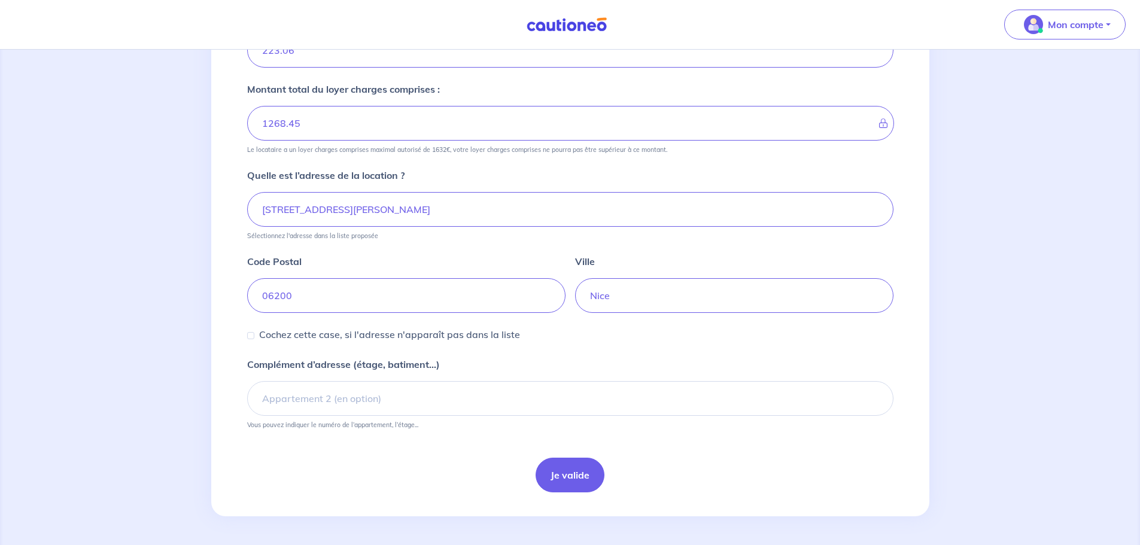
click at [541, 457] on form "Quel est le loyer de la location hors charges ? 1045.39 Quel est le montant des…" at bounding box center [570, 214] width 647 height 557
click at [550, 472] on button "Je valide" at bounding box center [570, 475] width 69 height 35
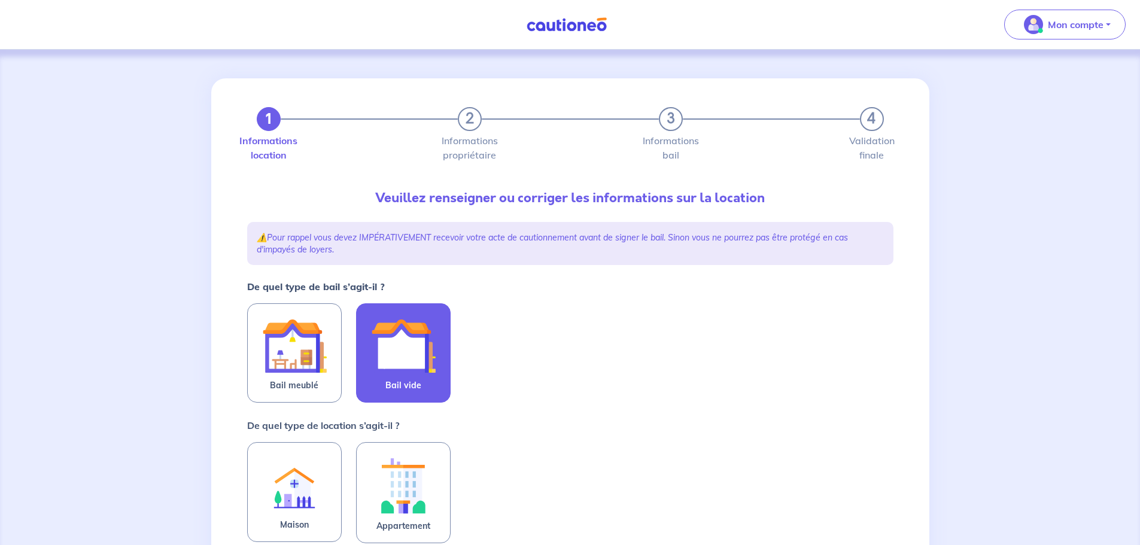
click at [402, 341] on img at bounding box center [403, 346] width 65 height 65
click at [0, 0] on input "Bail vide" at bounding box center [0, 0] width 0 height 0
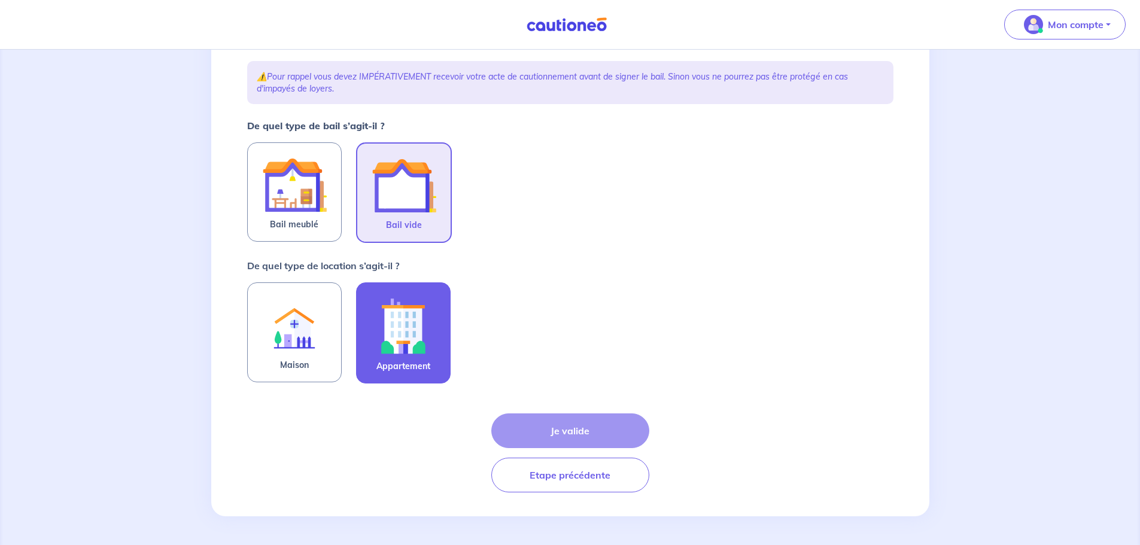
click at [403, 347] on img at bounding box center [403, 326] width 65 height 66
click at [0, 0] on input "Appartement" at bounding box center [0, 0] width 0 height 0
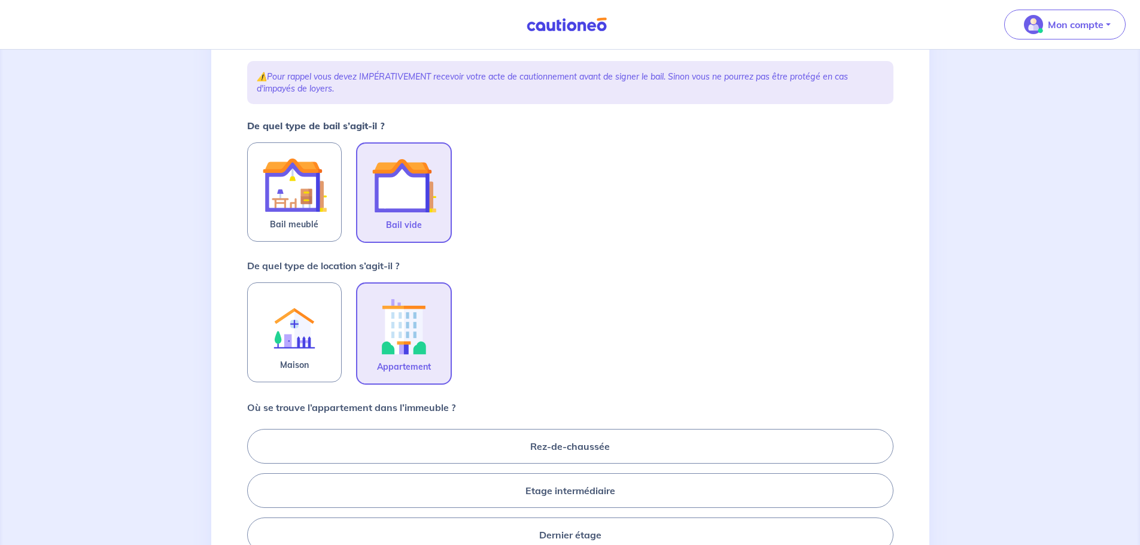
scroll to position [281, 0]
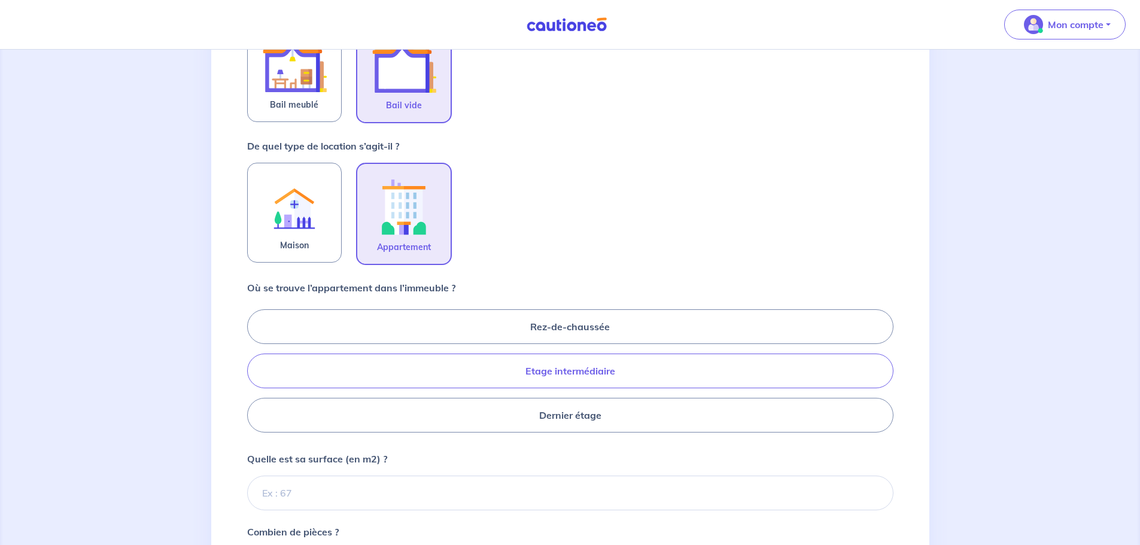
click at [560, 380] on label "Etage intermédiaire" at bounding box center [570, 371] width 647 height 35
click at [255, 375] on input "Etage intermédiaire" at bounding box center [251, 371] width 8 height 8
radio input "true"
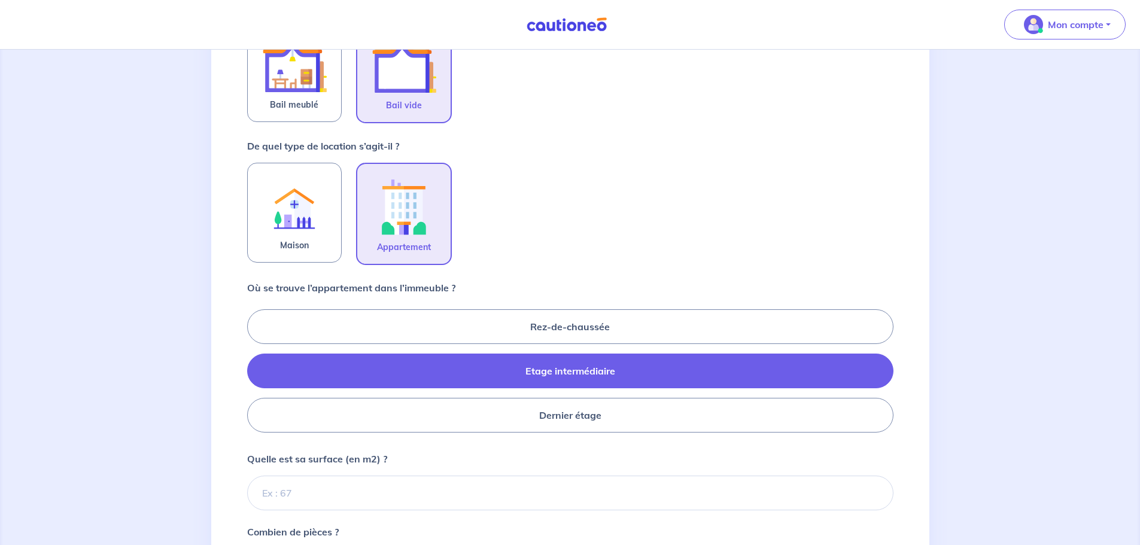
scroll to position [460, 0]
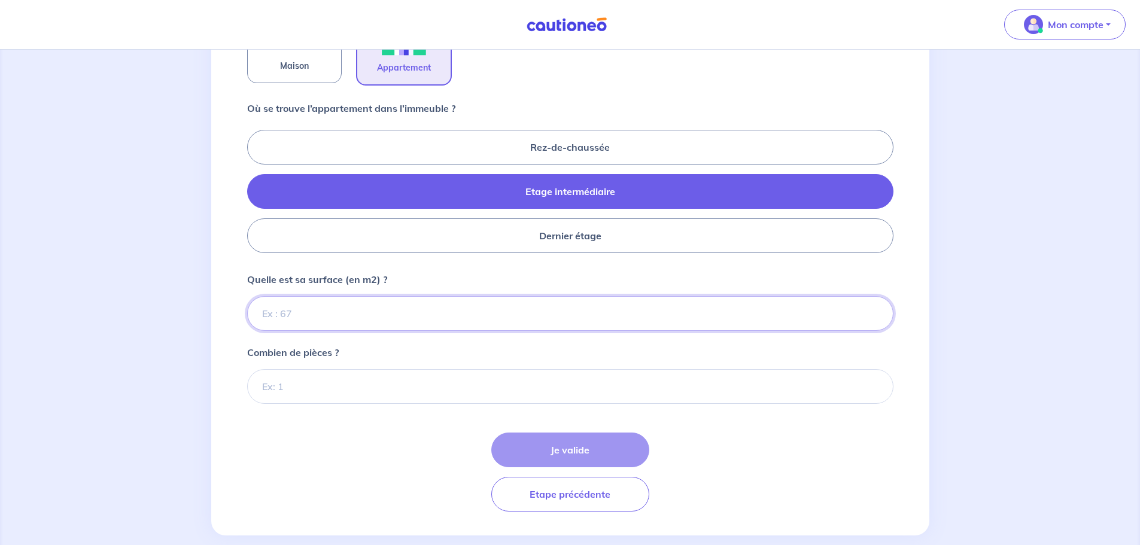
click at [386, 311] on input "Quelle est sa surface (en m2) ?" at bounding box center [570, 313] width 647 height 35
type input "67"
click at [578, 247] on label "Dernier étage" at bounding box center [570, 236] width 647 height 35
click at [255, 195] on input "Dernier étage" at bounding box center [251, 191] width 8 height 8
radio input "true"
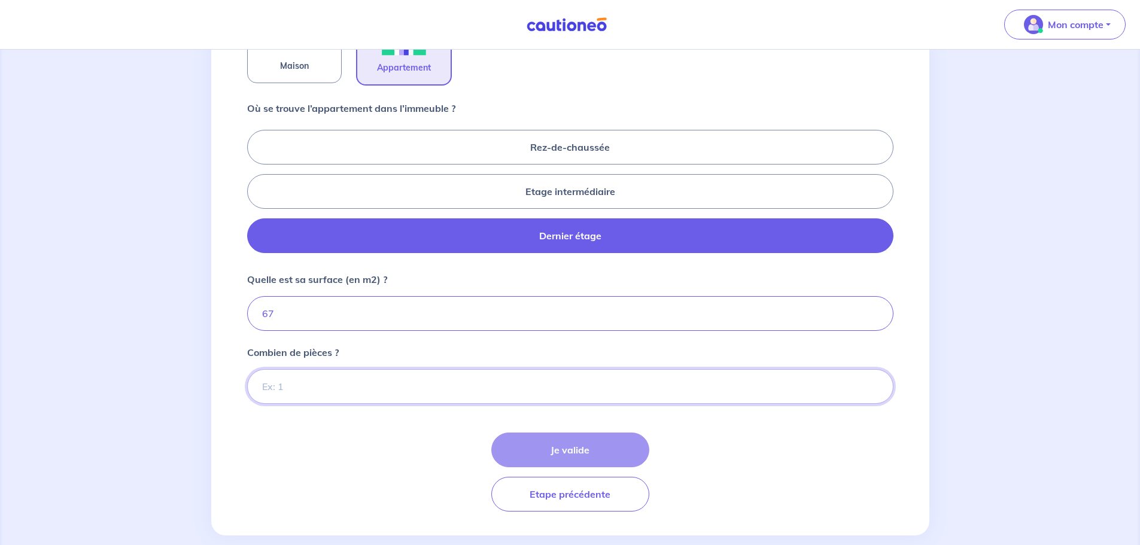
click at [348, 385] on input "Combien de pièces ?" at bounding box center [570, 386] width 647 height 35
type input "3"
click at [633, 459] on button "Je valide" at bounding box center [571, 450] width 158 height 35
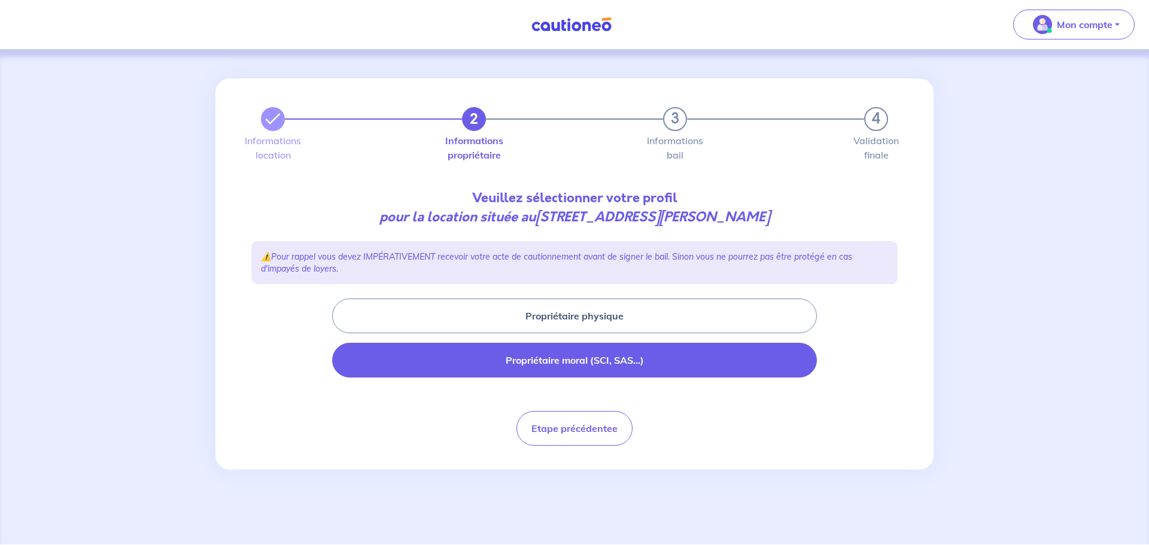
click at [605, 354] on button "Propriétaire moral (SCI, SAS...)" at bounding box center [574, 360] width 485 height 35
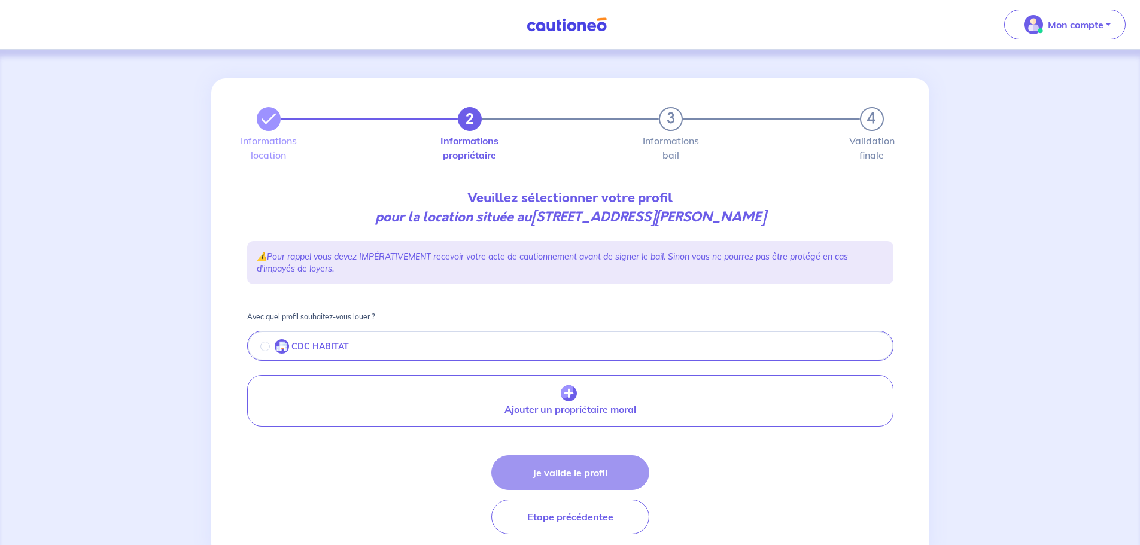
click at [285, 347] on img "button" at bounding box center [282, 346] width 14 height 14
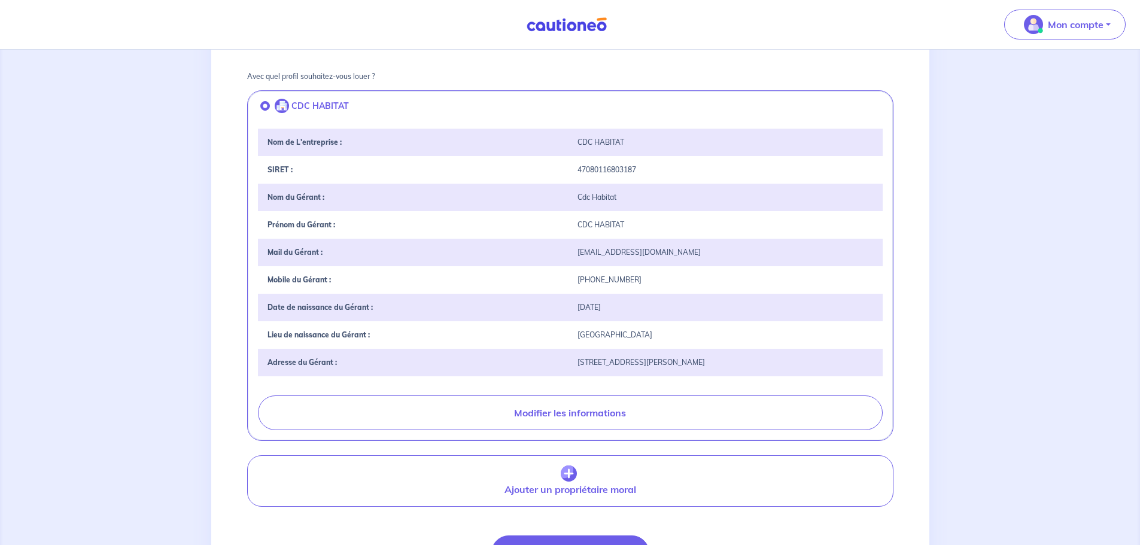
scroll to position [299, 0]
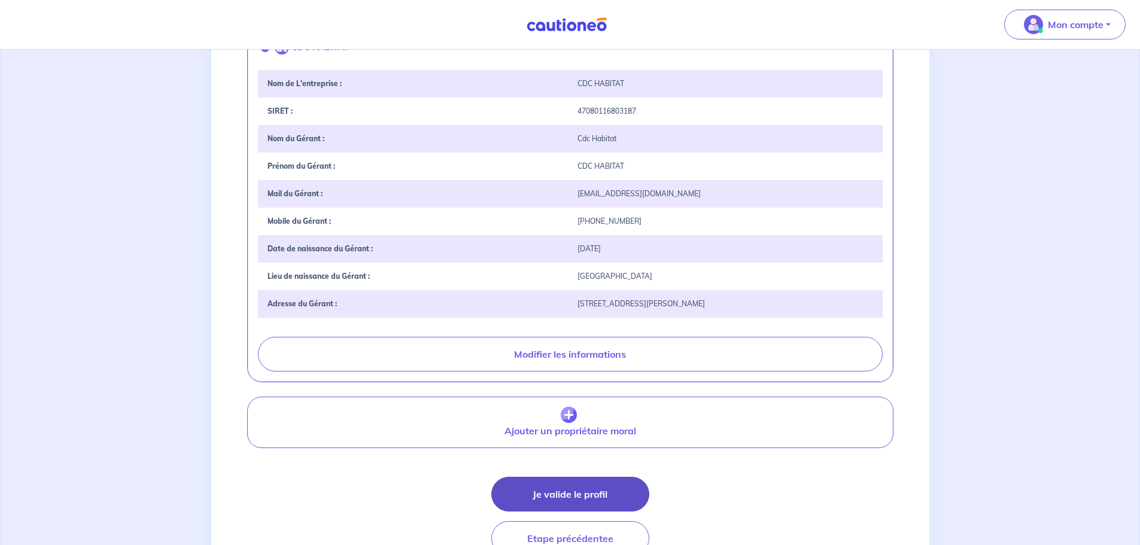
click at [581, 492] on button "Je valide le profil" at bounding box center [571, 494] width 158 height 35
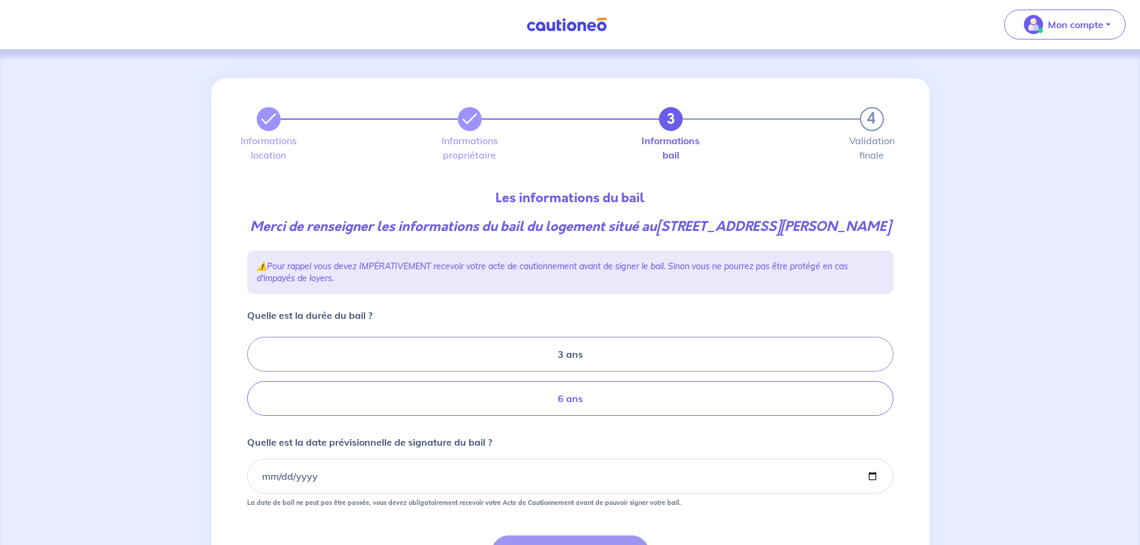
click at [580, 408] on label "6 ans" at bounding box center [570, 398] width 647 height 35
click at [255, 381] on input "6 ans" at bounding box center [251, 377] width 8 height 8
radio input "true"
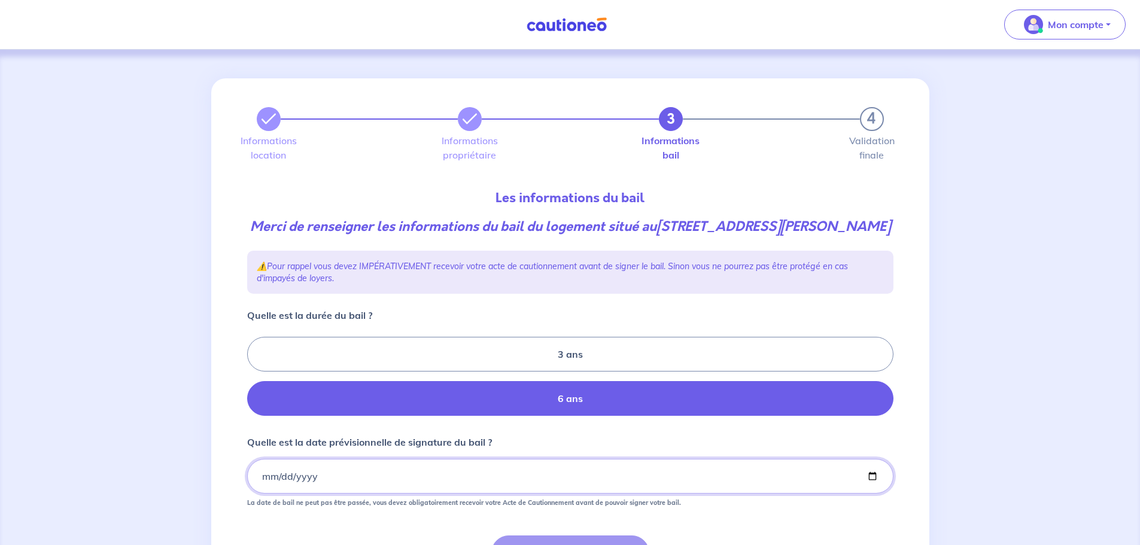
click at [388, 471] on input "Quelle est la date prévisionnelle de signature du bail ?" at bounding box center [570, 476] width 647 height 35
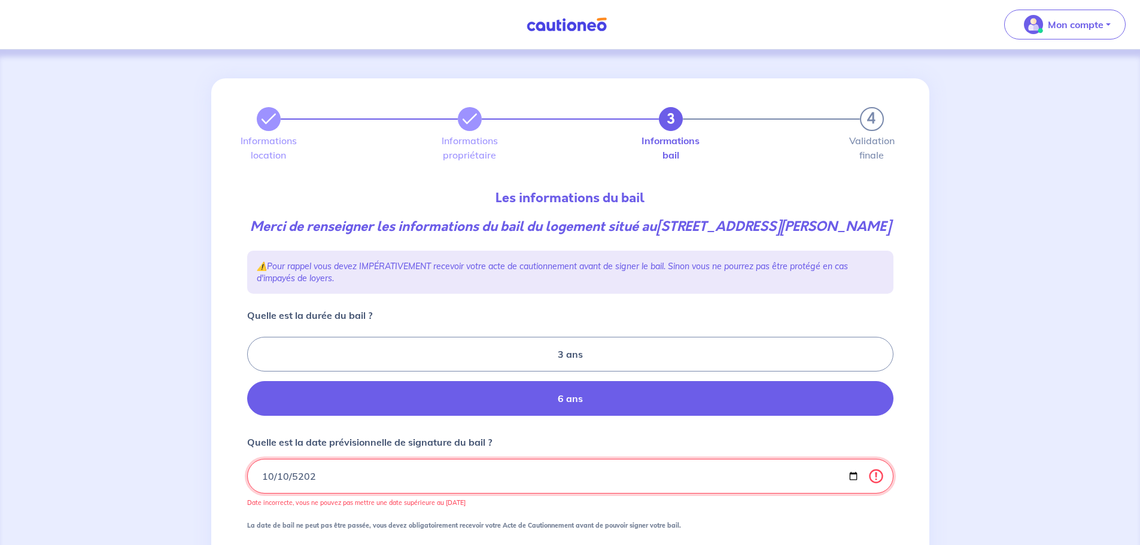
type input "[DATE]"
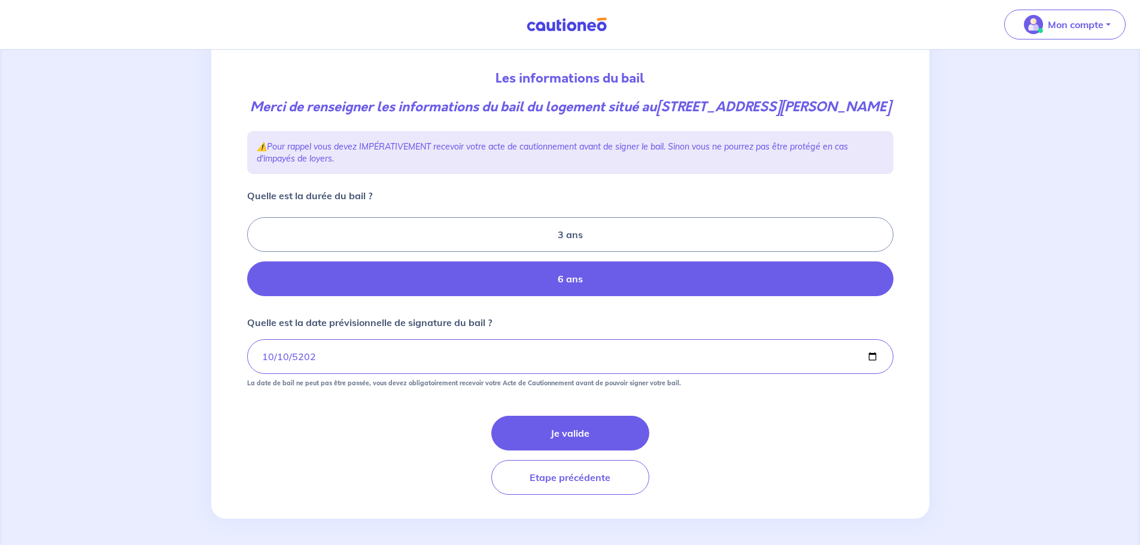
scroll to position [122, 0]
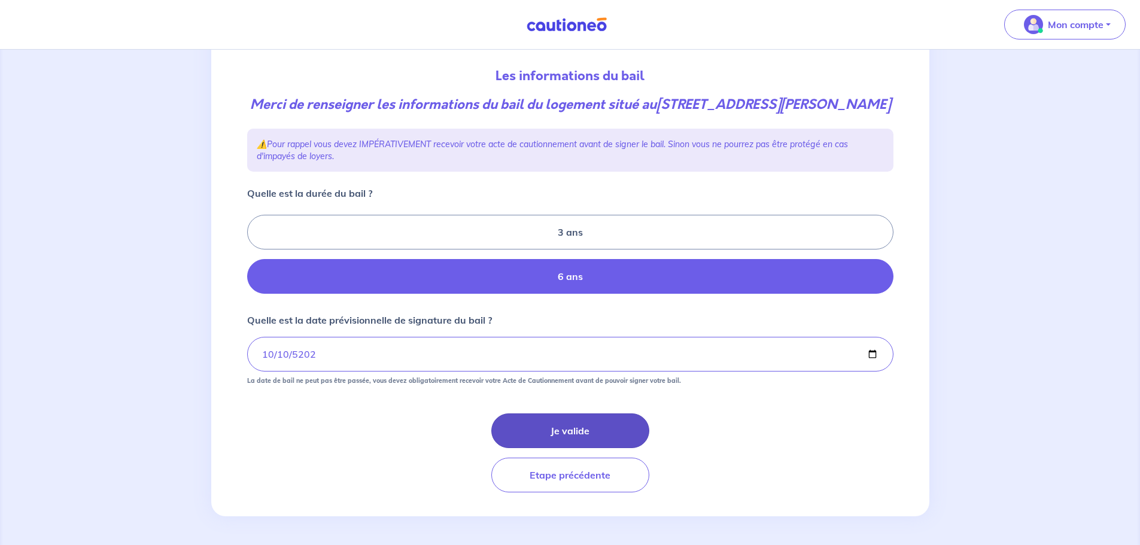
click at [590, 436] on button "Je valide" at bounding box center [571, 431] width 158 height 35
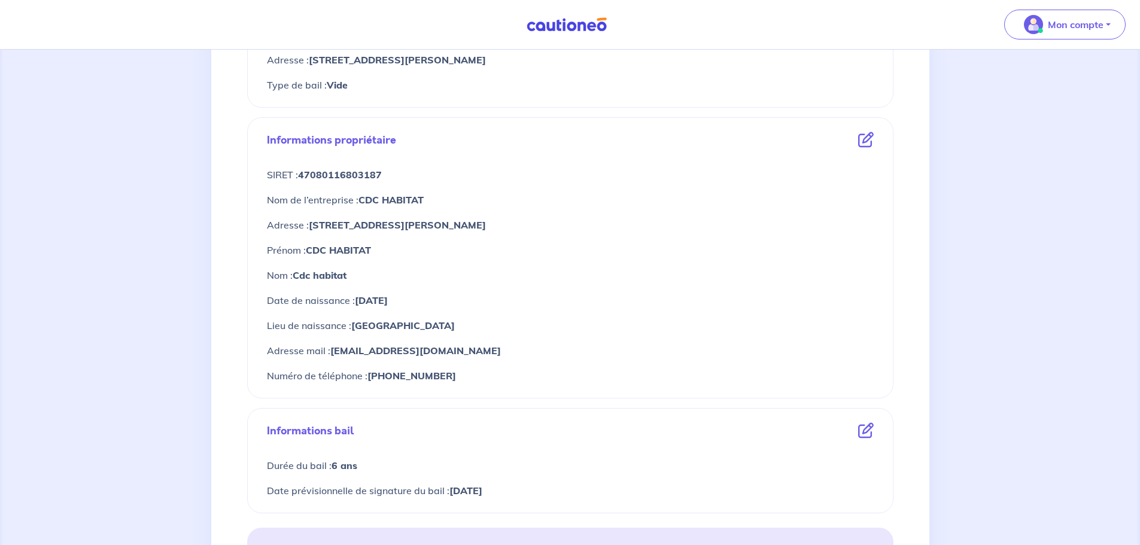
scroll to position [479, 0]
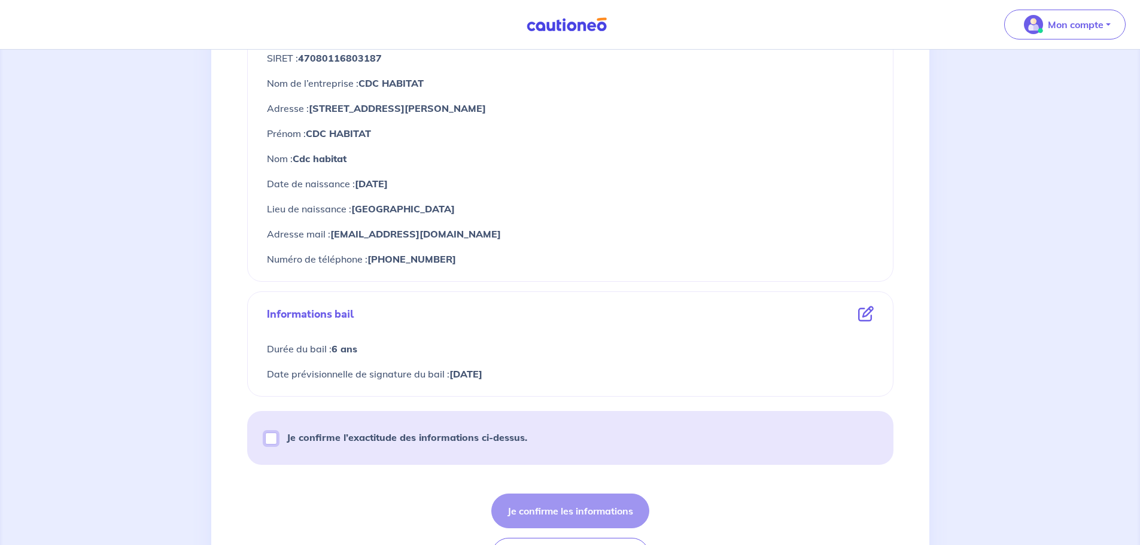
click at [272, 438] on input "Je confirme l’exactitude des informations ci-dessus." at bounding box center [271, 439] width 12 height 12
checkbox input "true"
click at [614, 526] on button "Je confirme les informations" at bounding box center [571, 511] width 158 height 35
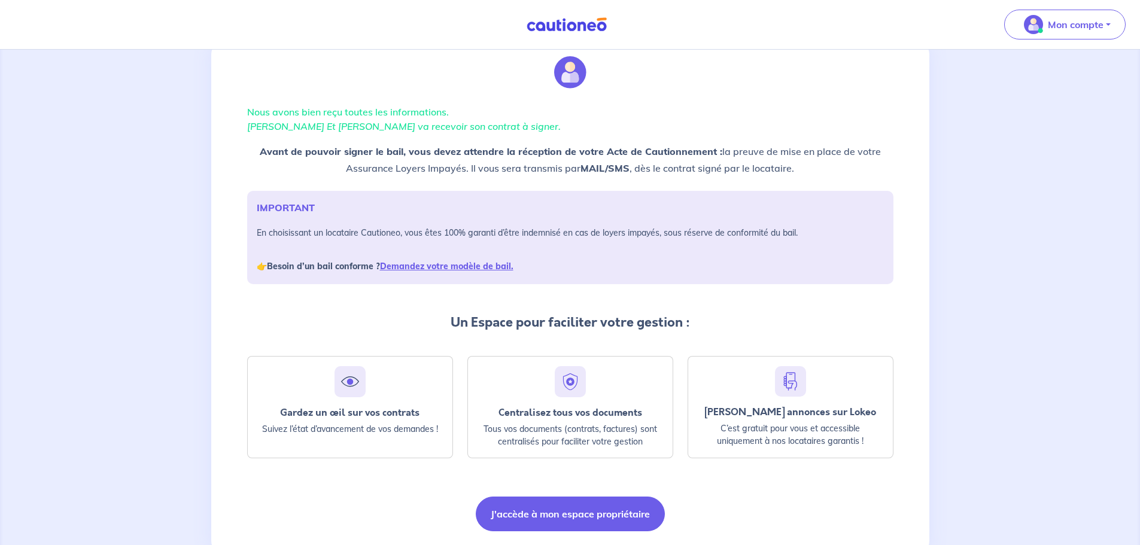
scroll to position [77, 0]
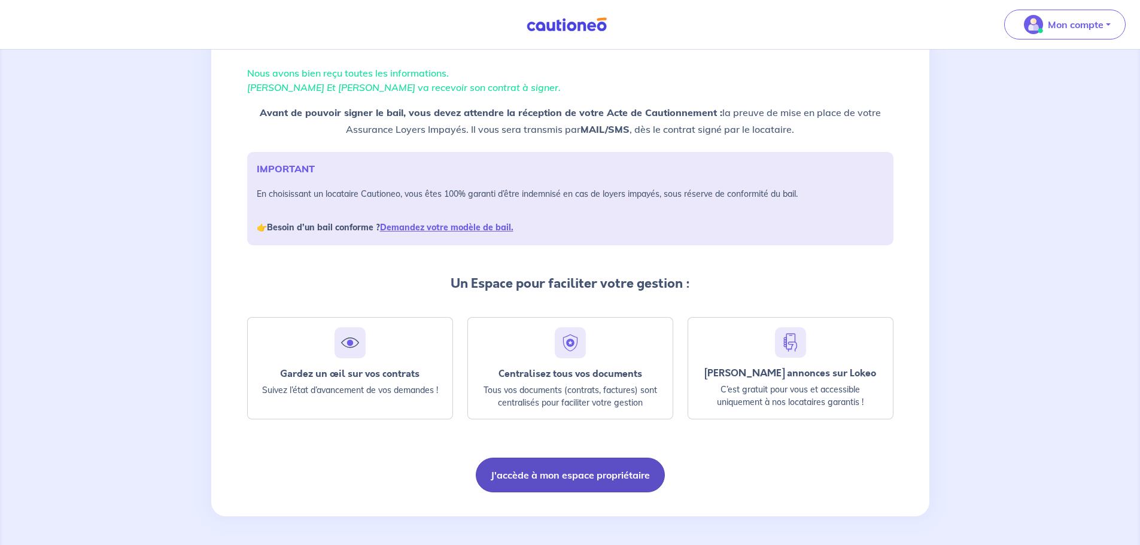
click at [585, 478] on button "J'accède à mon espace propriétaire" at bounding box center [570, 475] width 189 height 35
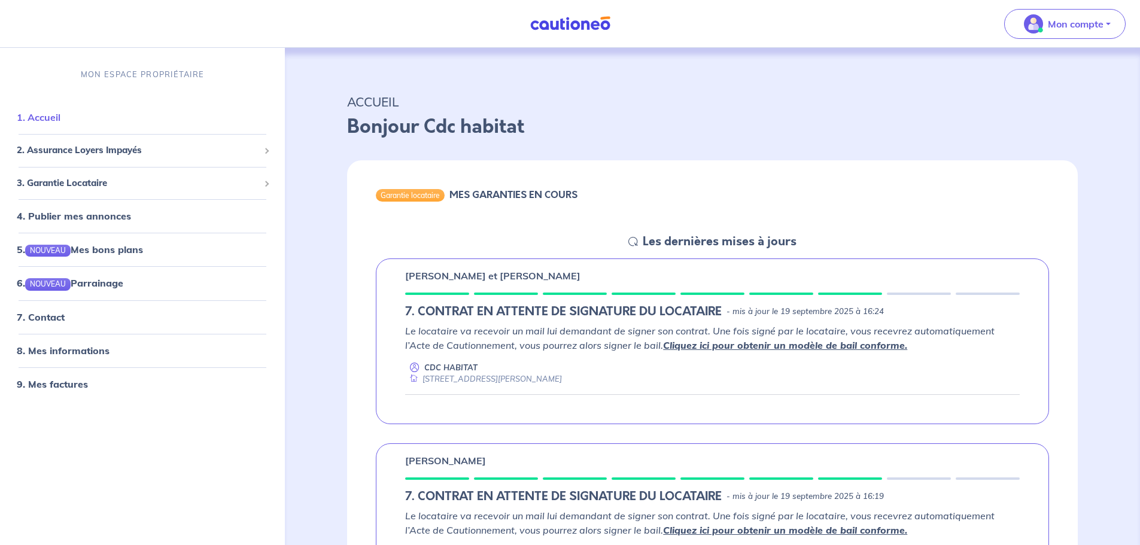
click at [60, 123] on link "1. Accueil" at bounding box center [39, 117] width 44 height 12
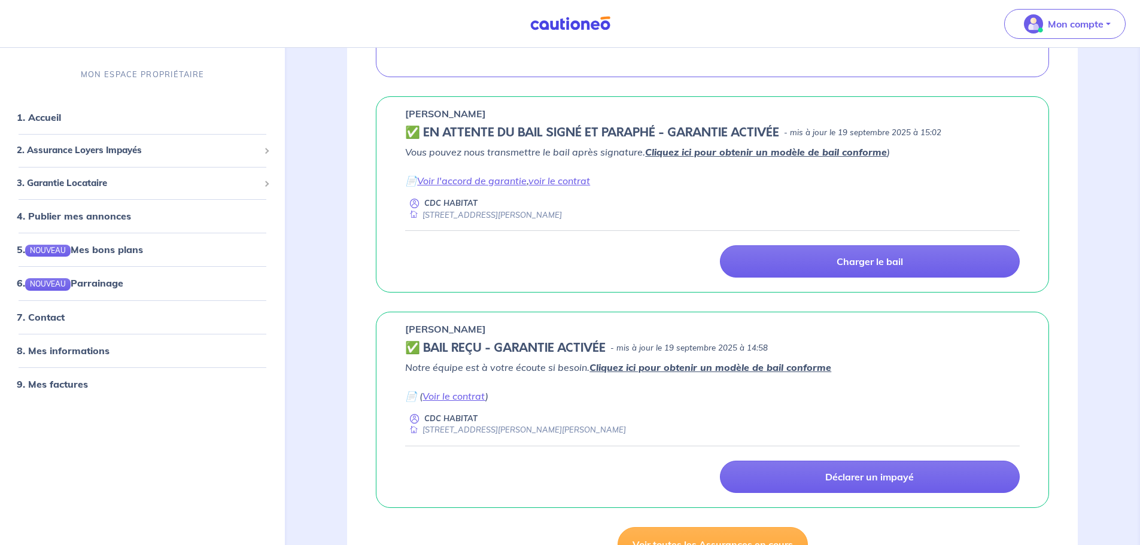
scroll to position [898, 0]
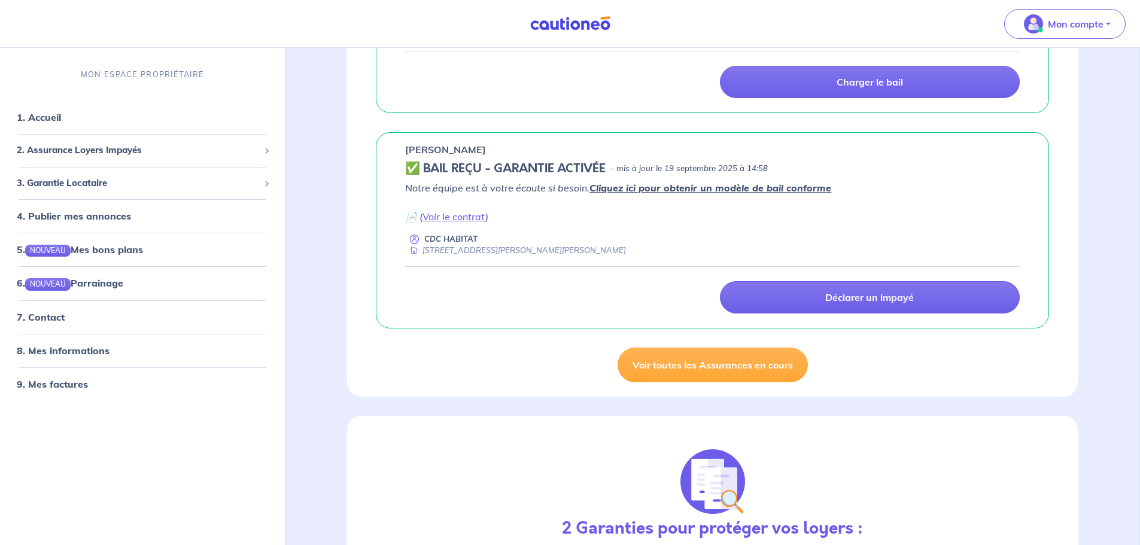
click at [687, 371] on link "Voir toutes les Assurances en cours" at bounding box center [713, 365] width 190 height 35
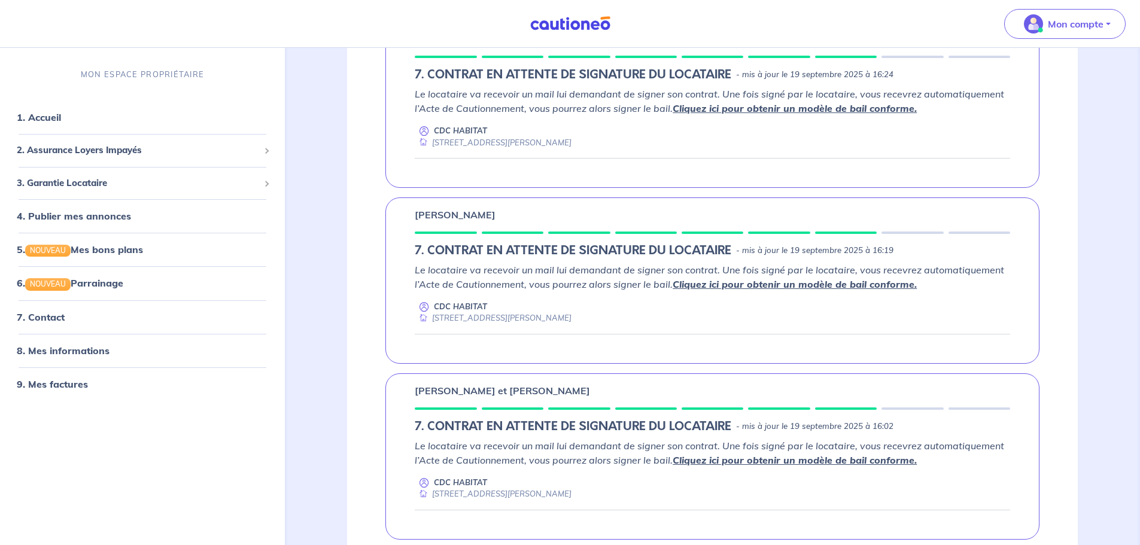
scroll to position [239, 0]
